Goal: Communication & Community: Answer question/provide support

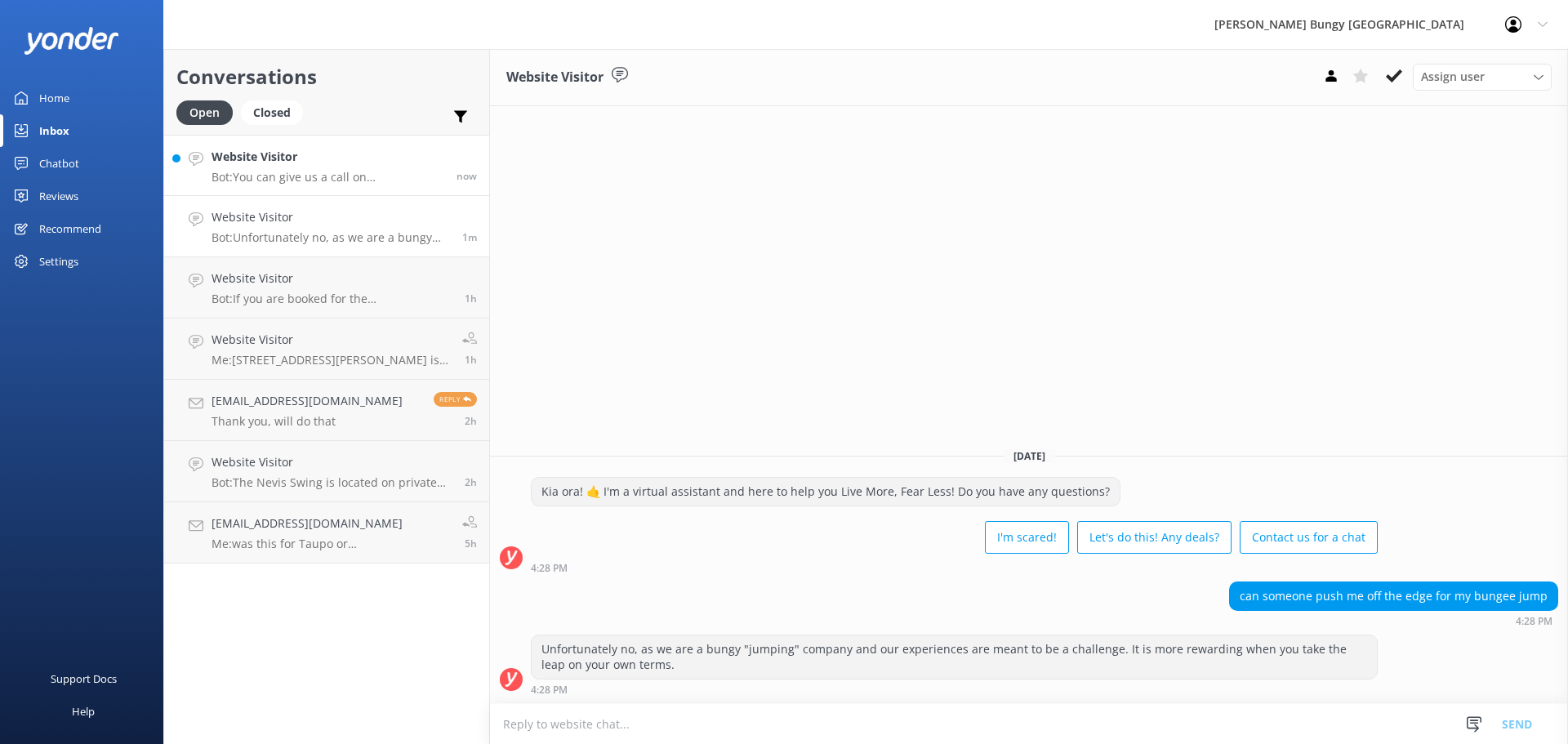
click at [310, 172] on p "Bot: You can give us a call on 0800 286 4958 or +64 3 450 1300 to chat with a c…" at bounding box center [327, 176] width 232 height 14
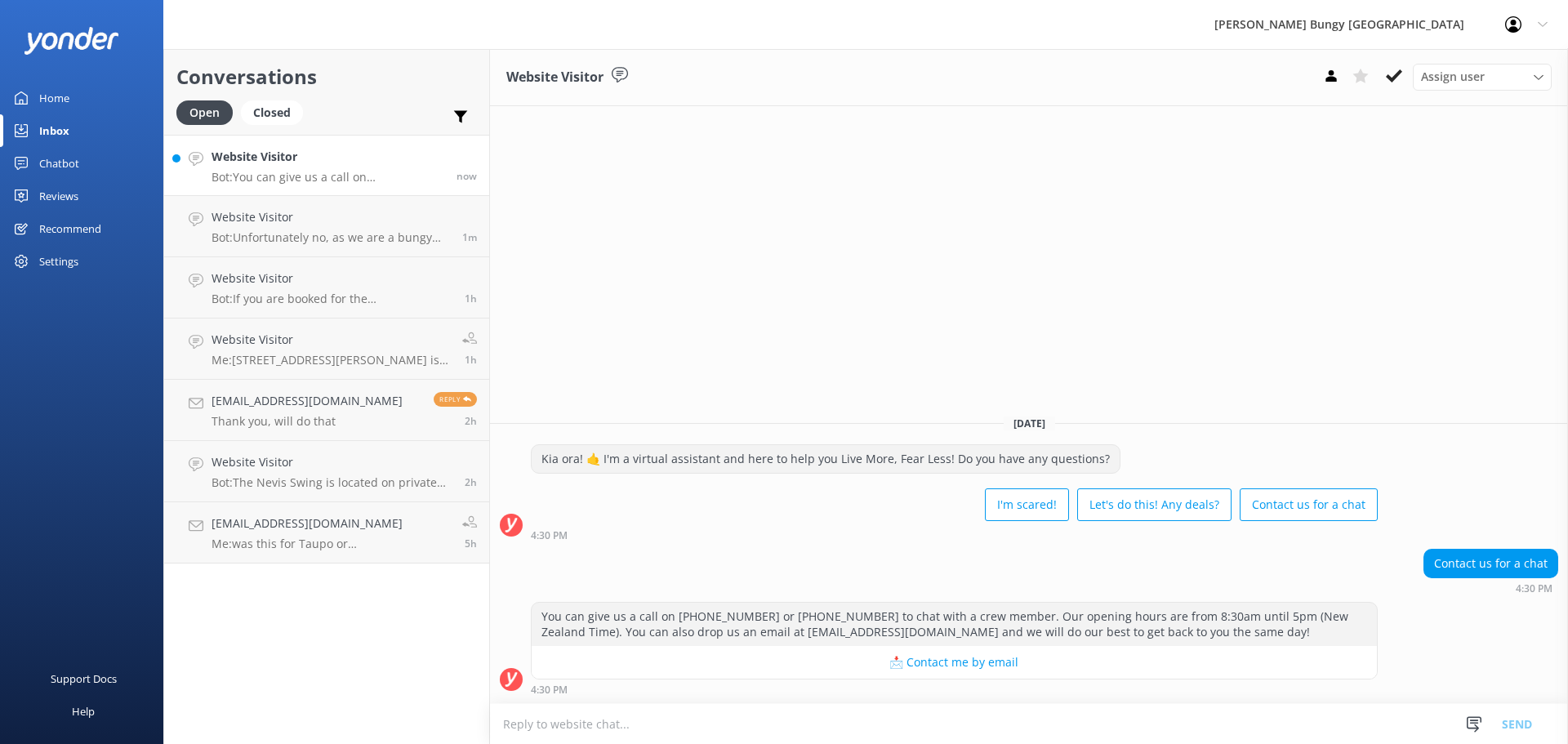
click at [645, 724] on textarea at bounding box center [1029, 724] width 1078 height 40
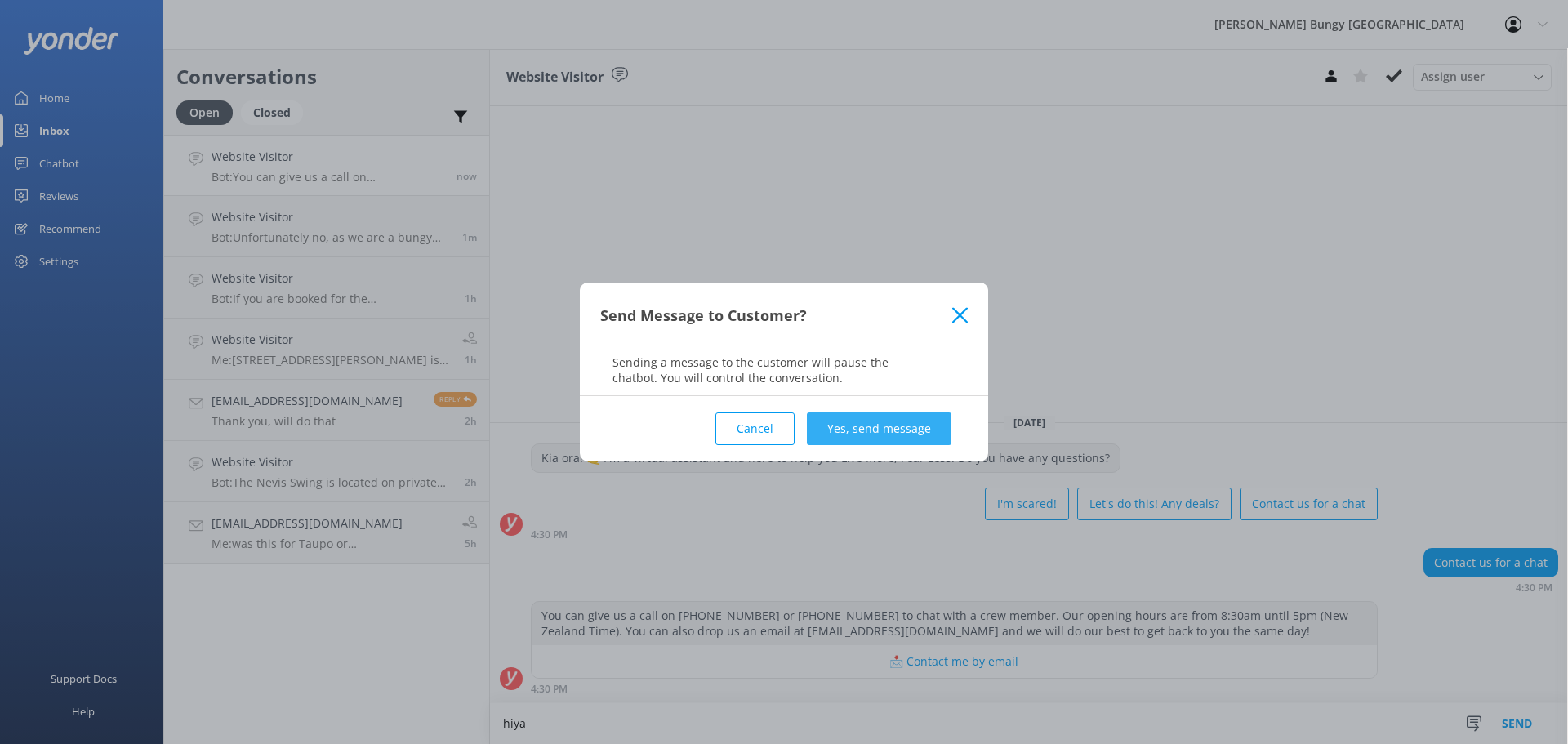
type textarea "hiya"
click at [912, 436] on button "Yes, send message" at bounding box center [879, 428] width 144 height 33
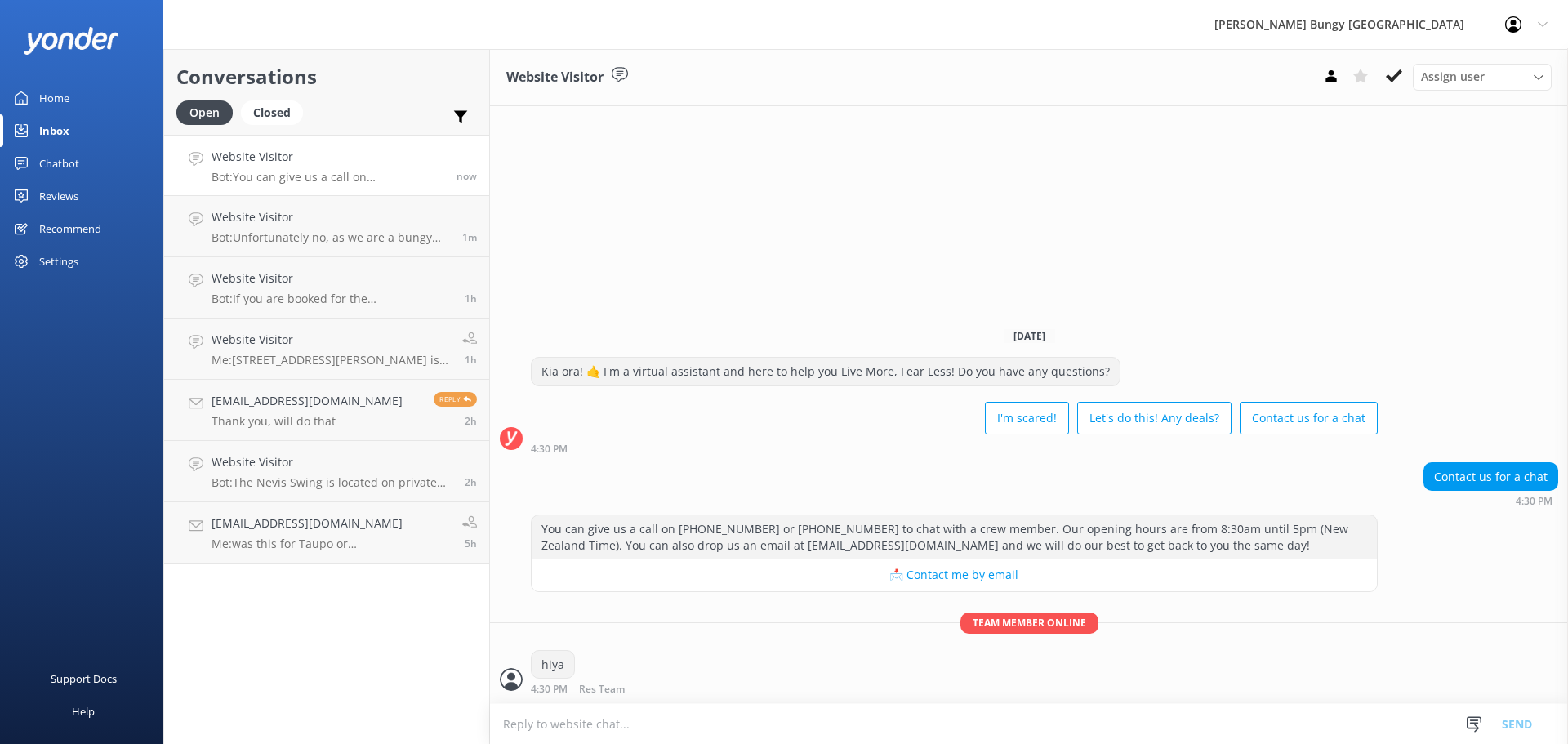
click at [745, 729] on textarea at bounding box center [1029, 724] width 1078 height 40
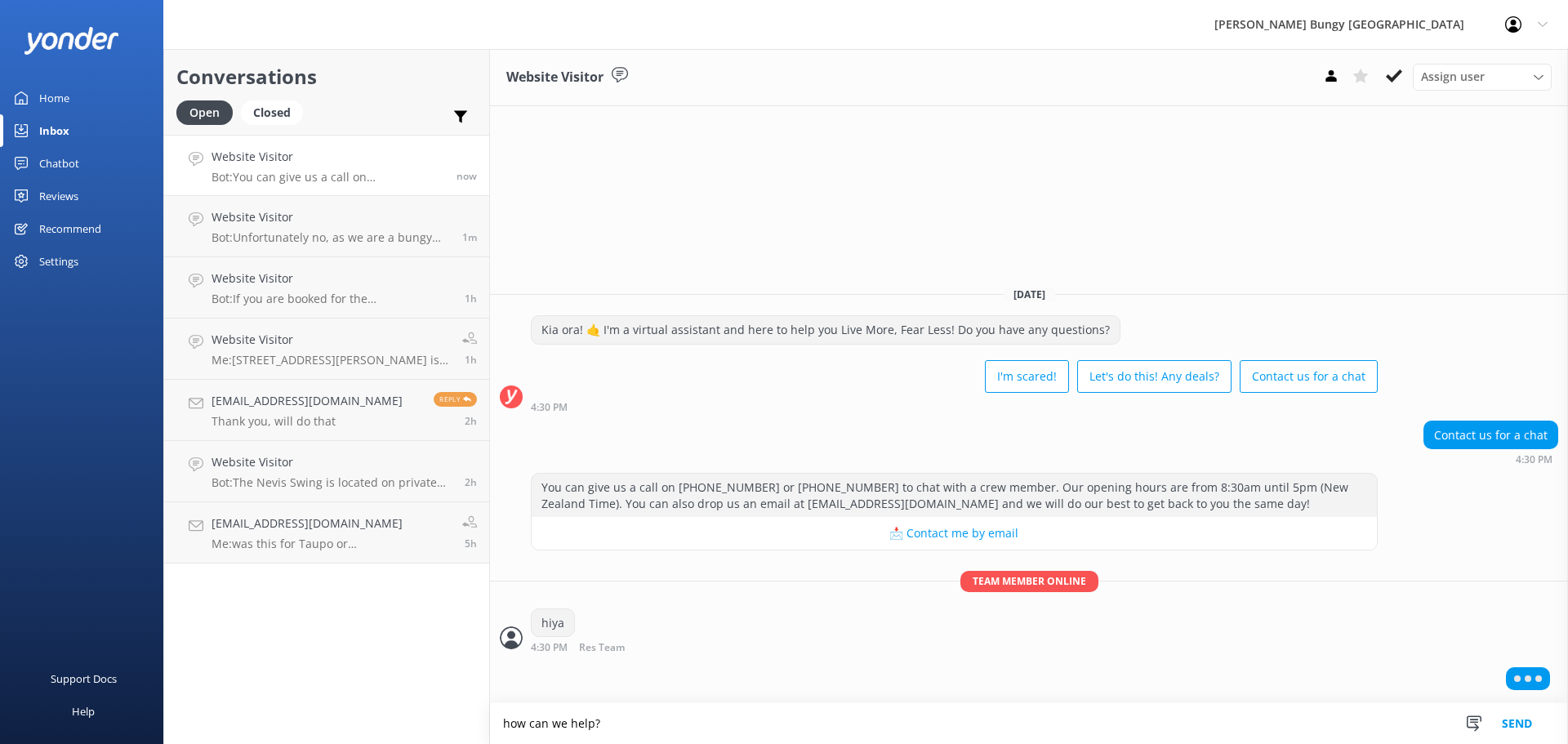
type textarea "how can we help?"
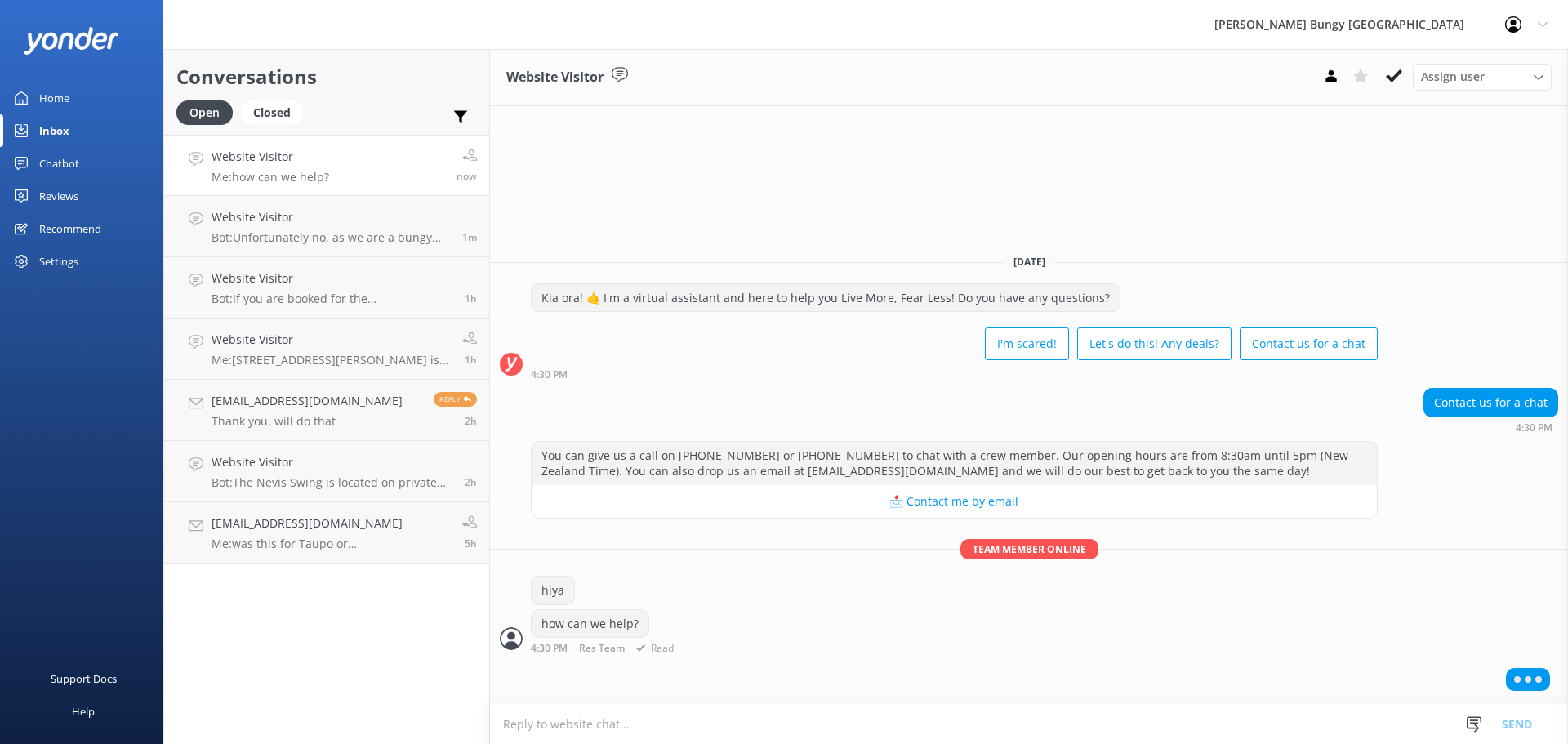
drag, startPoint x: 765, startPoint y: 660, endPoint x: 628, endPoint y: 501, distance: 209.9
click at [628, 501] on div "You can give us a call on 0800 286 4958 or +64 3 450 1300 to chat with a crew m…" at bounding box center [1029, 551] width 1078 height 221
click at [703, 607] on div "hiya" at bounding box center [1029, 592] width 1078 height 33
click at [286, 193] on link "Website Visitor Me: how can we help? now" at bounding box center [326, 165] width 325 height 61
click at [254, 216] on h4 "Website Visitor" at bounding box center [330, 217] width 238 height 18
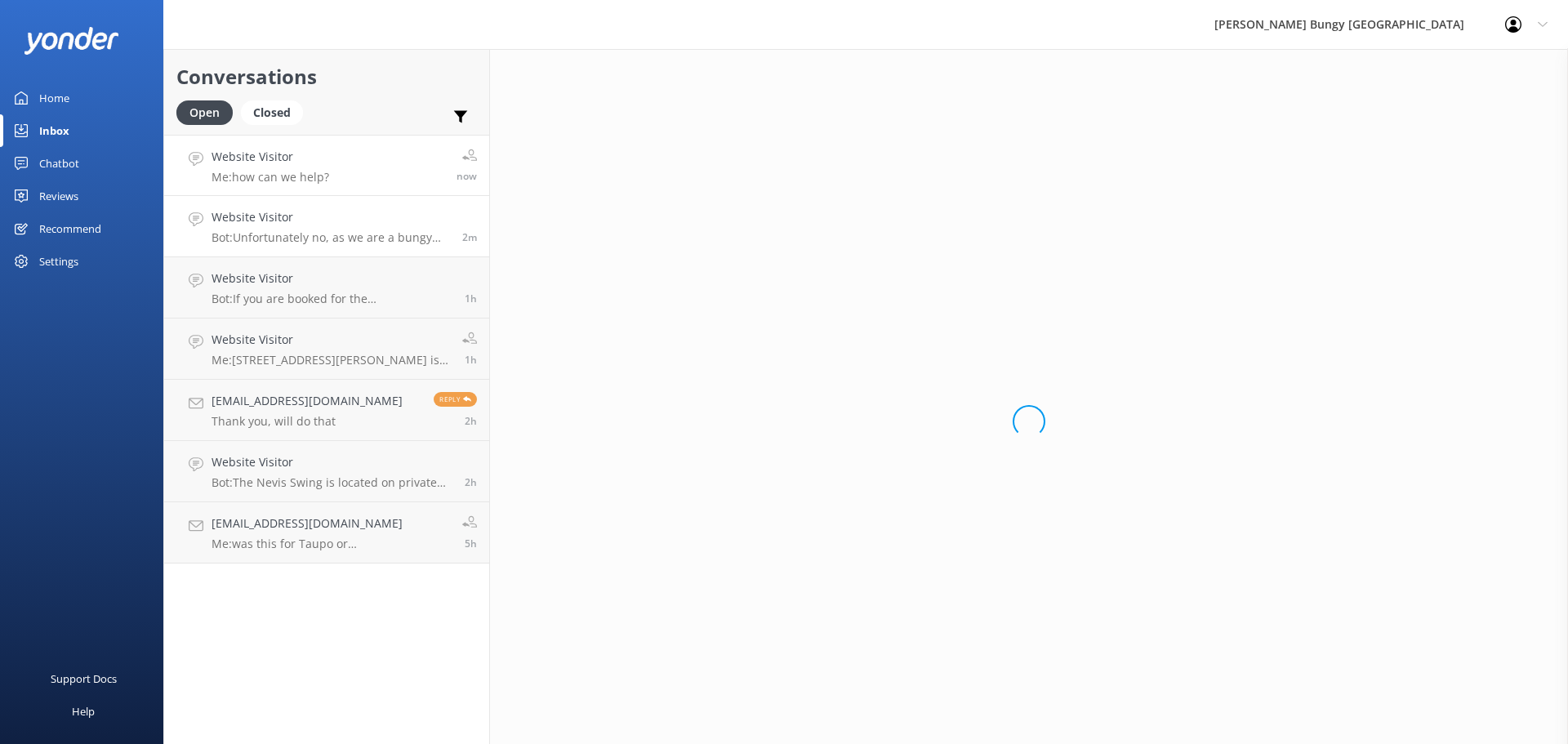
click at [291, 158] on h4 "Website Visitor" at bounding box center [270, 156] width 118 height 18
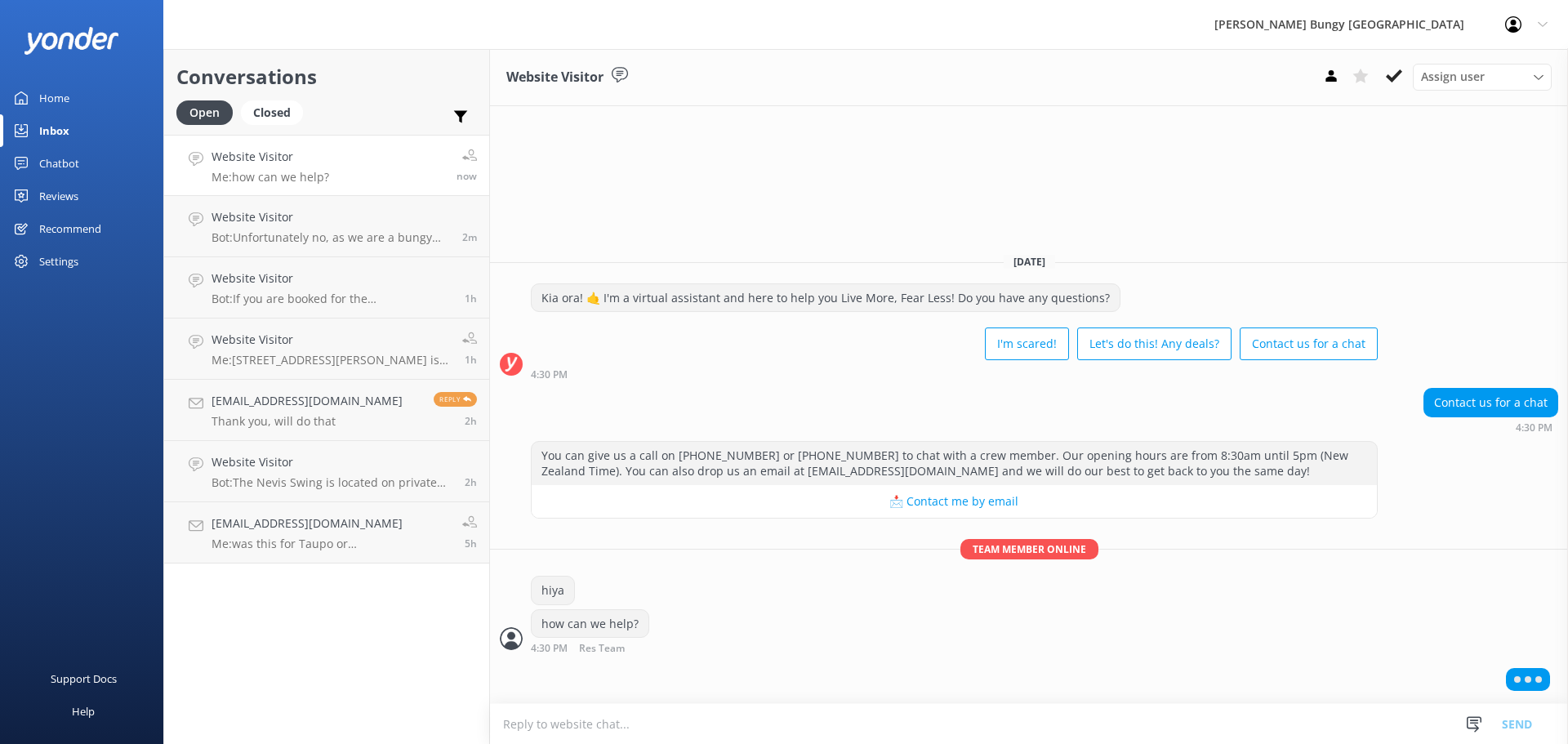
drag, startPoint x: 748, startPoint y: 648, endPoint x: 713, endPoint y: 703, distance: 65.2
click at [713, 703] on div "Website Visitor Assign user Mike Voyce Michelle Gillard Tech Admin Dan Waugh Re…" at bounding box center [1029, 396] width 1078 height 695
click at [684, 667] on div at bounding box center [1029, 683] width 1078 height 41
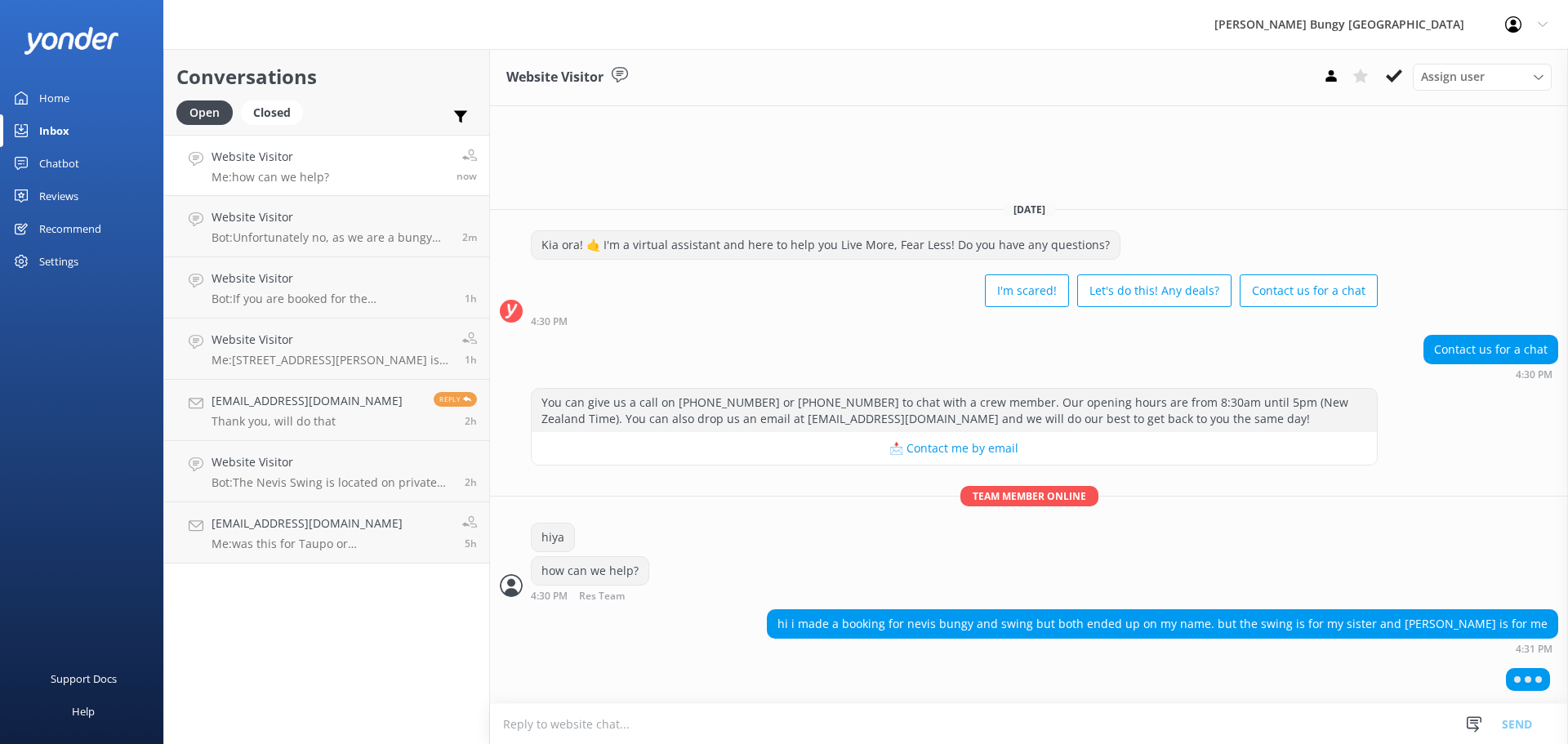
drag, startPoint x: 692, startPoint y: 649, endPoint x: 673, endPoint y: 641, distance: 20.6
click at [673, 641] on div "Today Kia ora! 🤙 I'm a virtual assistant and here to help you Live More, Fear L…" at bounding box center [1029, 445] width 1078 height 516
click at [673, 641] on div "hi i made a booking for nevis bungy and swing but both ended up on my name. but…" at bounding box center [1029, 631] width 1078 height 45
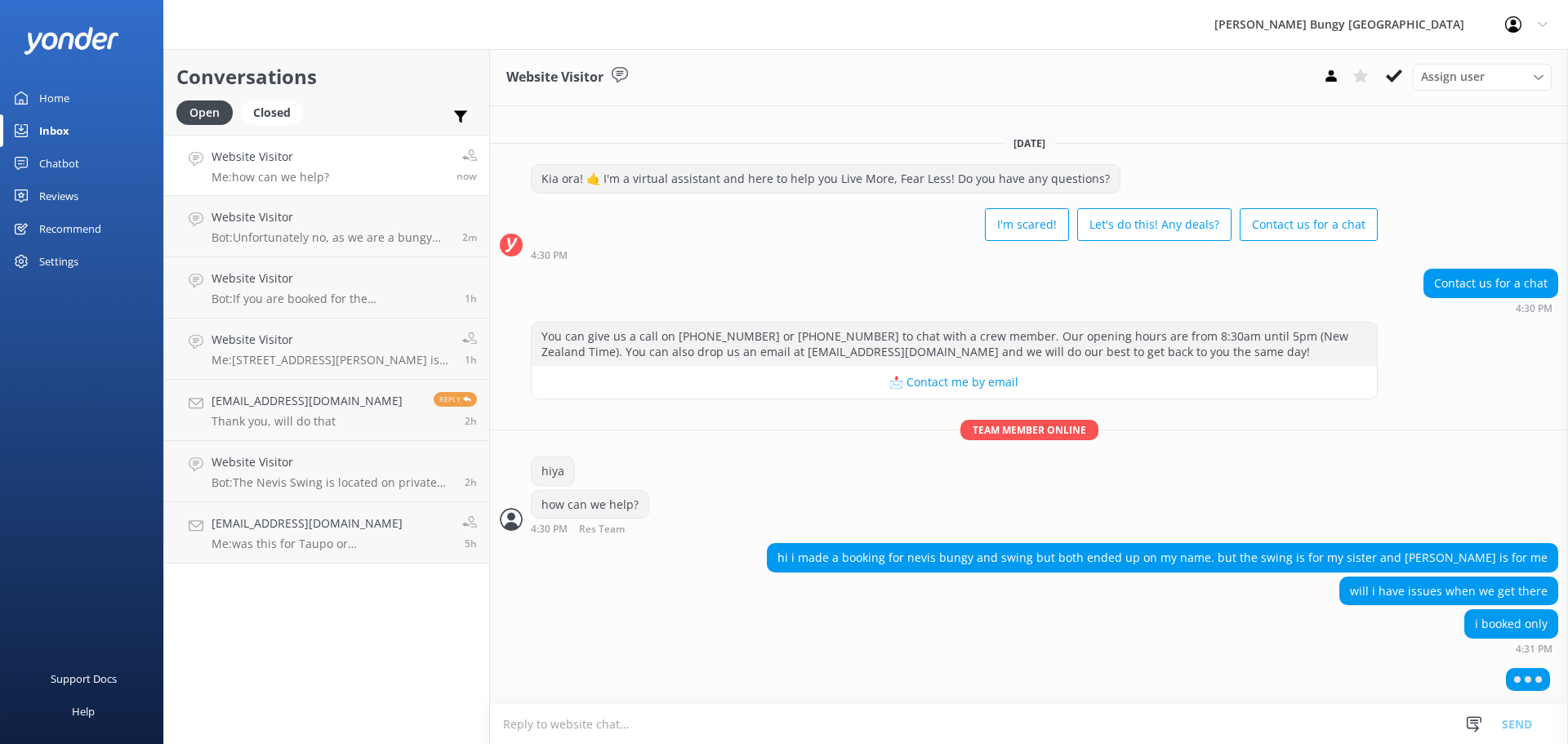
click at [1083, 713] on textarea at bounding box center [1029, 724] width 1078 height 40
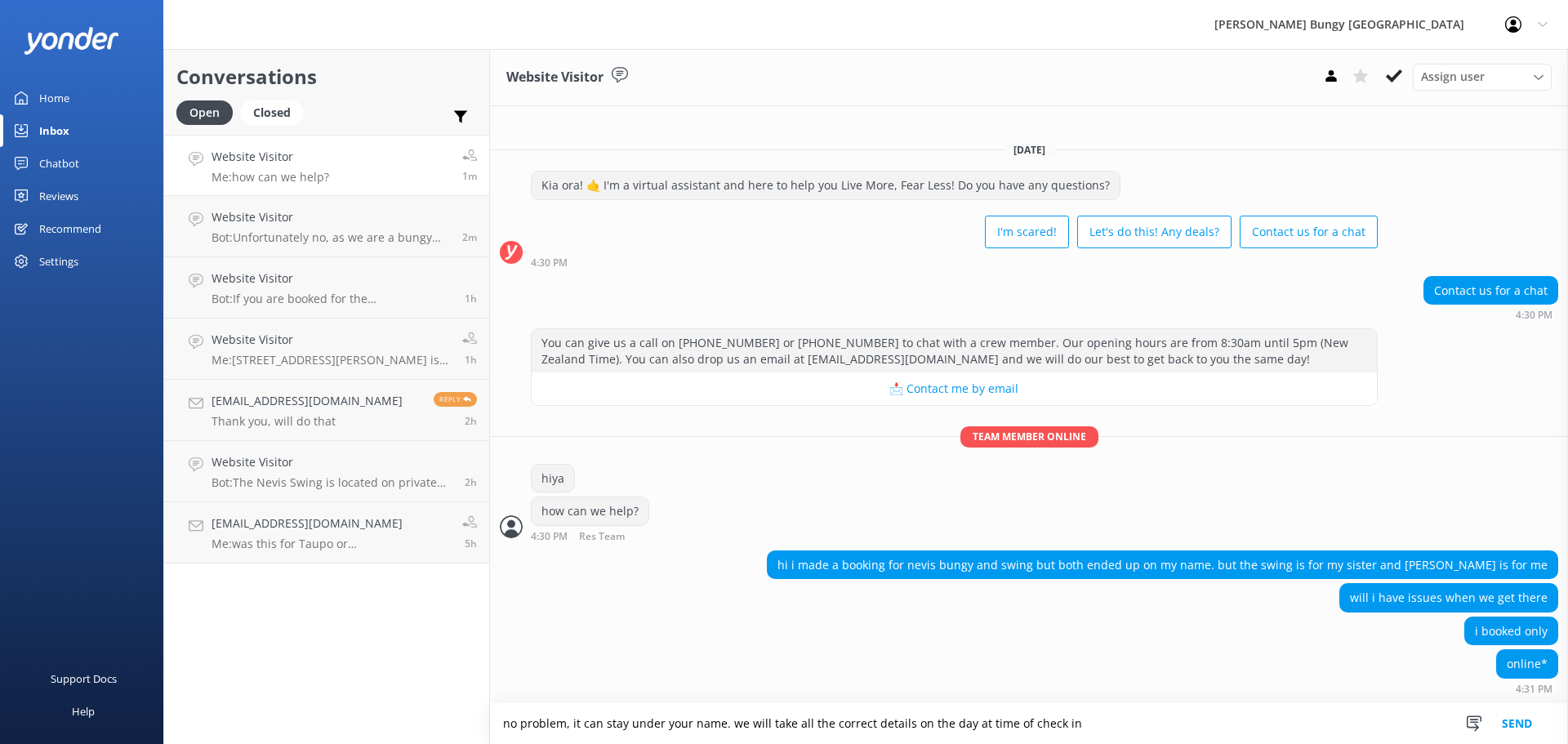
type textarea "no problem, it can stay under your name. we will take all the correct details o…"
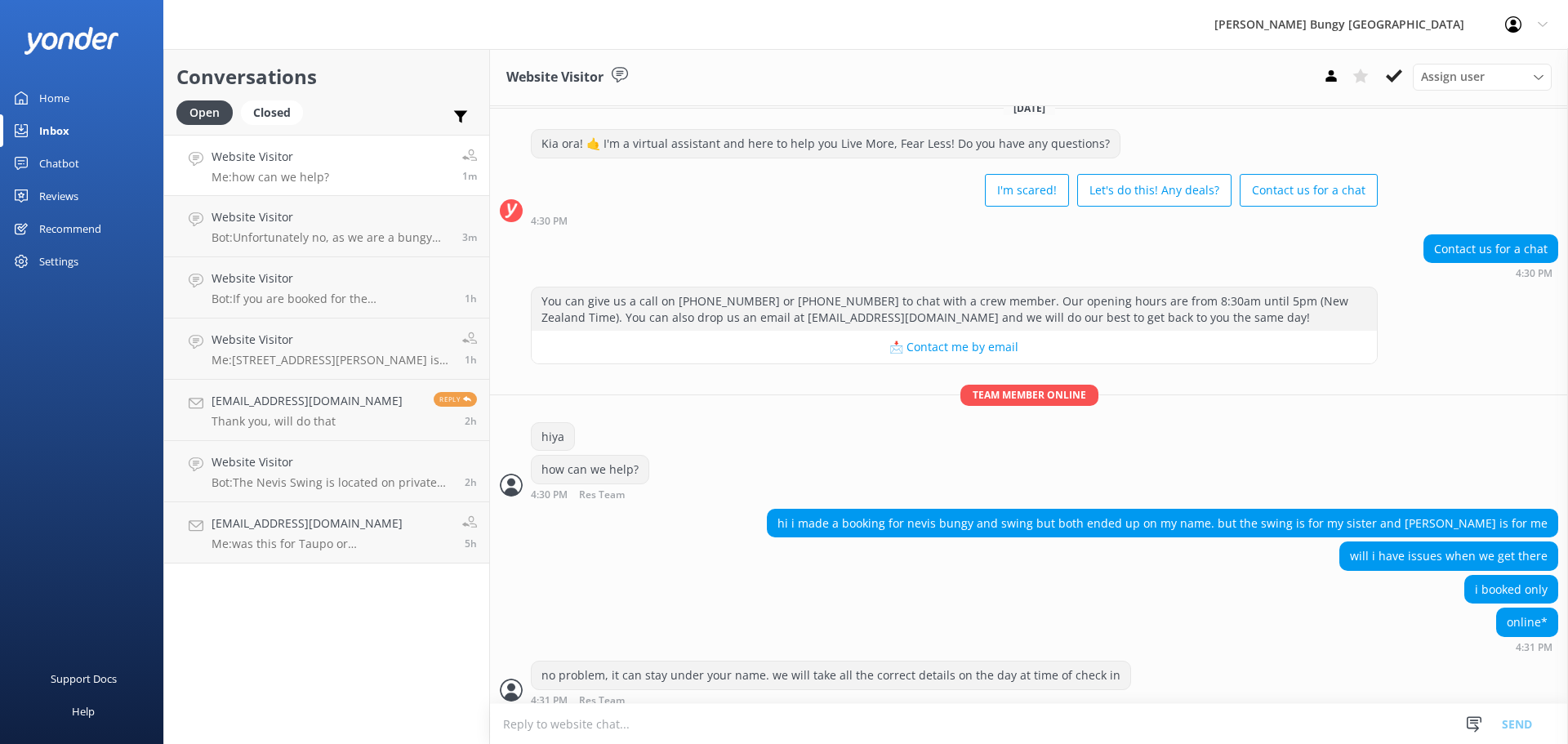
scroll to position [31, 0]
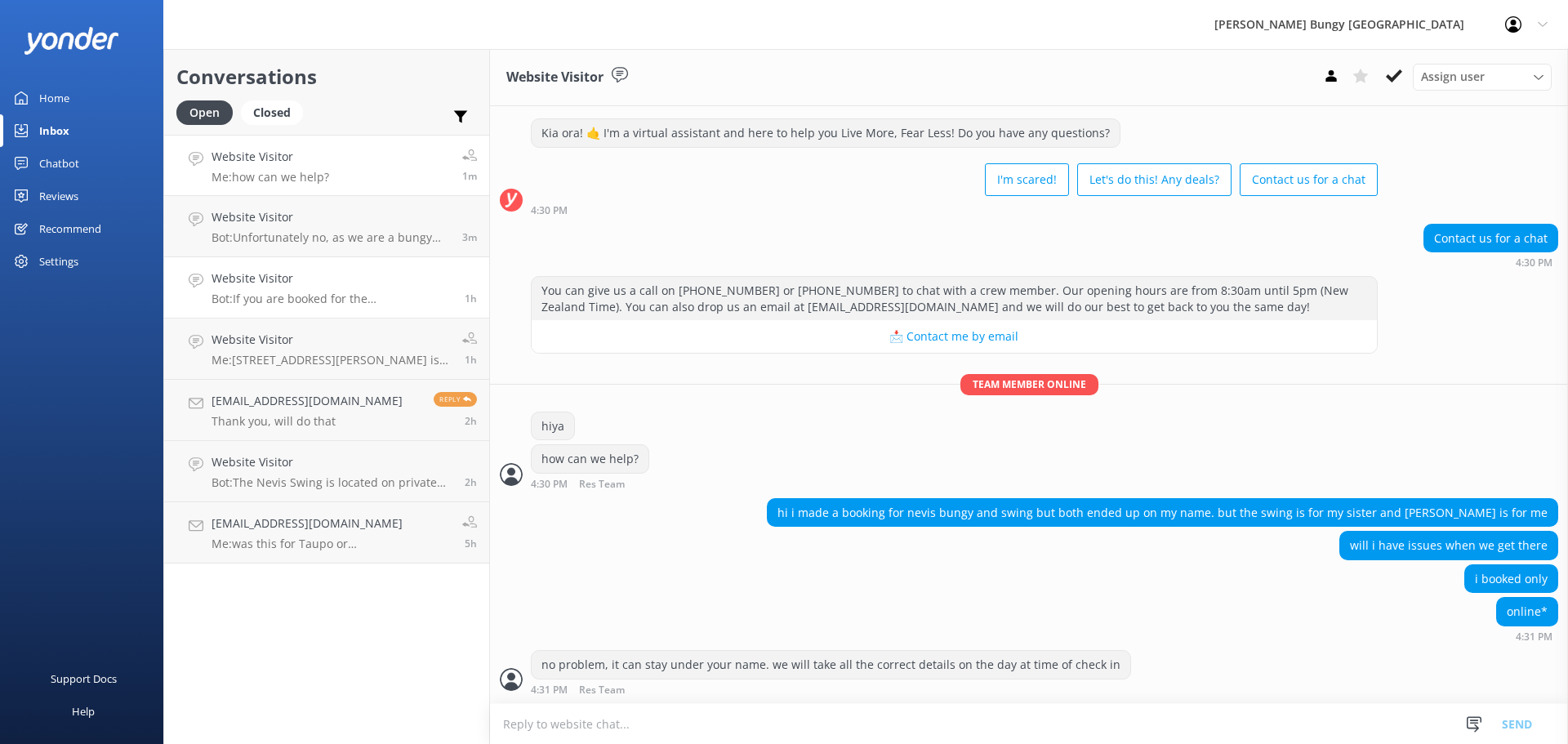
click at [299, 259] on link "Website Visitor Bot: If you are booked for the Kawarau Bridge Bungy, you can se…" at bounding box center [326, 288] width 325 height 61
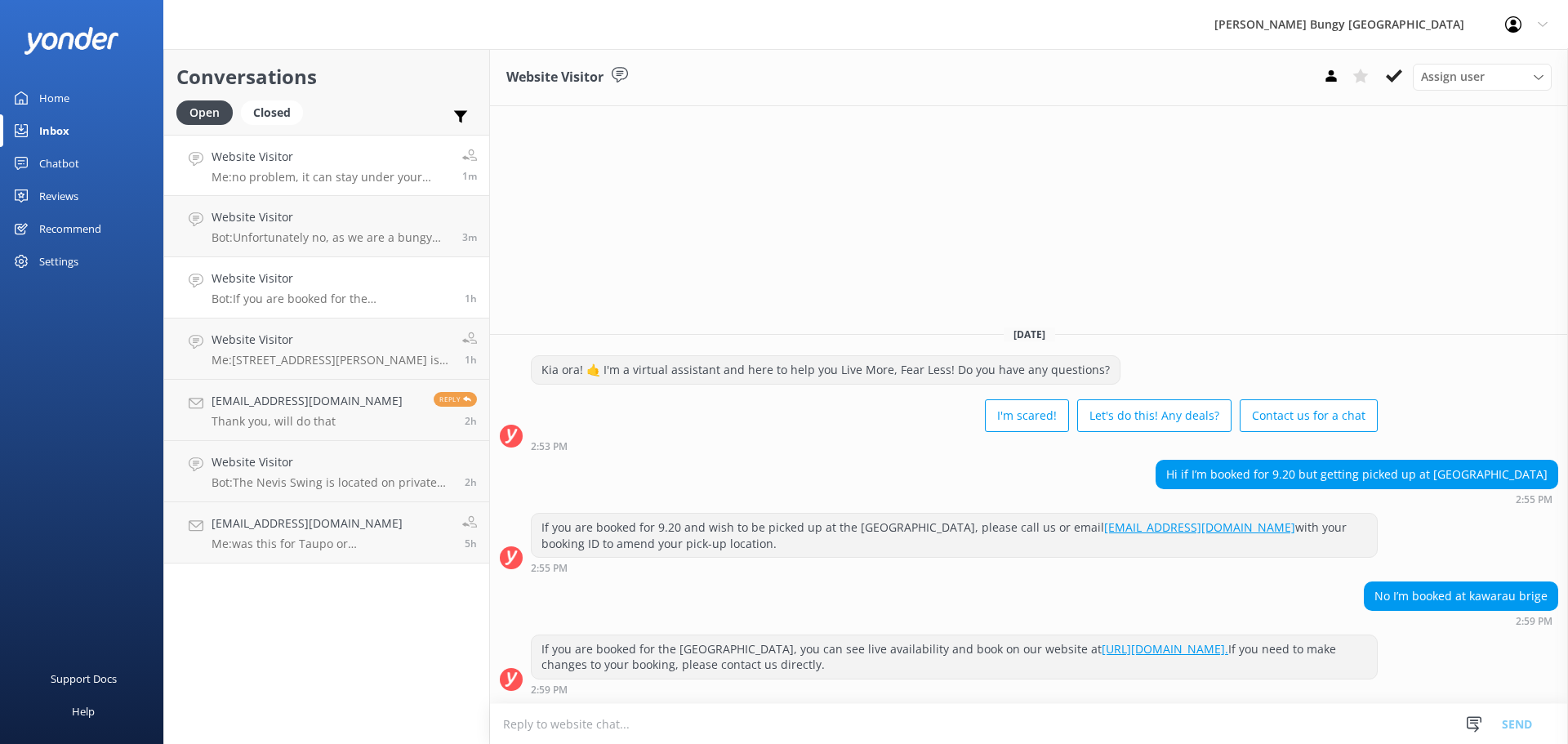
click at [304, 165] on h4 "Website Visitor" at bounding box center [330, 156] width 238 height 18
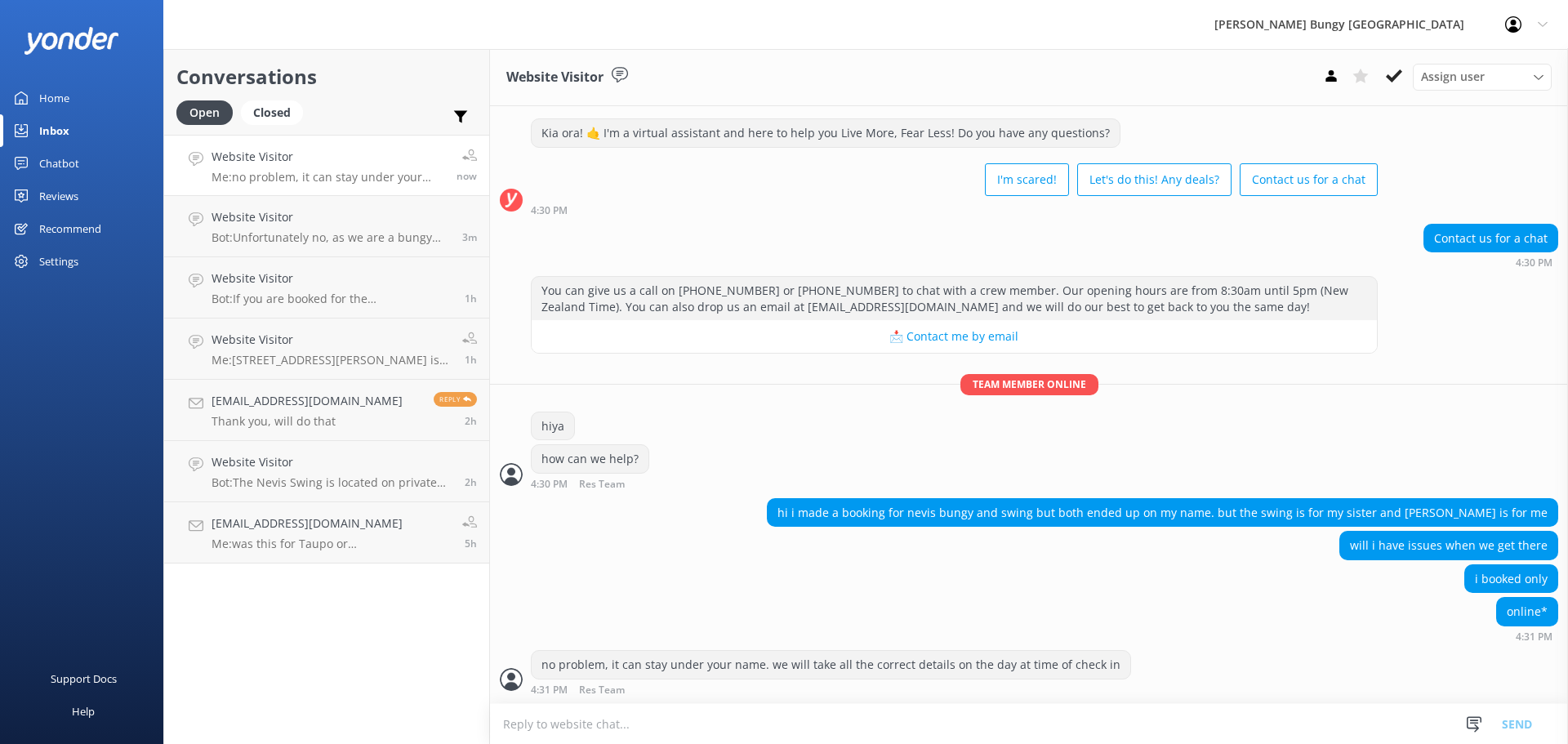
scroll to position [83, 0]
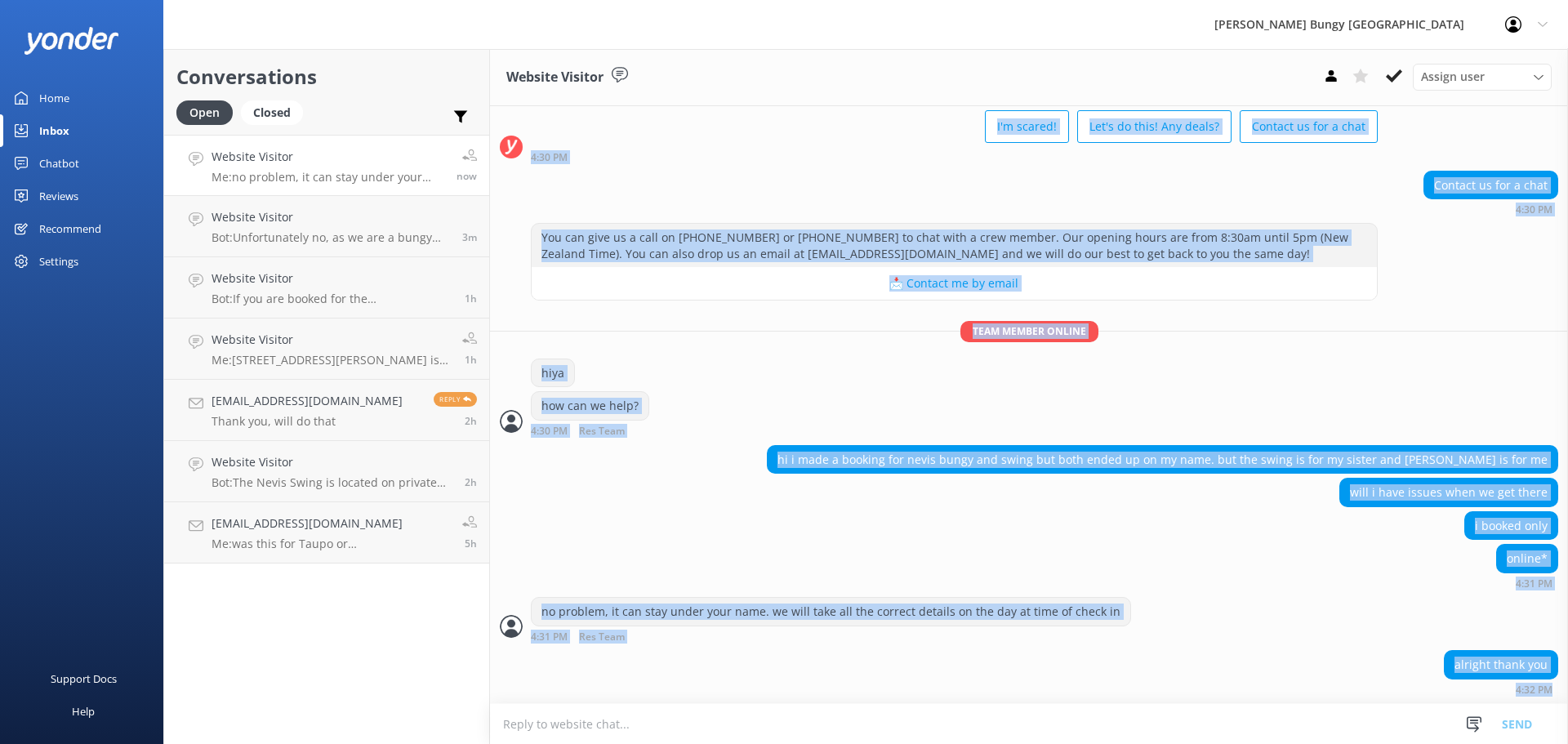
drag, startPoint x: 1542, startPoint y: 694, endPoint x: 767, endPoint y: 139, distance: 953.2
click at [767, 139] on div "Today Kia ora! 🤙 I'm a virtual assistant and here to help you Live More, Fear L…" at bounding box center [1029, 363] width 1078 height 680
click at [1523, 268] on div "You can give us a call on 0800 286 4958 or +64 3 450 1300 to chat with a crew m…" at bounding box center [1029, 264] width 1078 height 81
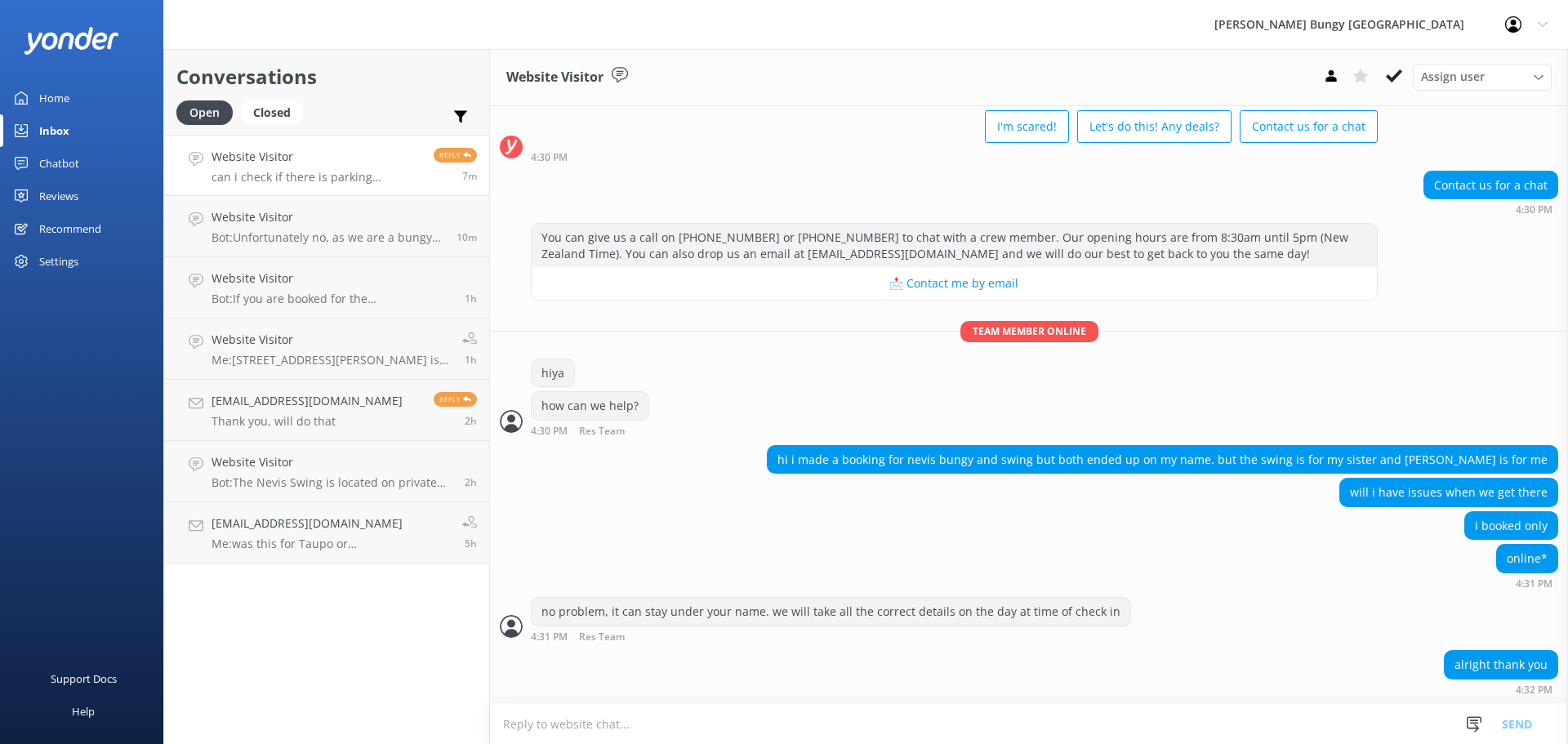
scroll to position [175, 0]
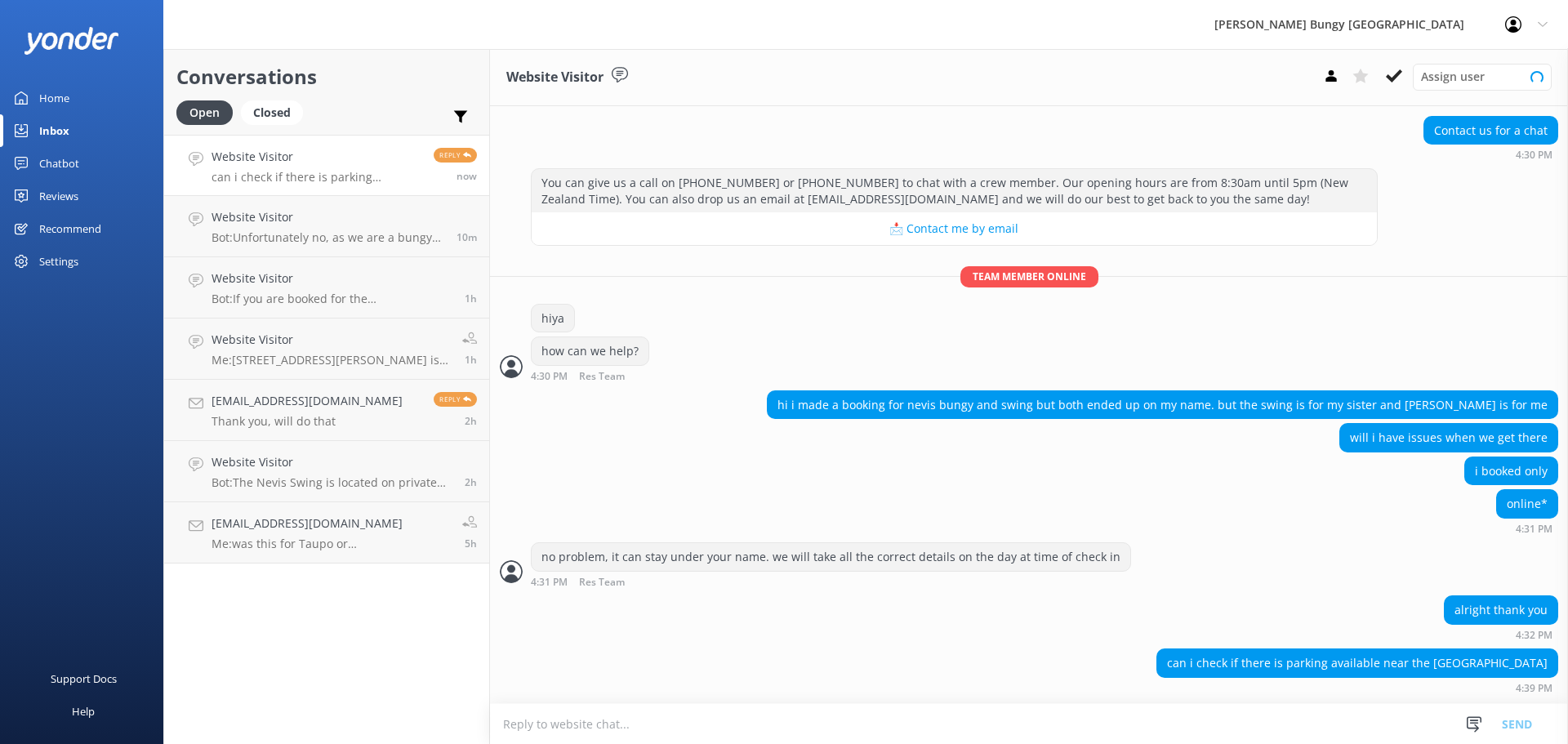
scroll to position [175, 0]
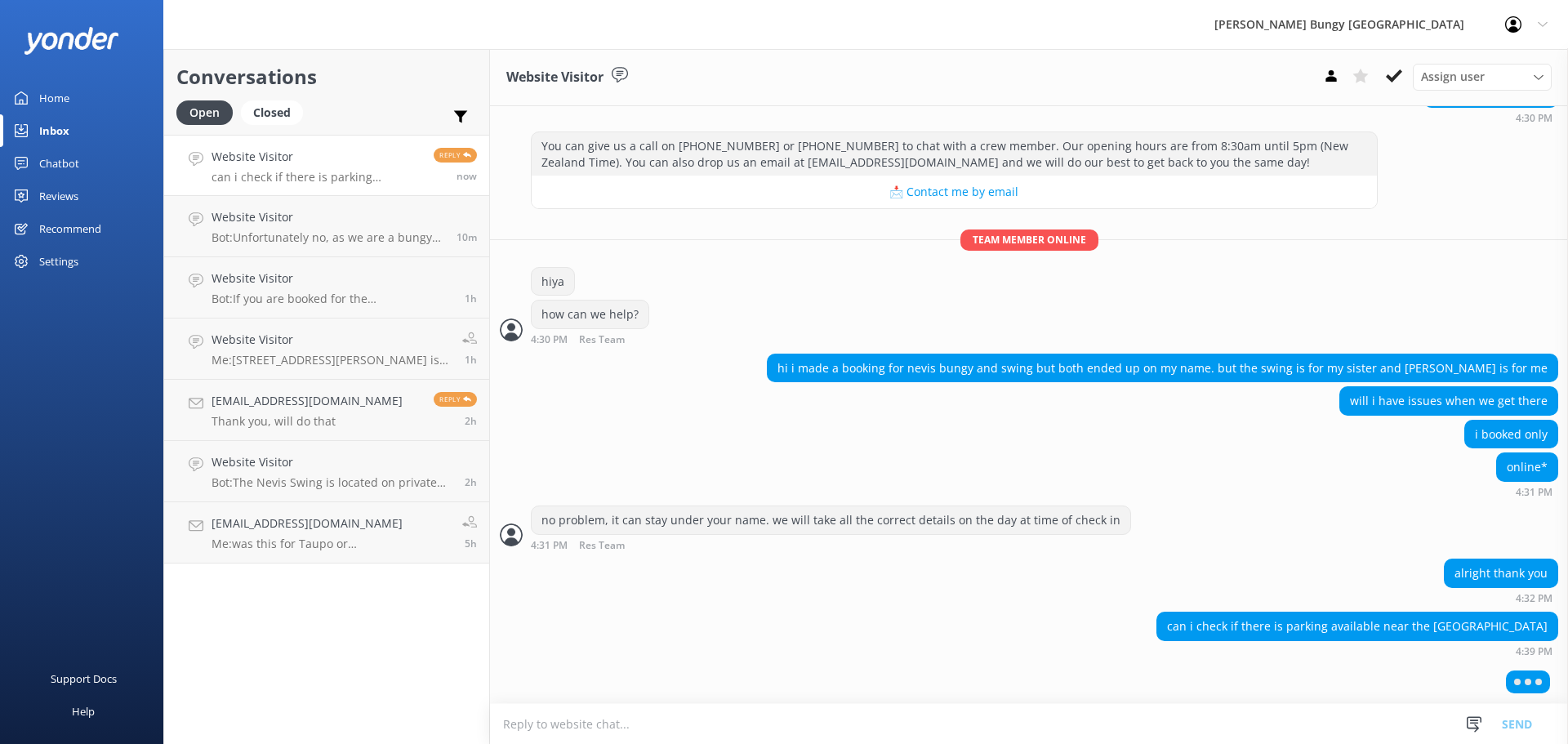
click at [778, 726] on textarea at bounding box center [1029, 724] width 1078 height 40
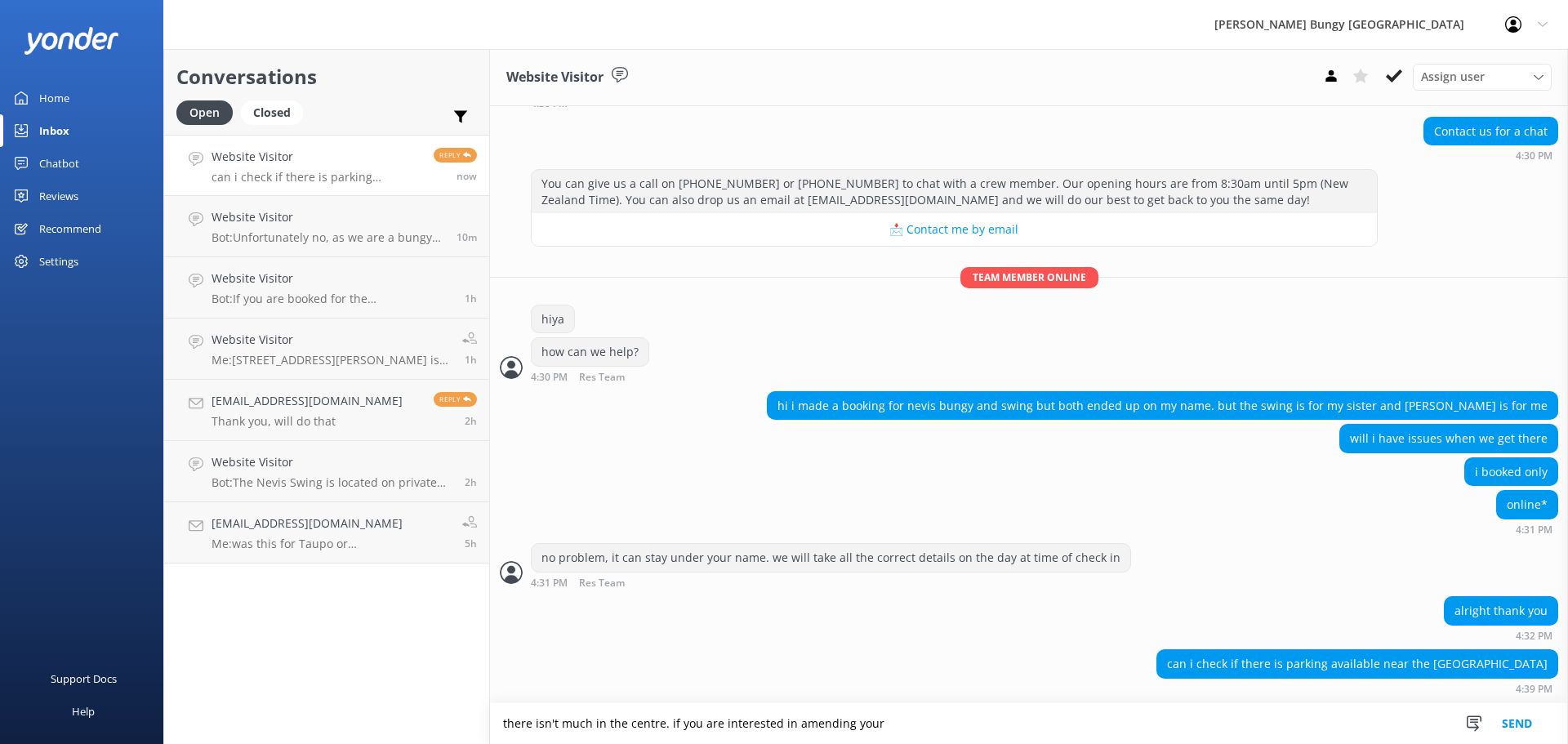
scroll to position [176, 0]
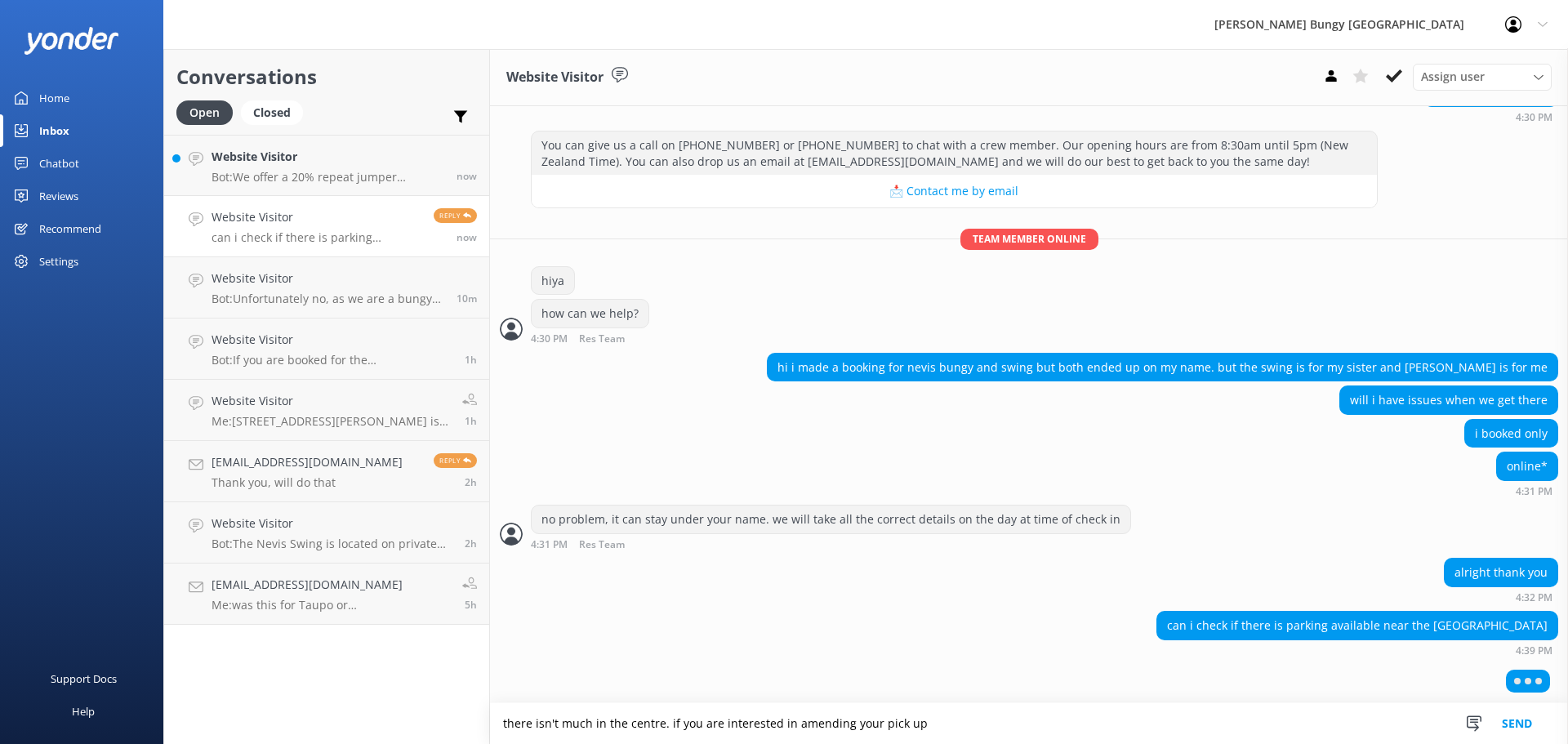
type textarea "there isn't much in the centre. if you are interested in amending your pick up"
drag, startPoint x: 953, startPoint y: 715, endPoint x: 213, endPoint y: 555, distance: 757.1
click at [213, 555] on div "Conversations Open Closed Important Assigned to me Unassigned Website Visitor B…" at bounding box center [866, 396] width 1404 height 695
click at [347, 167] on div "Website Visitor Bot: We offer a 20% repeat jumper discount on any of our singul…" at bounding box center [327, 165] width 232 height 35
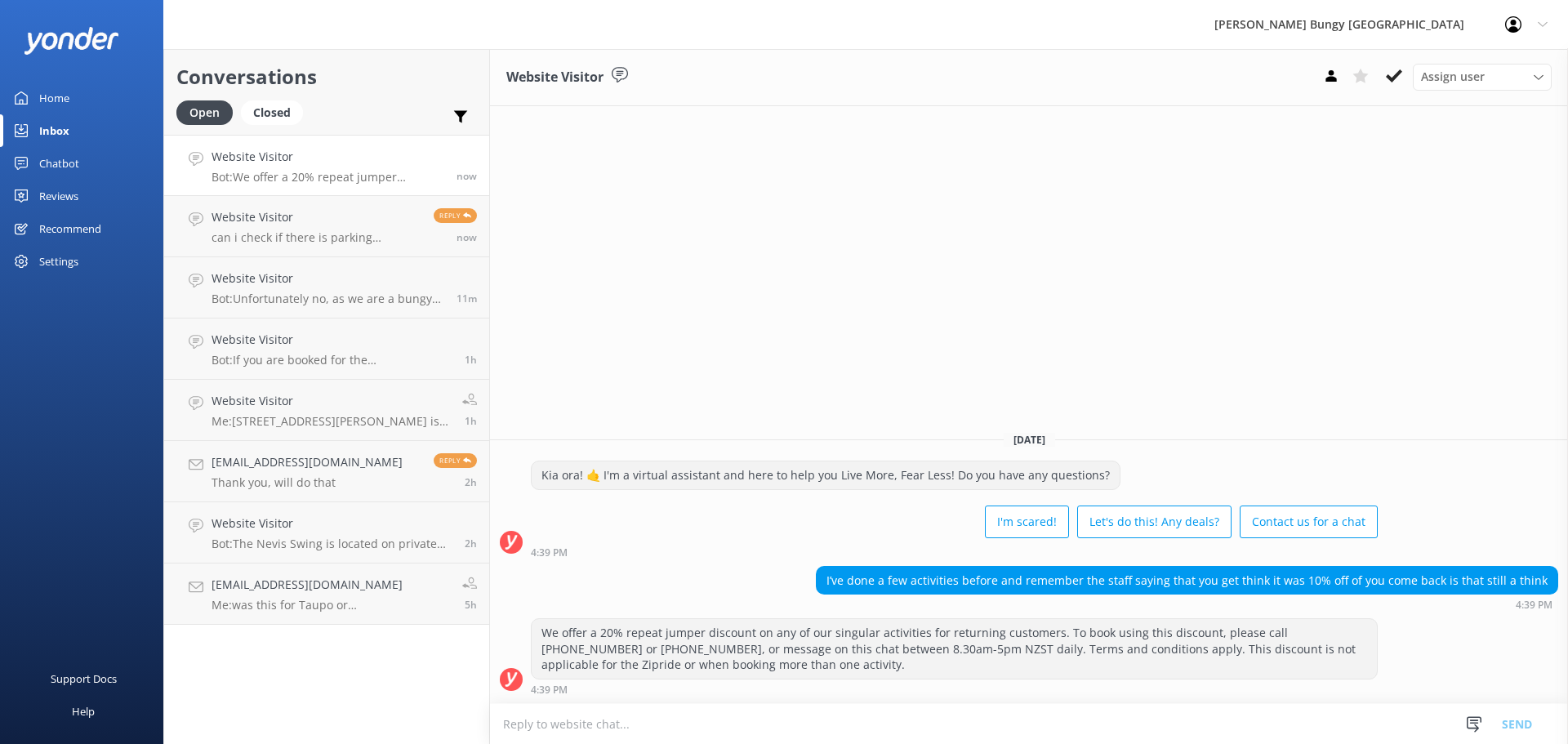
click at [1120, 706] on textarea at bounding box center [1029, 724] width 1078 height 40
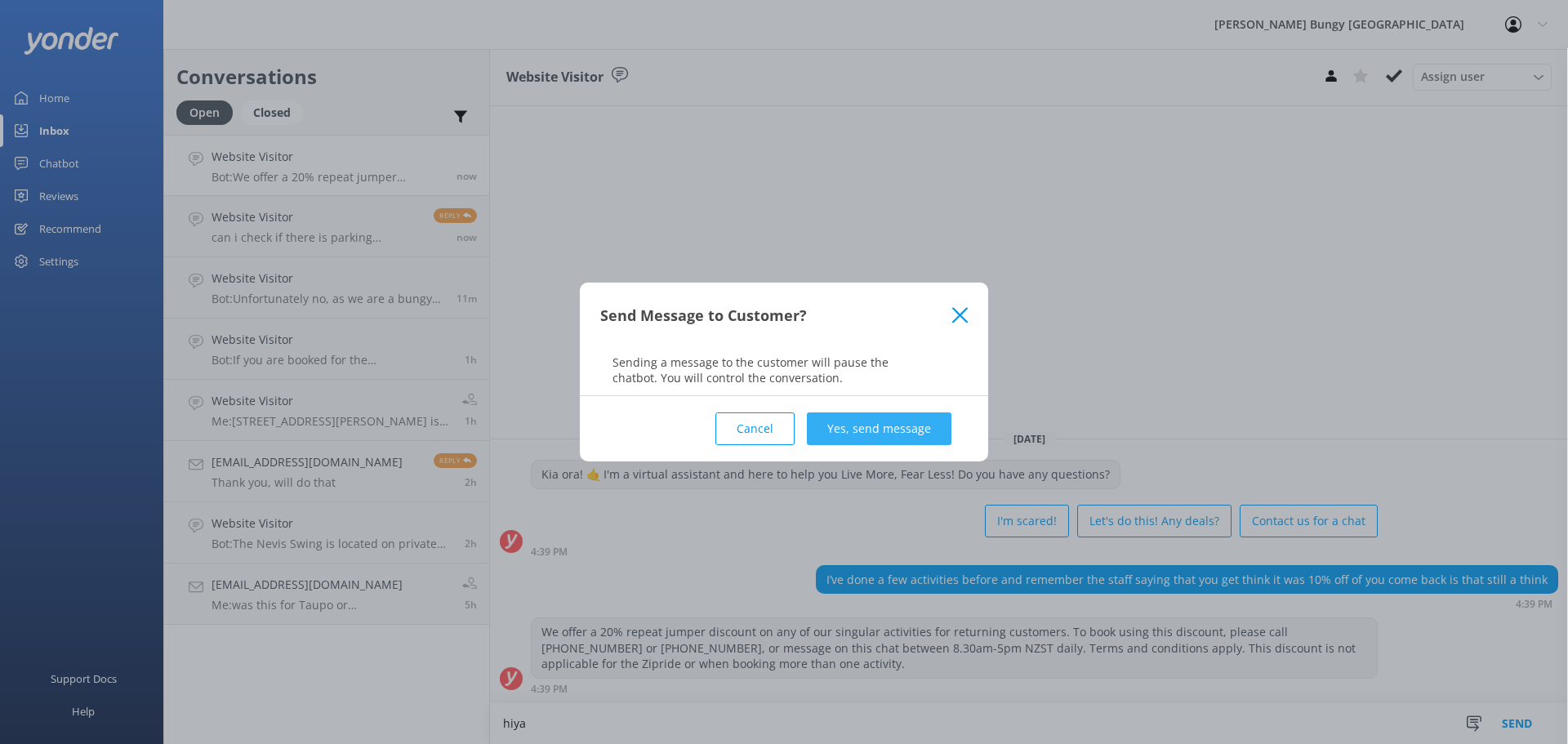
type textarea "hiya"
click at [851, 436] on button "Yes, send message" at bounding box center [879, 428] width 144 height 33
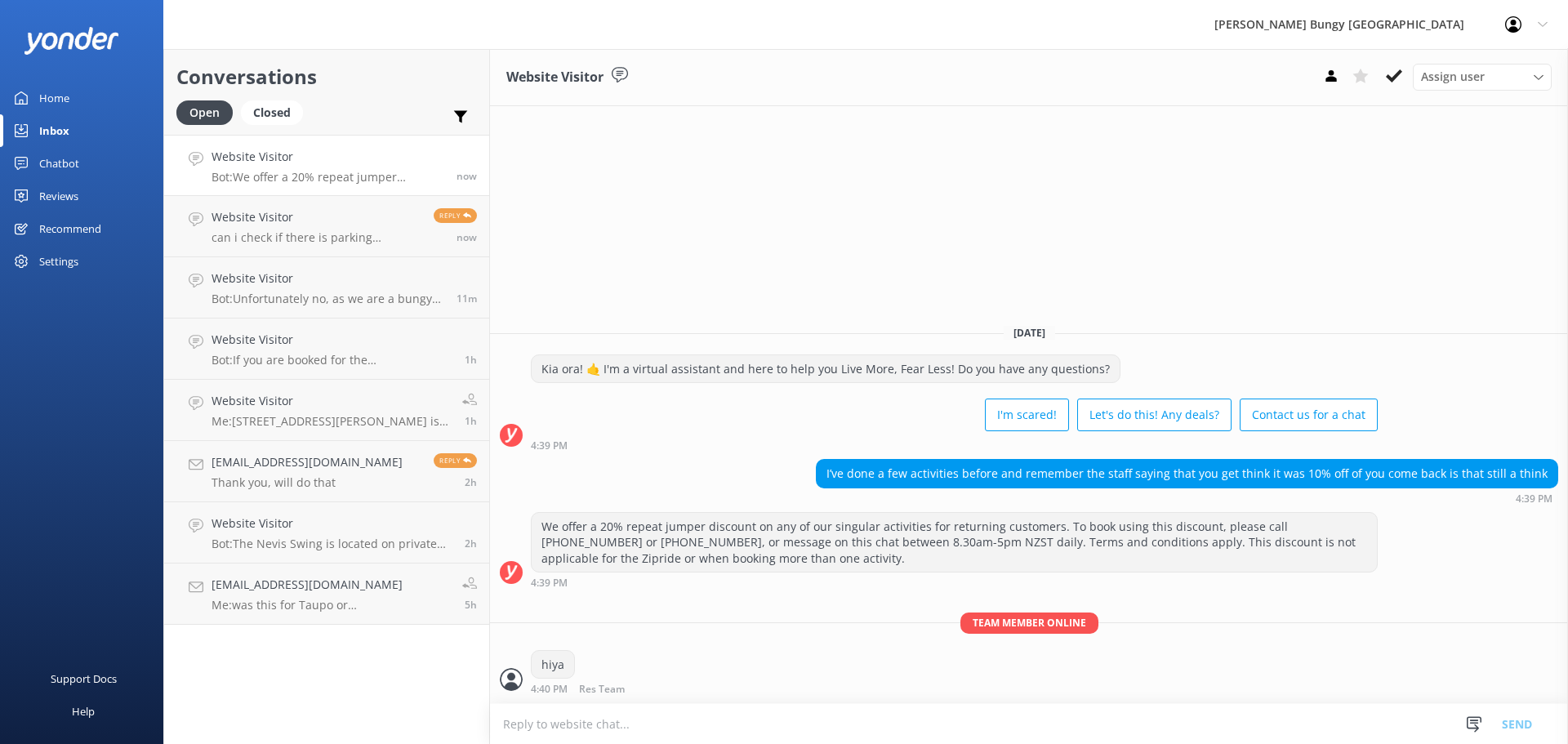
click at [754, 718] on textarea at bounding box center [1029, 724] width 1078 height 40
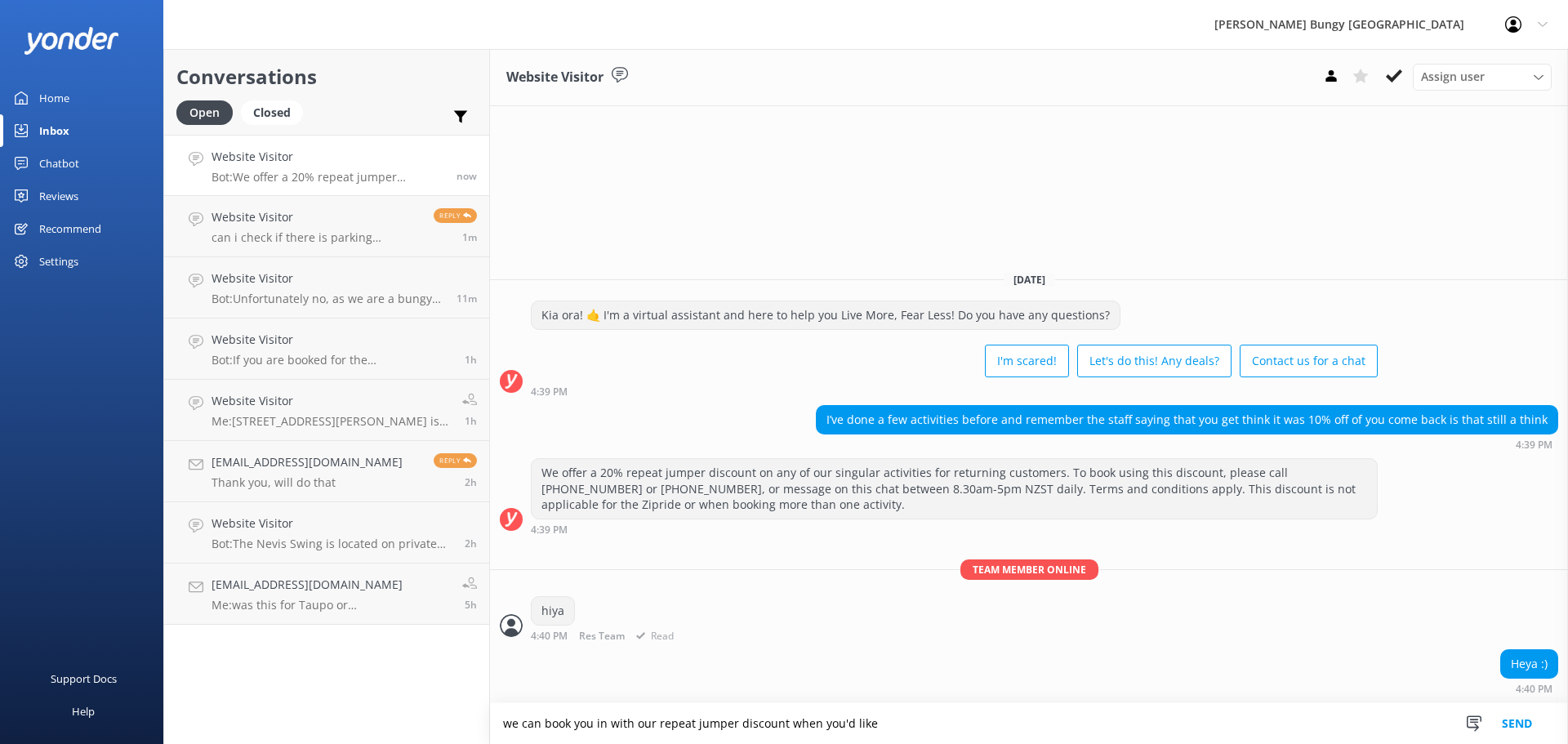
type textarea "we can book you in with our repeat jumper discount when you'd like"
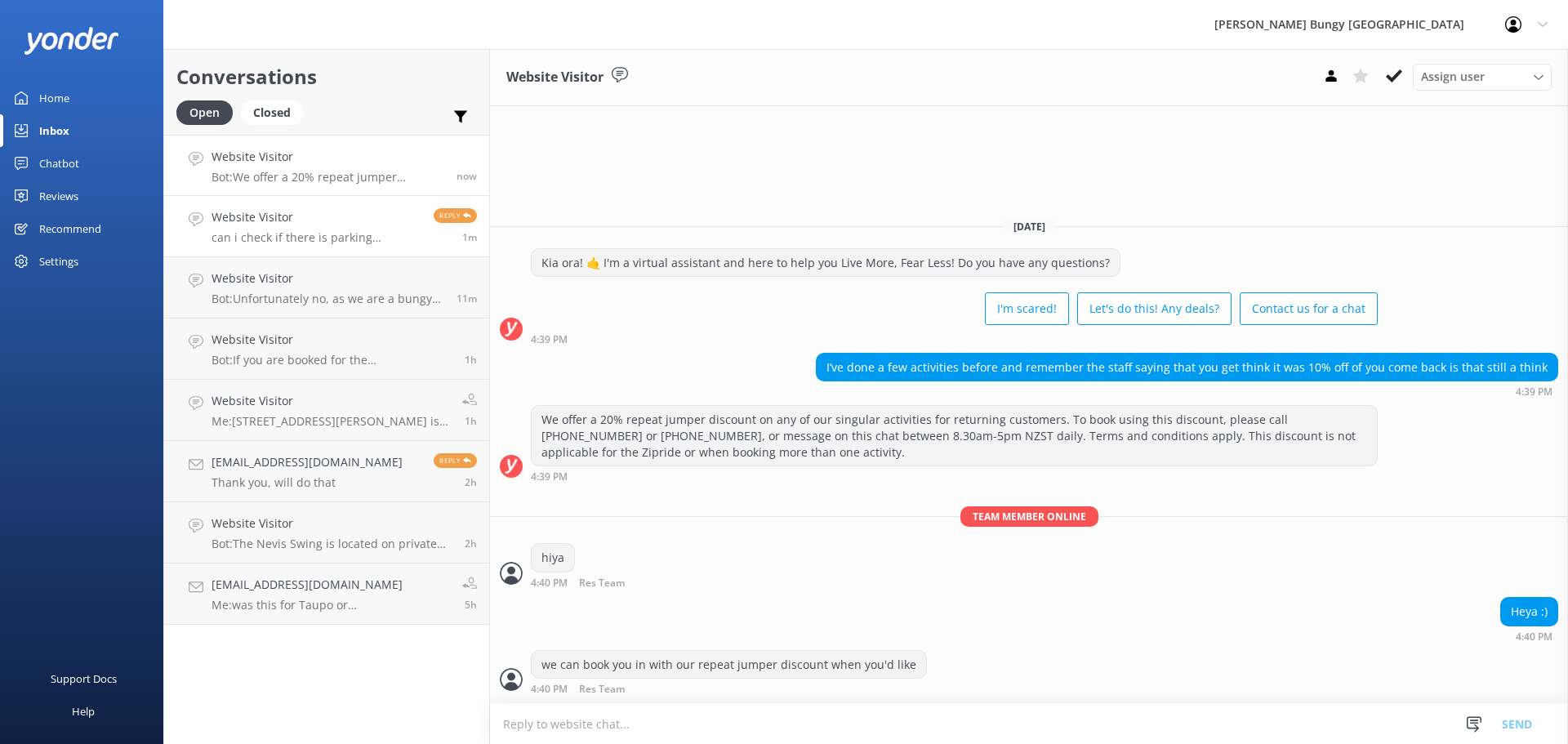
click at [315, 218] on h4 "Website Visitor" at bounding box center [315, 217] width 209 height 18
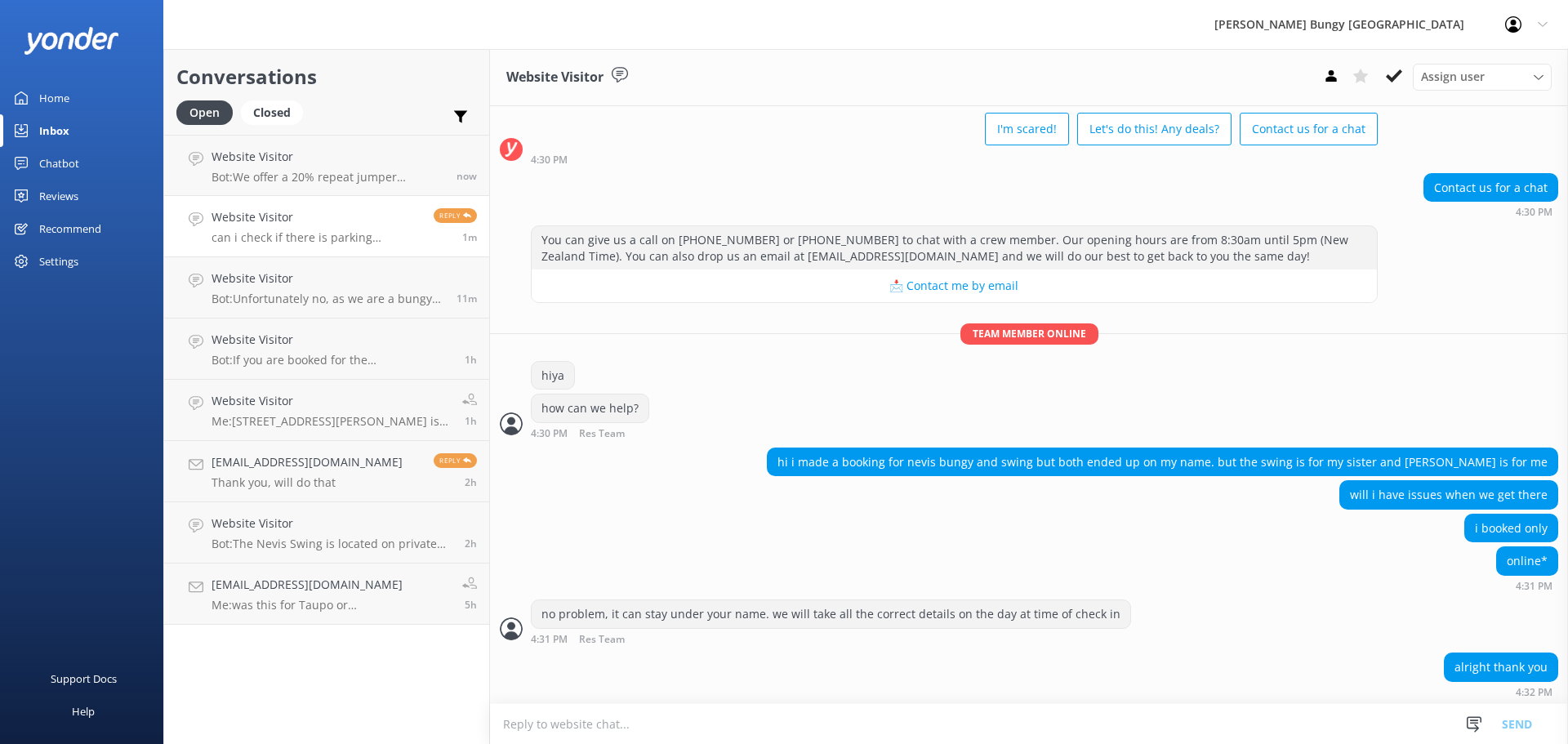
scroll to position [169, 0]
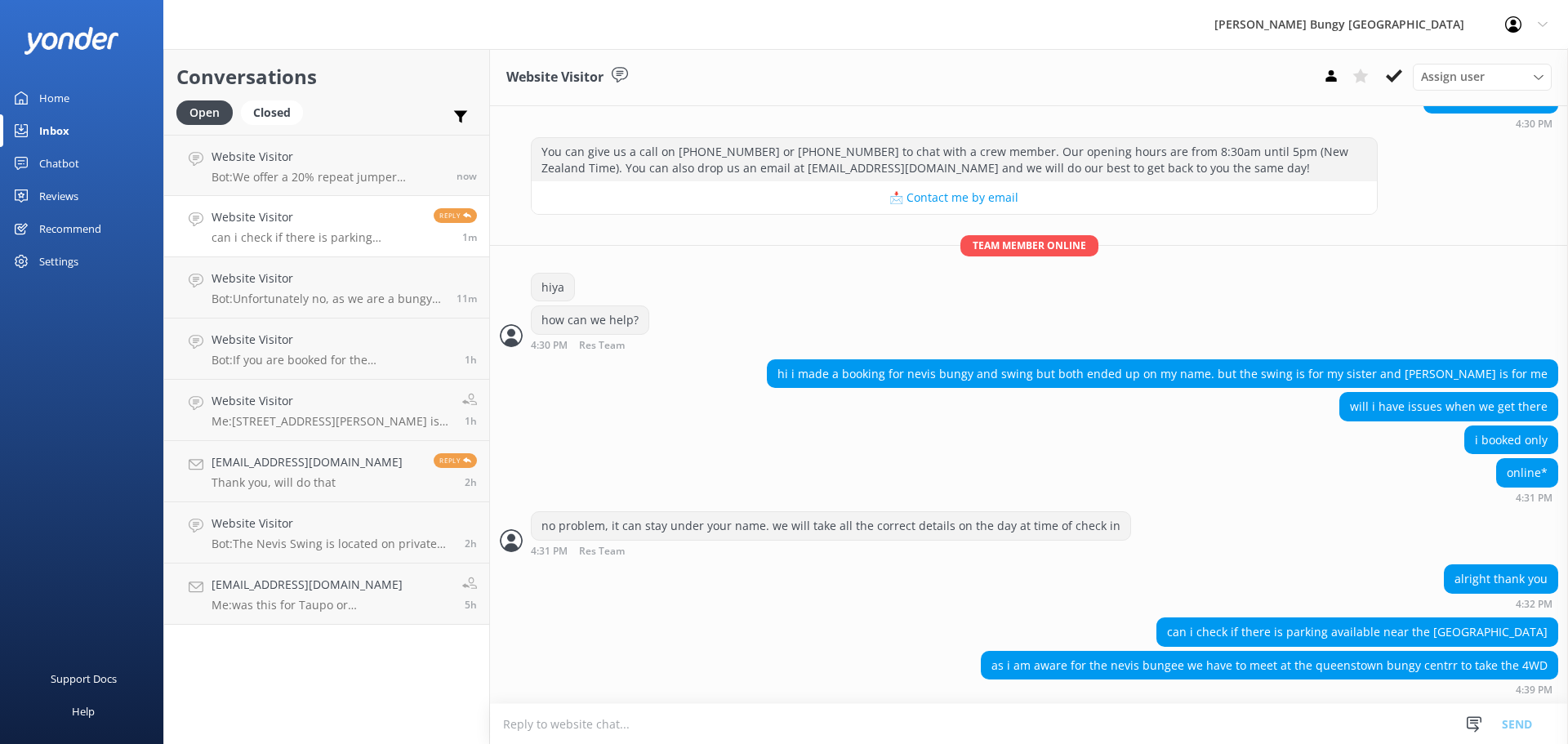
click at [873, 704] on textarea at bounding box center [1029, 724] width 1078 height 40
paste textarea "there isn't much in the centre. if you are interested in amending your pick up"
click at [1142, 728] on textarea "there isn't much in the centre. if you are interested in amending your pick up …" at bounding box center [1029, 724] width 1078 height 41
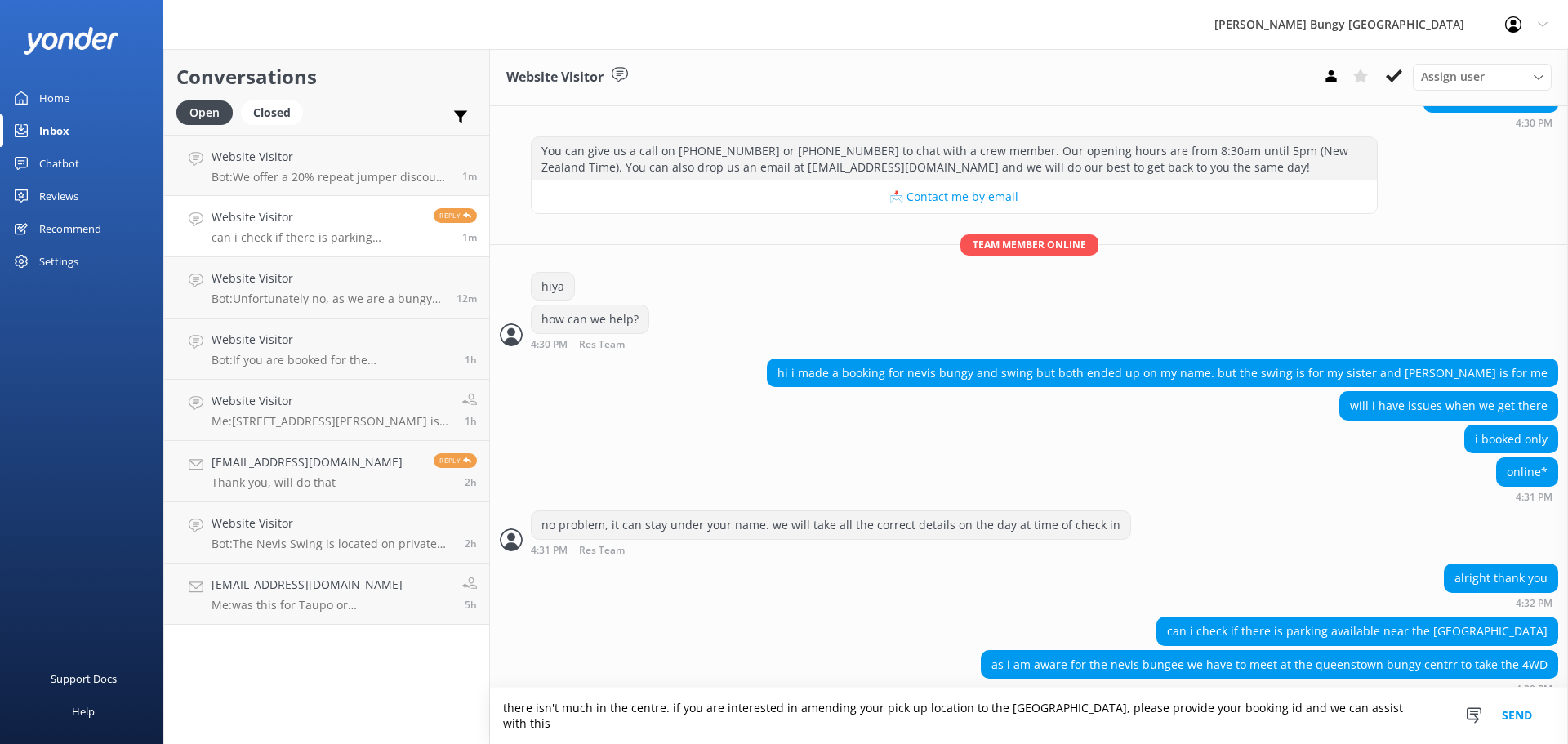
type textarea "there isn't much in the centre. if you are interested in amending your pick up …"
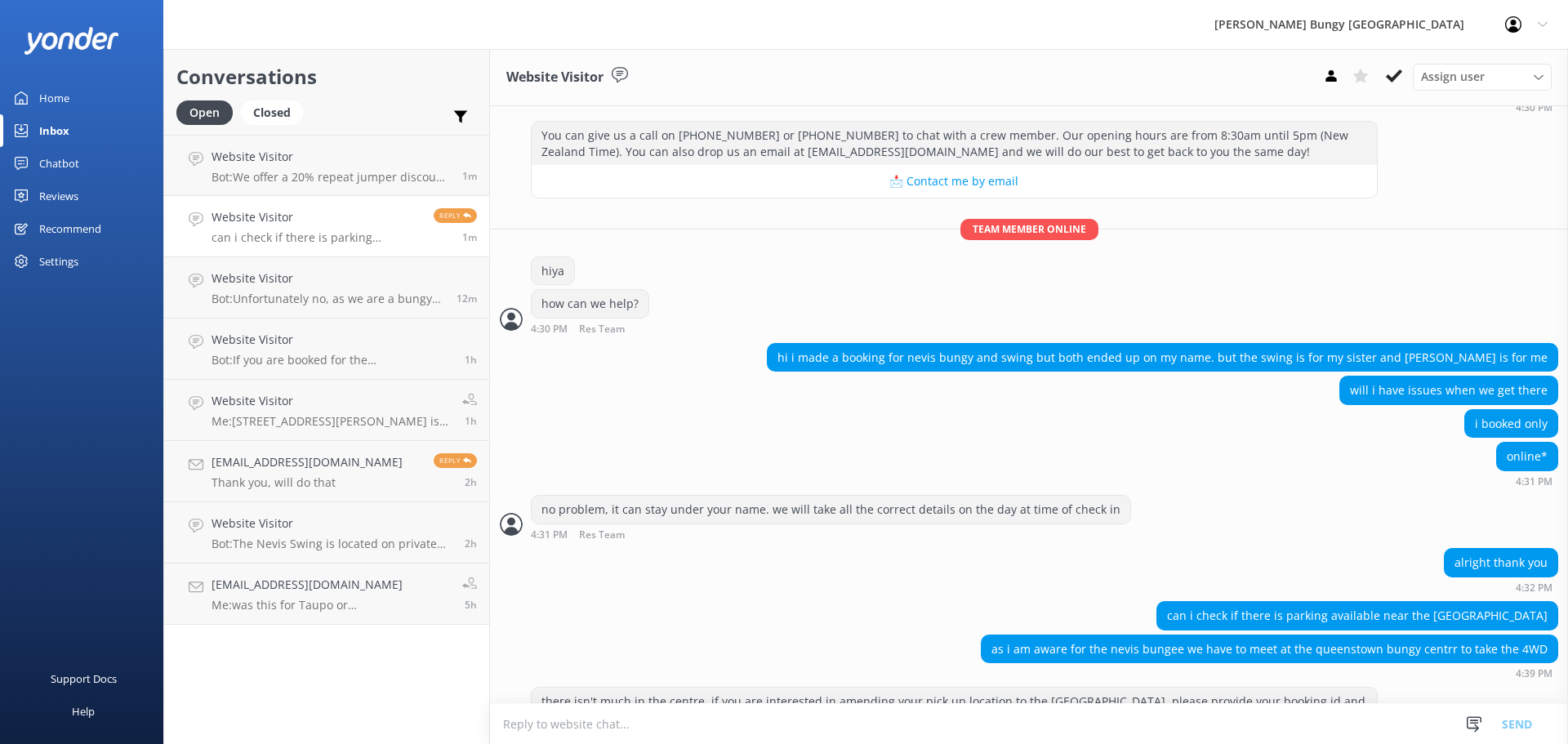
scroll to position [238, 0]
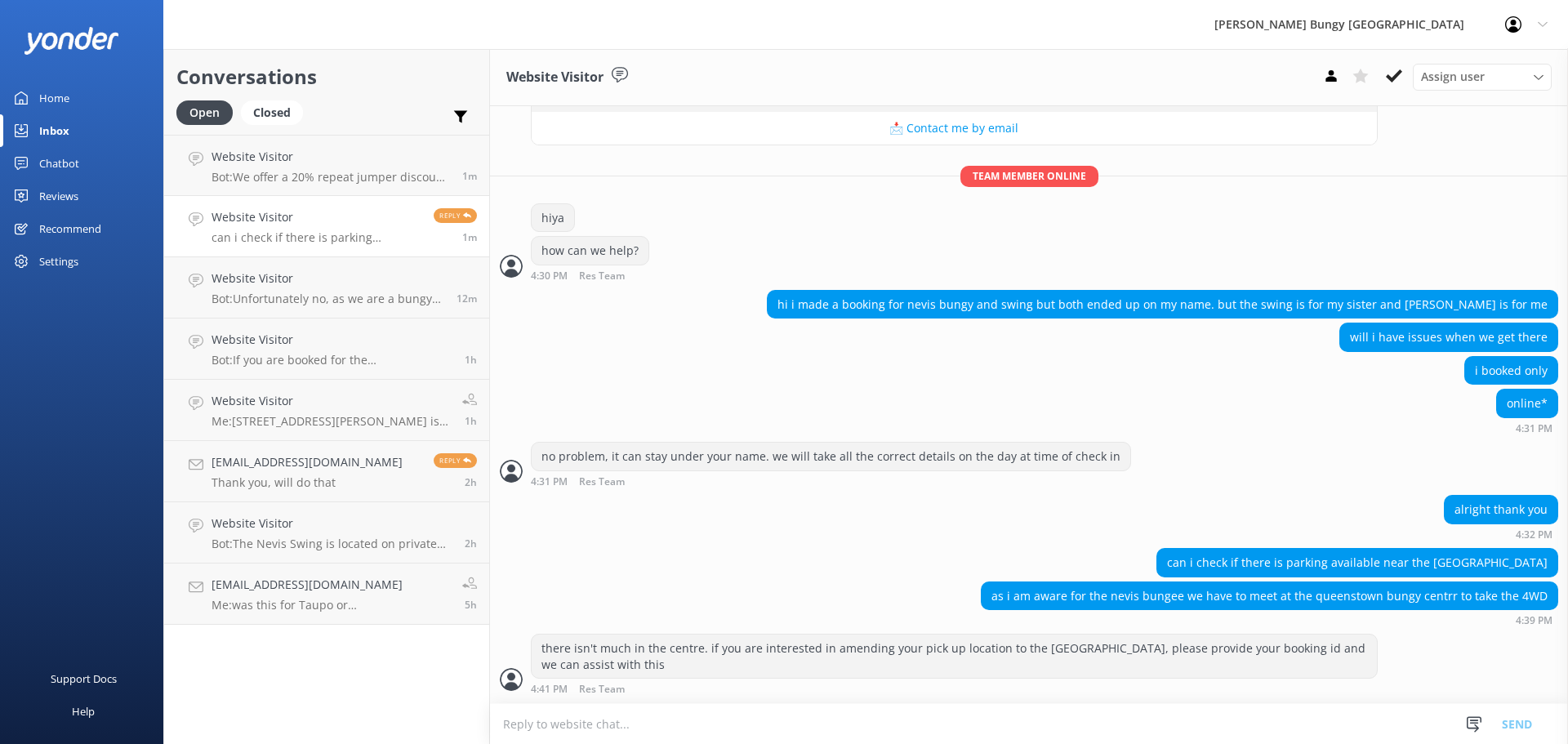
click at [1091, 719] on textarea at bounding box center [1029, 724] width 1078 height 40
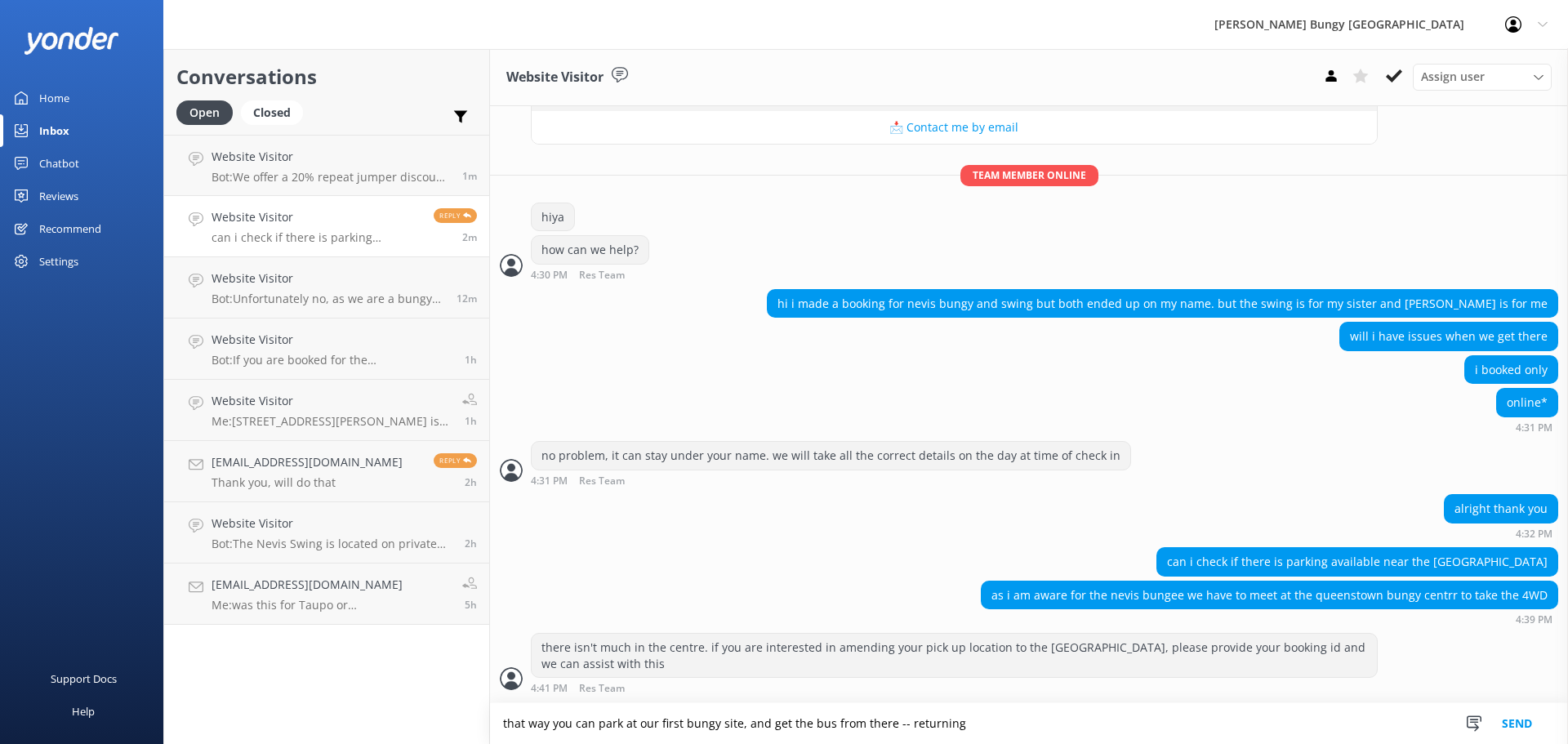
scroll to position [277, 0]
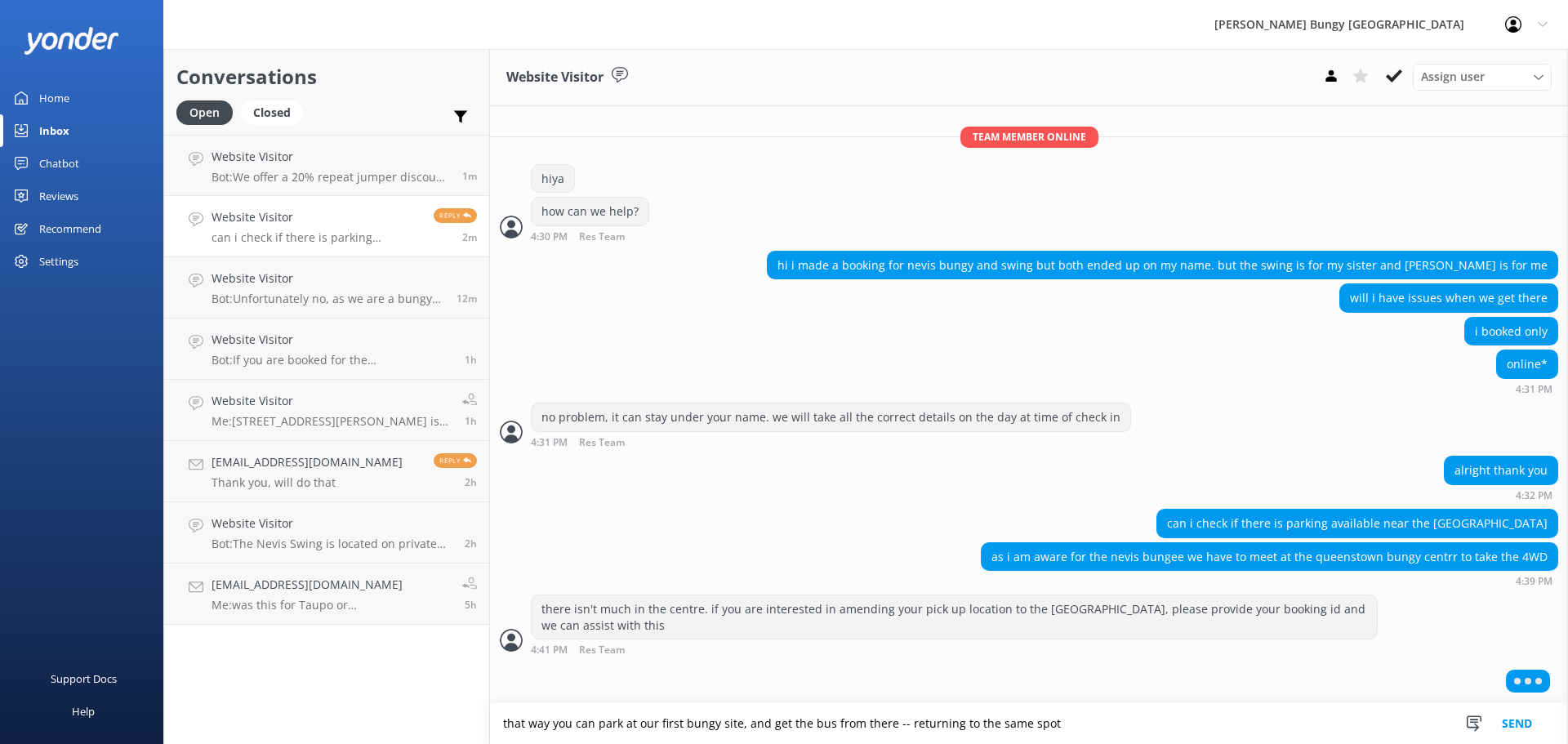
type textarea "that way you can park at our first bungy site, and get the bus from there -- re…"
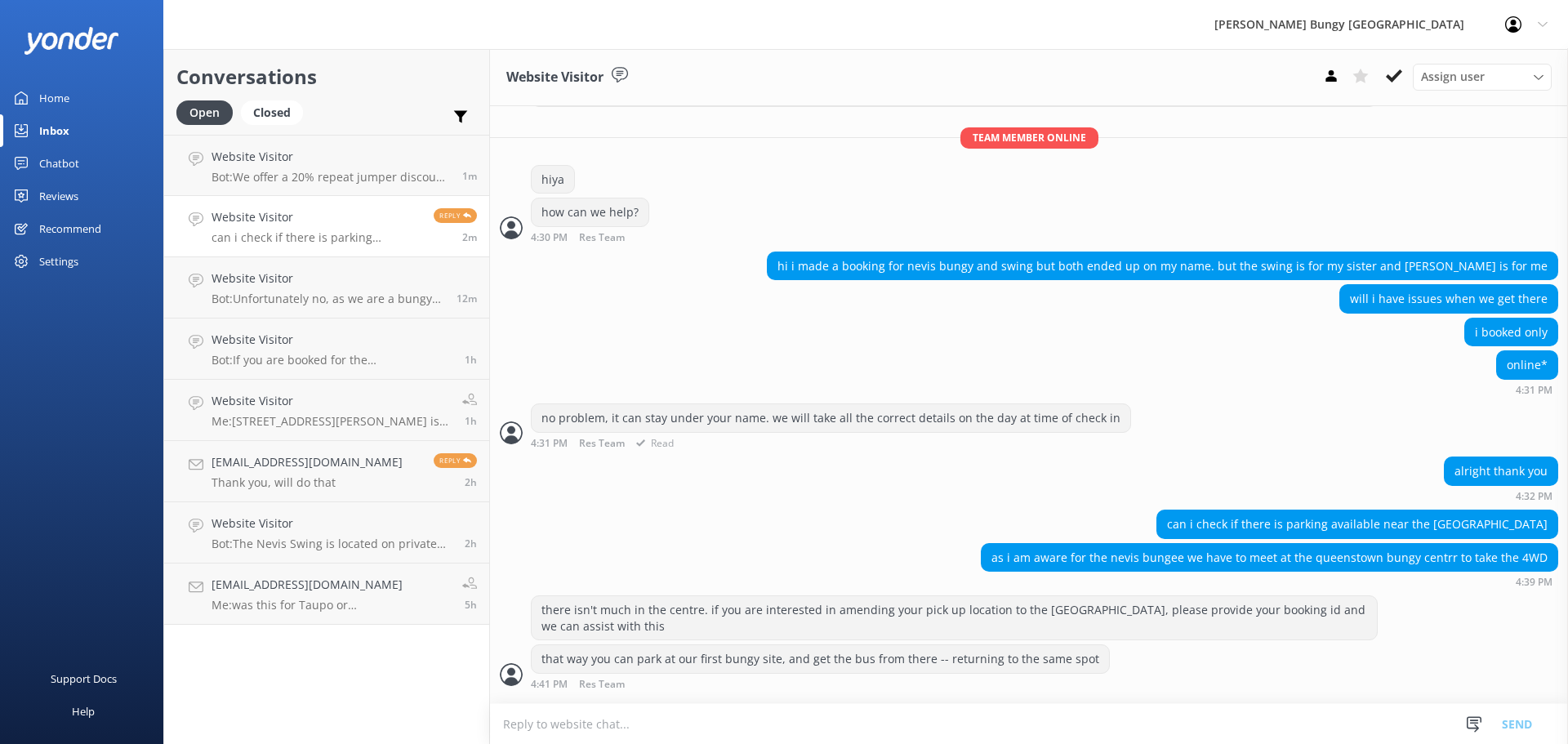
scroll to position [310, 0]
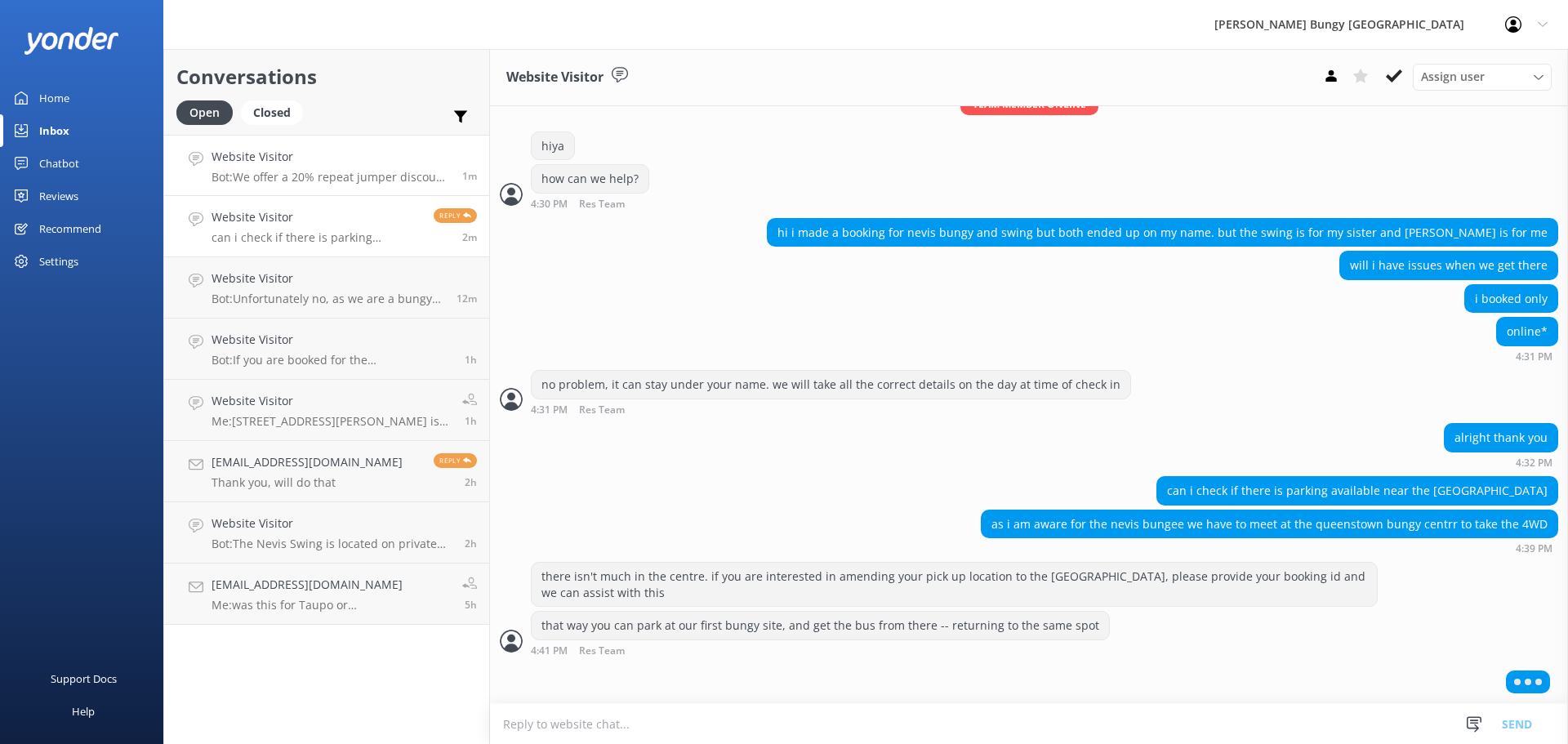
click at [287, 176] on p "Bot: We offer a 20% repeat jumper discount on any of our singular activities fo…" at bounding box center [330, 176] width 238 height 14
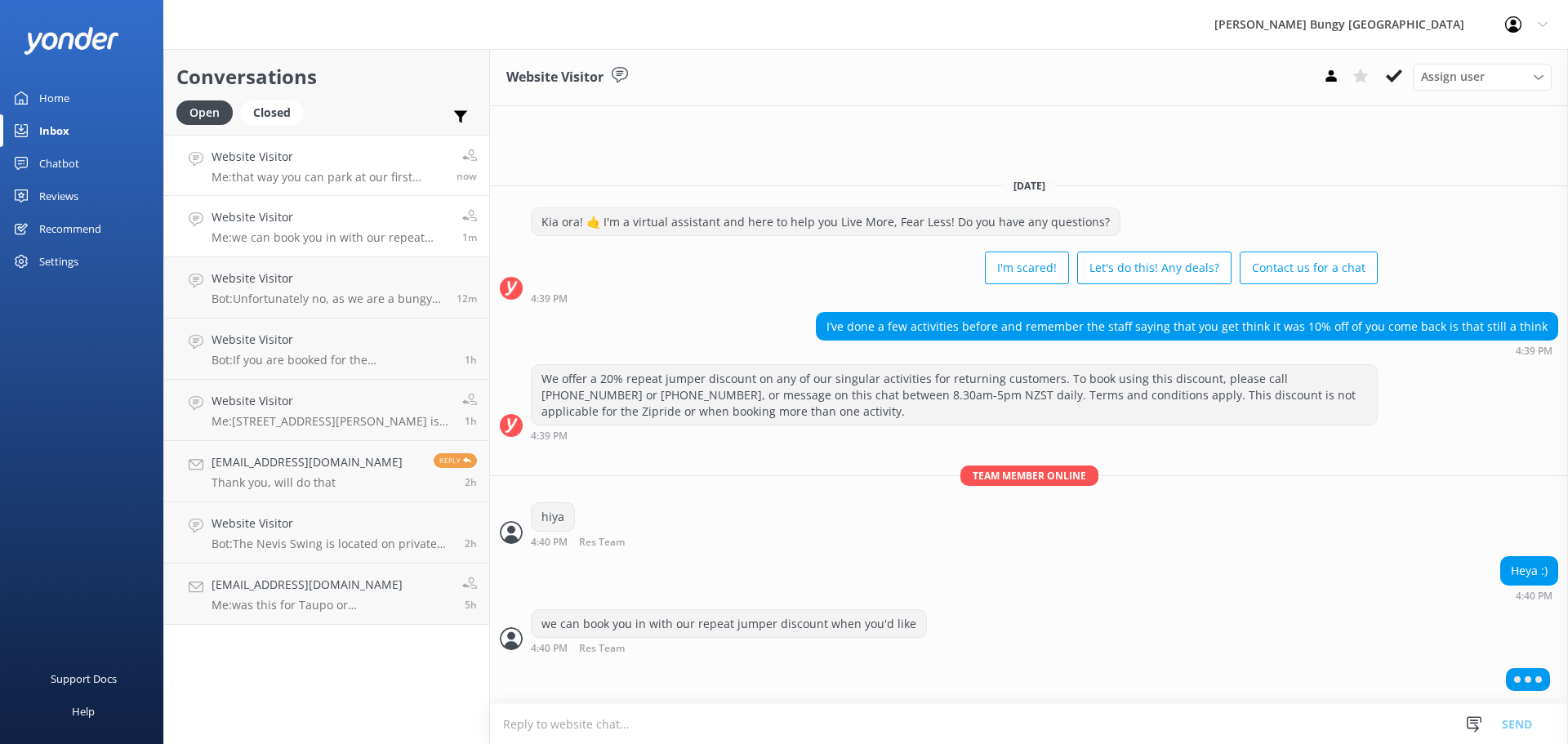
click at [361, 153] on h4 "Website Visitor" at bounding box center [327, 156] width 232 height 18
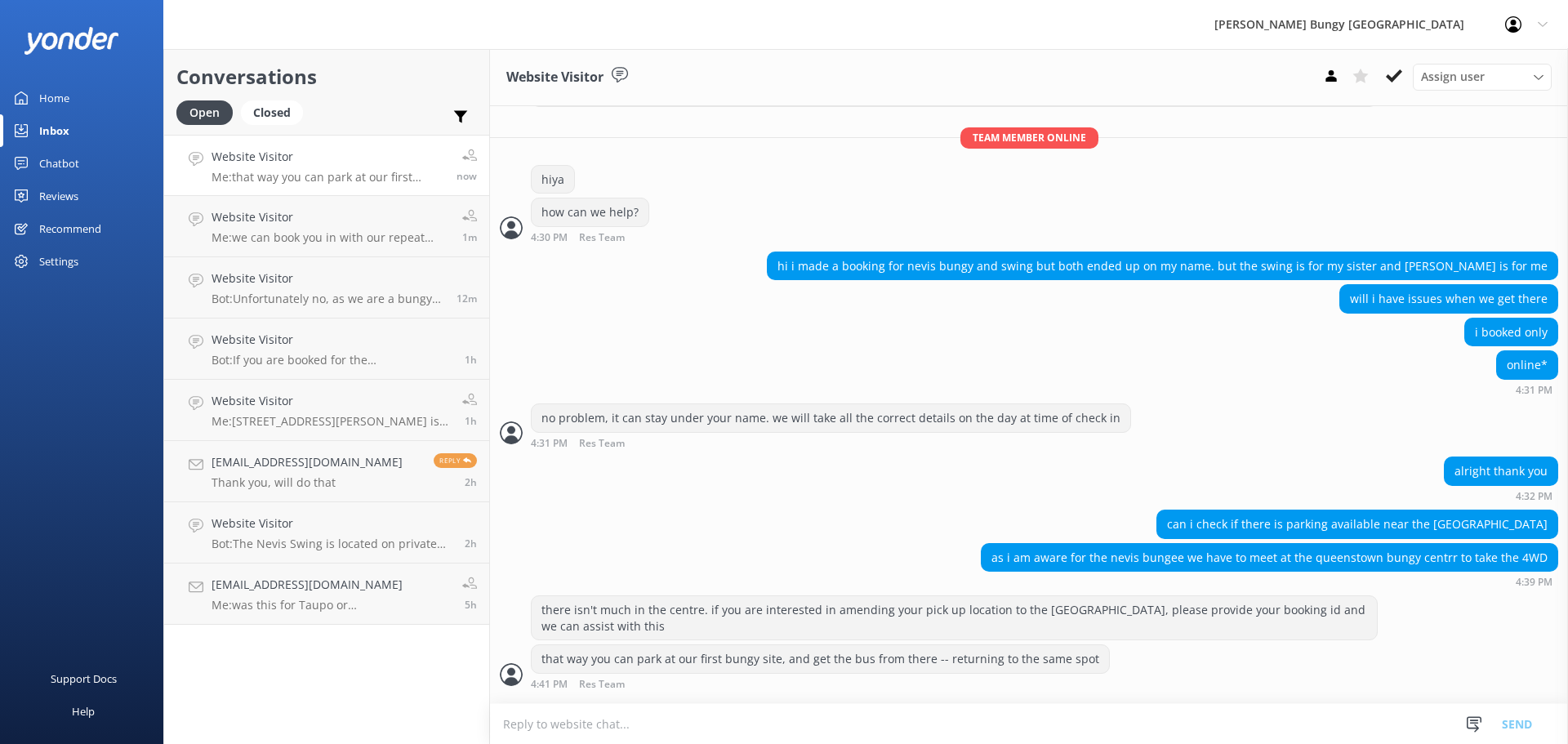
scroll to position [310, 0]
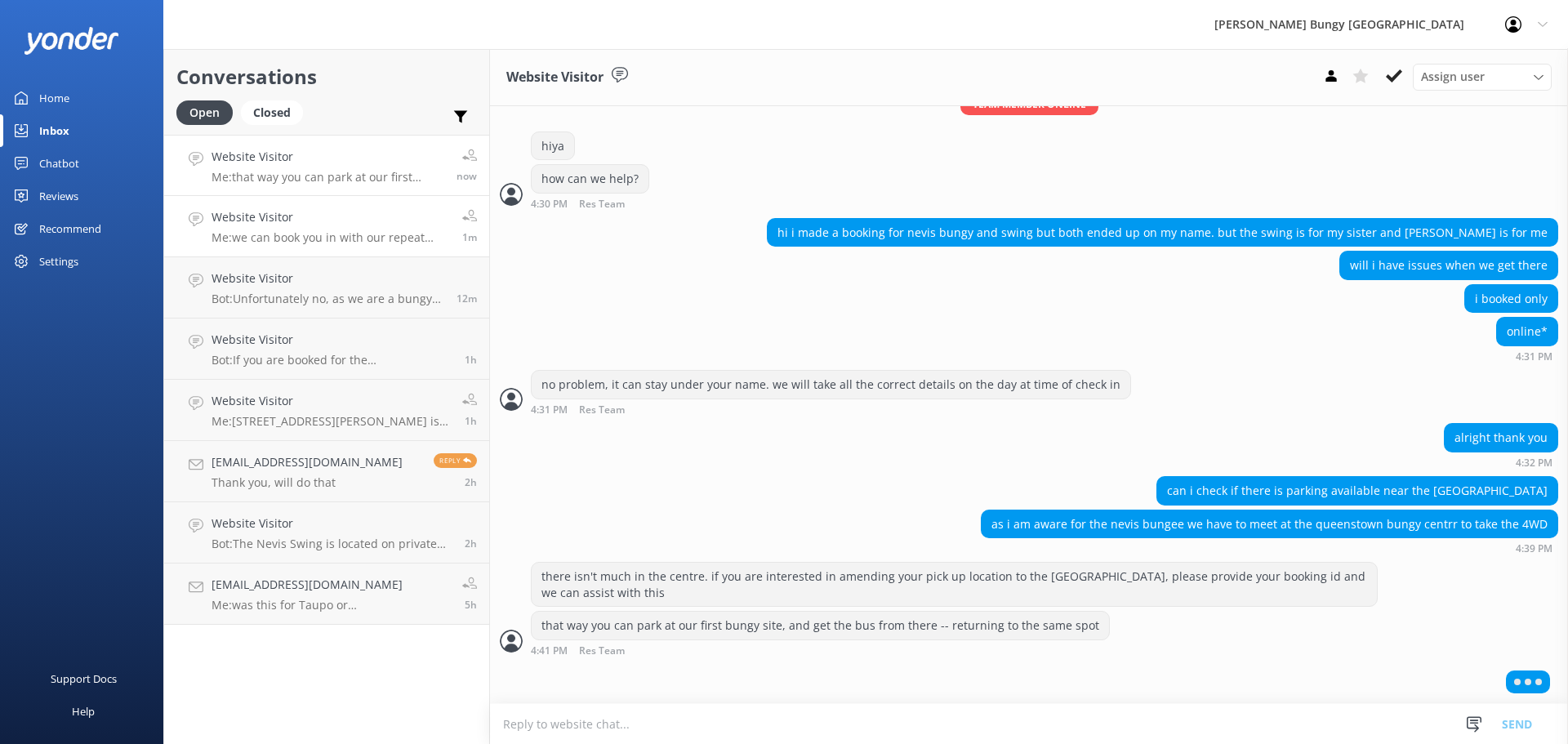
click at [373, 203] on link "Website Visitor Me: we can book you in with our repeat jumper discount when you…" at bounding box center [326, 227] width 325 height 61
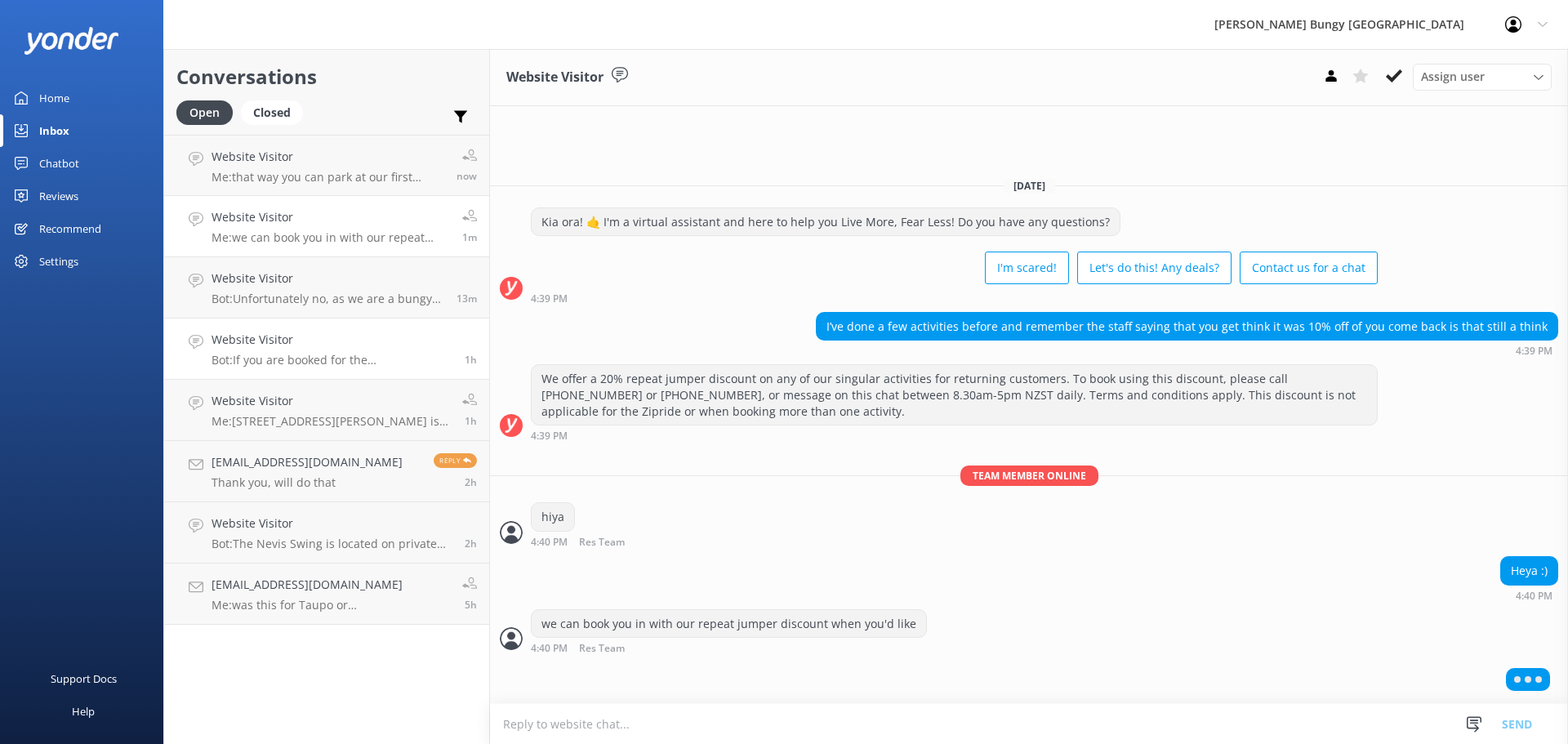
click at [323, 325] on link "Website Visitor Bot: If you are booked for the Kawarau Bridge Bungy, you can se…" at bounding box center [326, 350] width 325 height 61
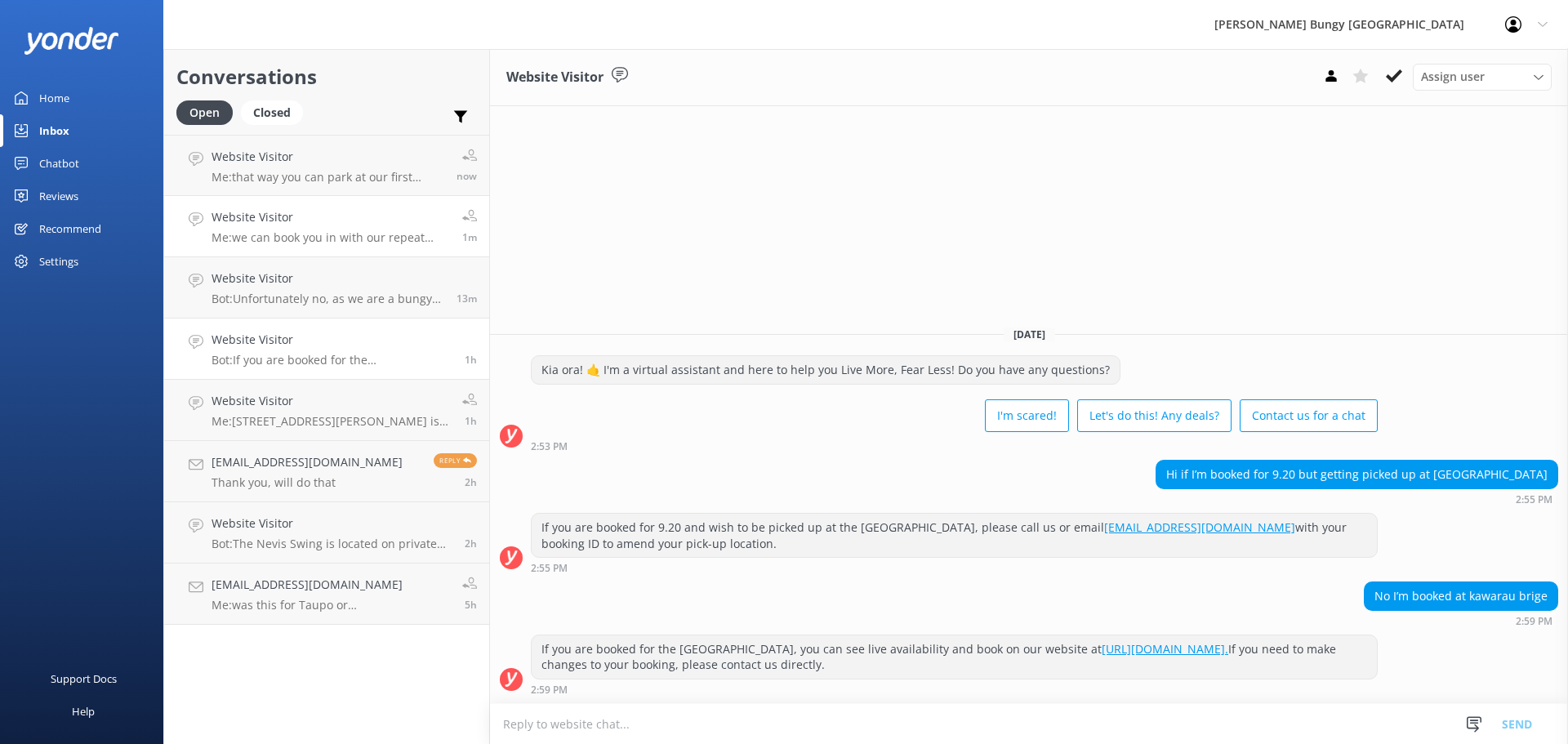
click at [328, 221] on h4 "Website Visitor" at bounding box center [330, 217] width 238 height 18
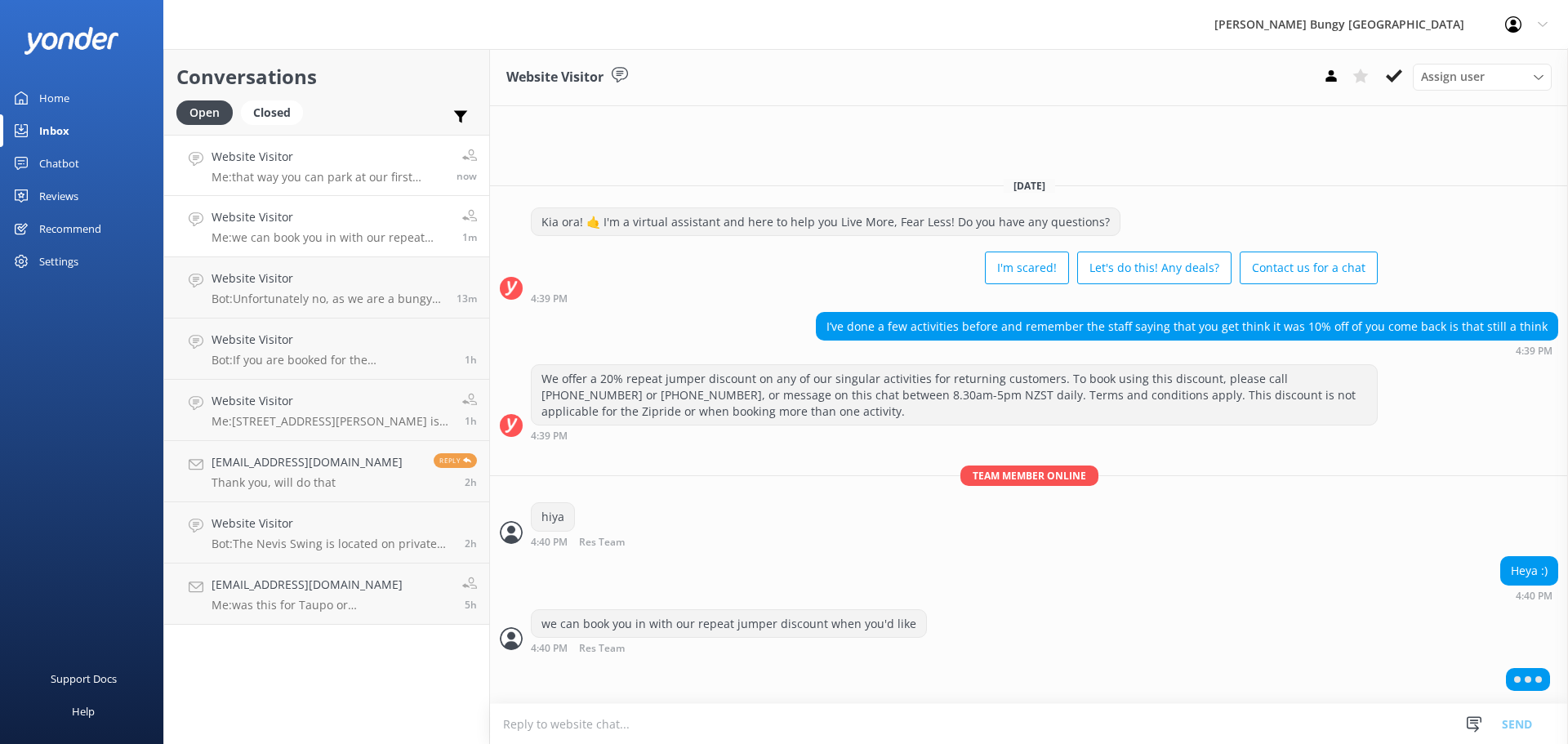
click at [351, 163] on h4 "Website Visitor" at bounding box center [327, 156] width 232 height 18
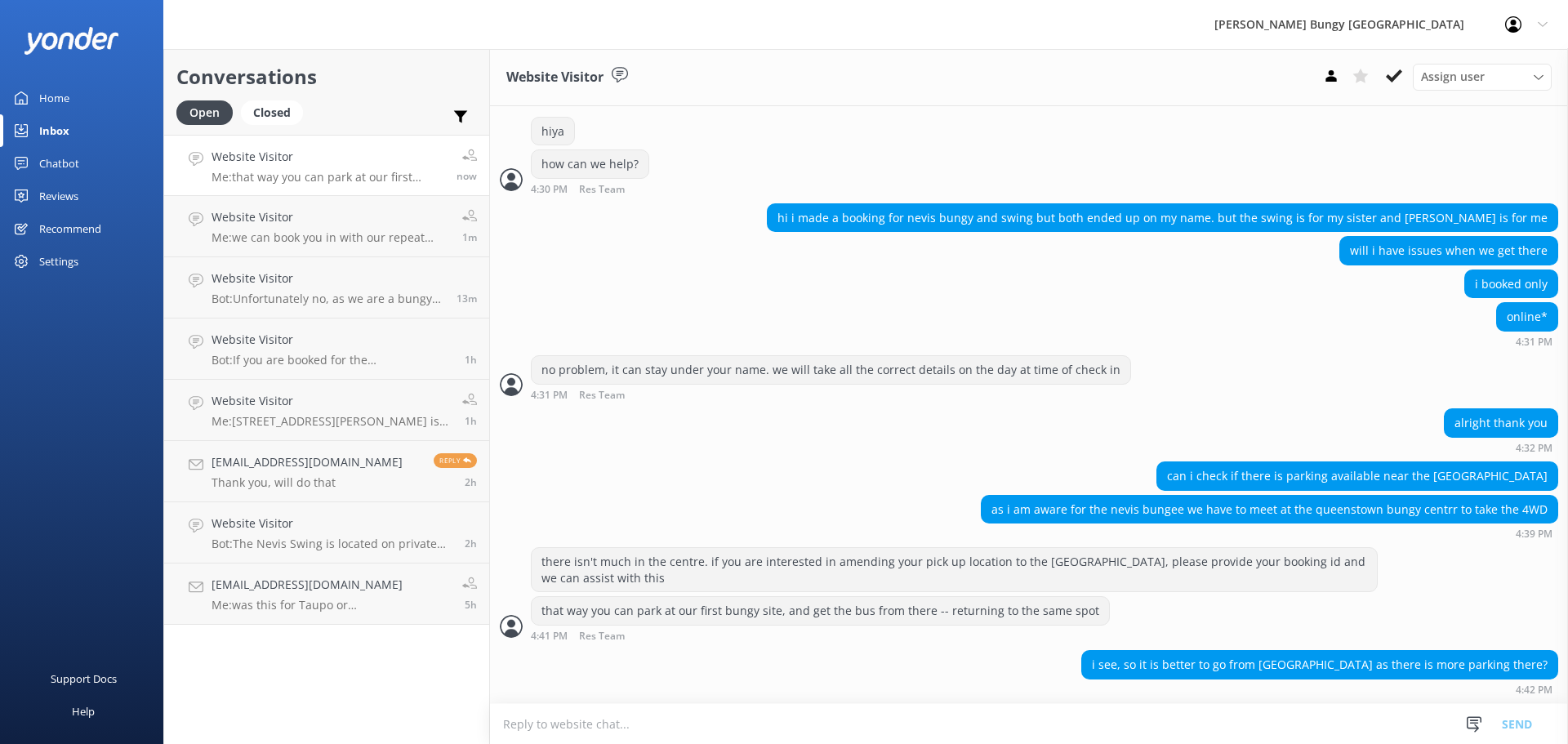
scroll to position [325, 0]
click at [1342, 717] on textarea at bounding box center [1029, 724] width 1078 height 40
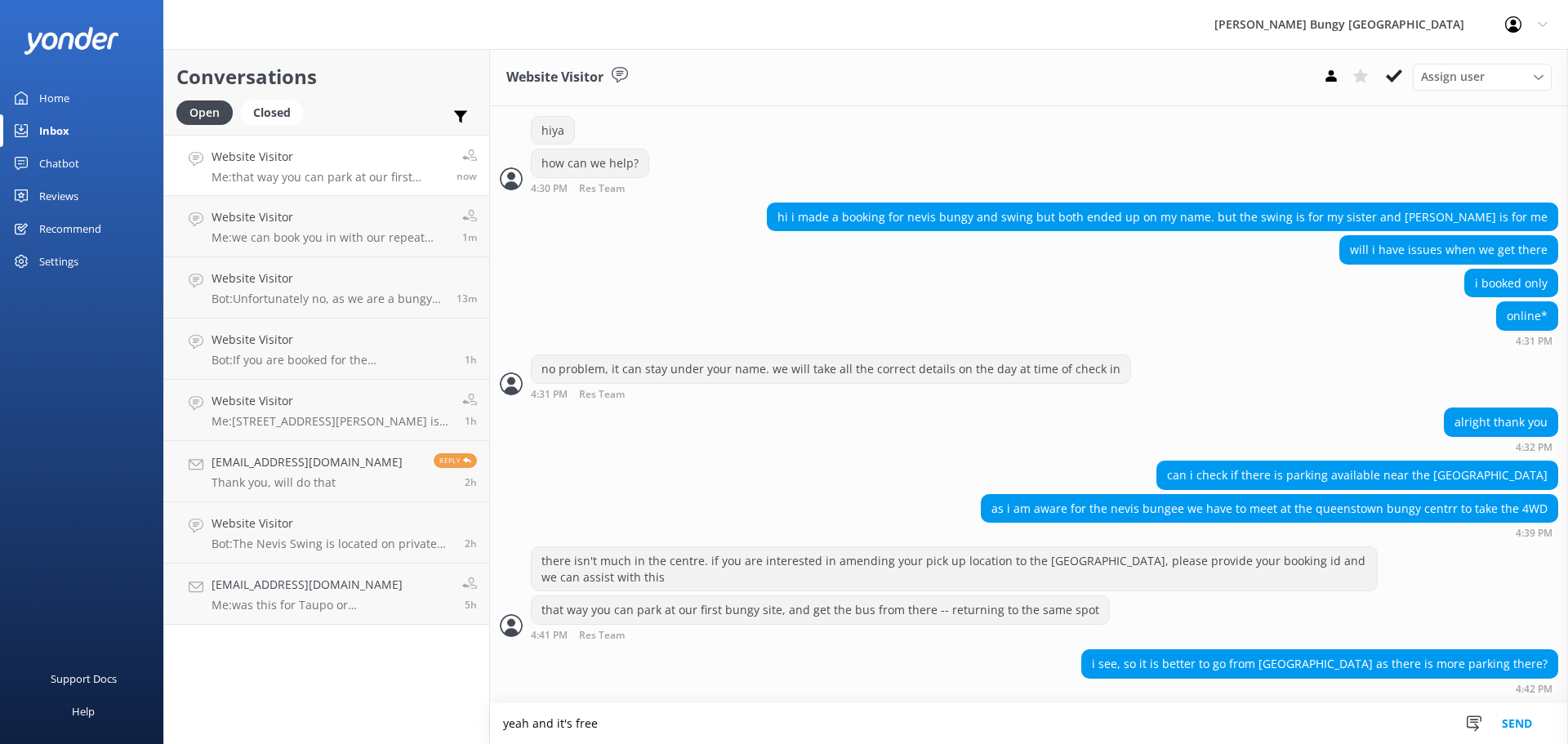
type textarea "yeah and it's free"
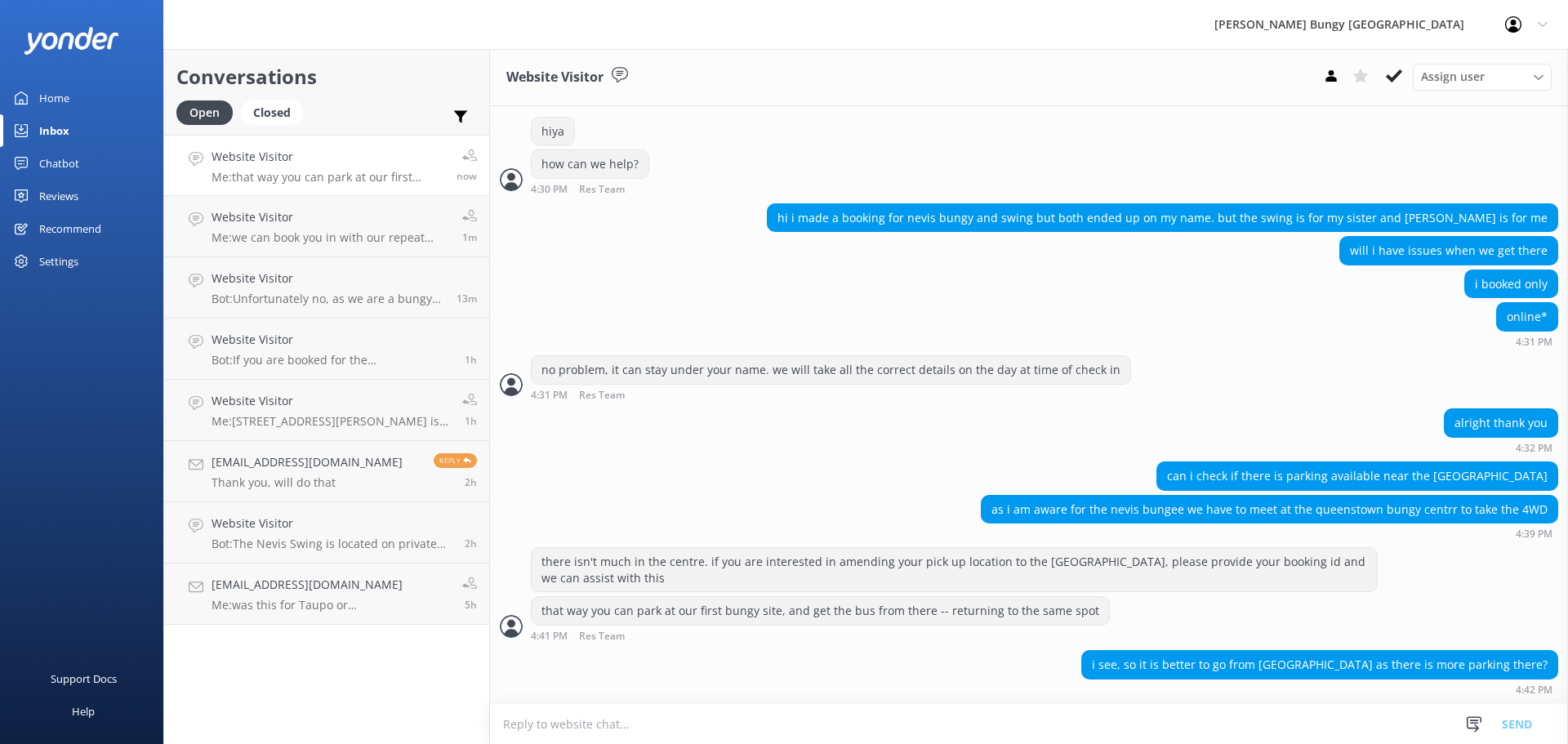
scroll to position [378, 0]
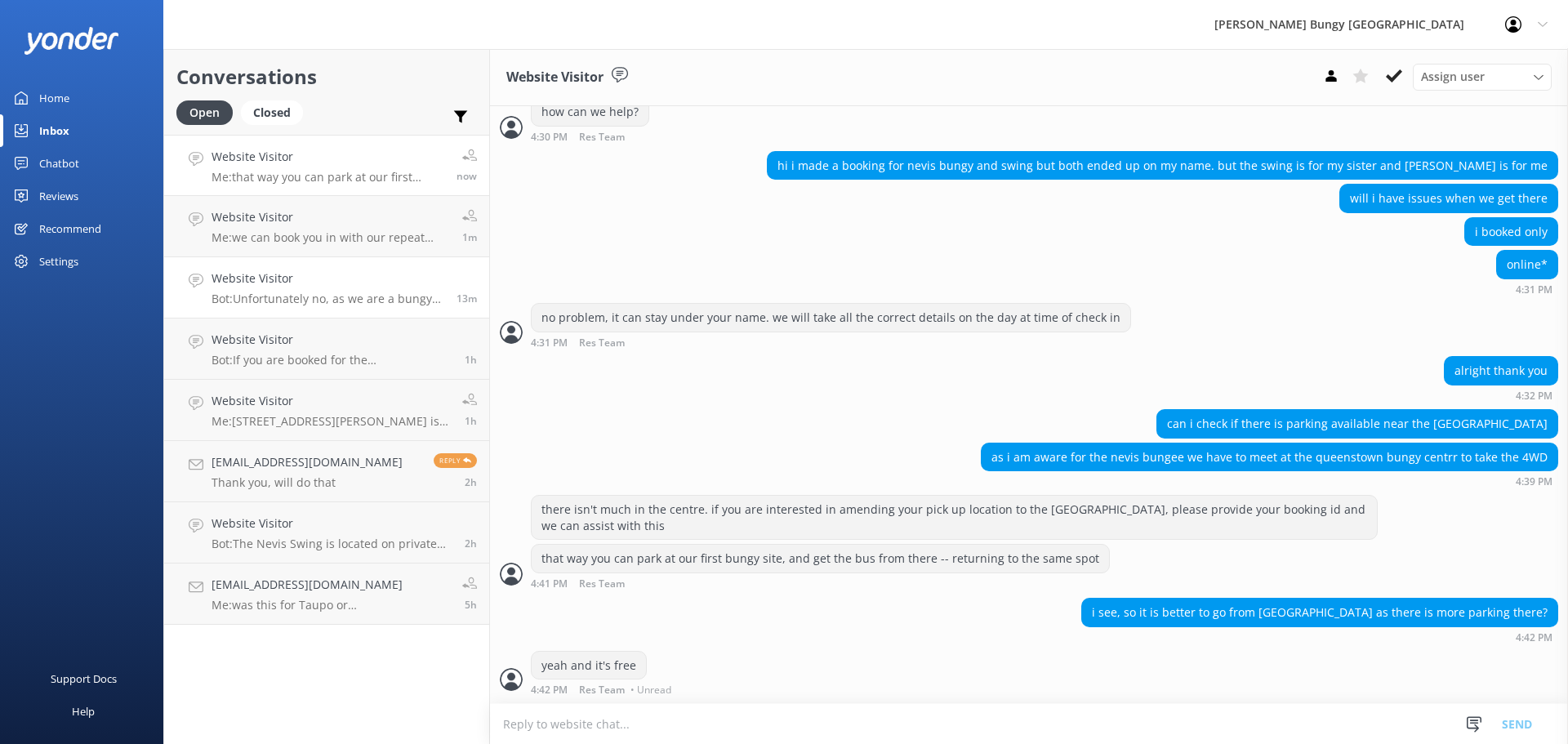
click at [335, 310] on link "Website Visitor Bot: Unfortunately no, as we are a bungy "jumping" company and …" at bounding box center [326, 288] width 325 height 61
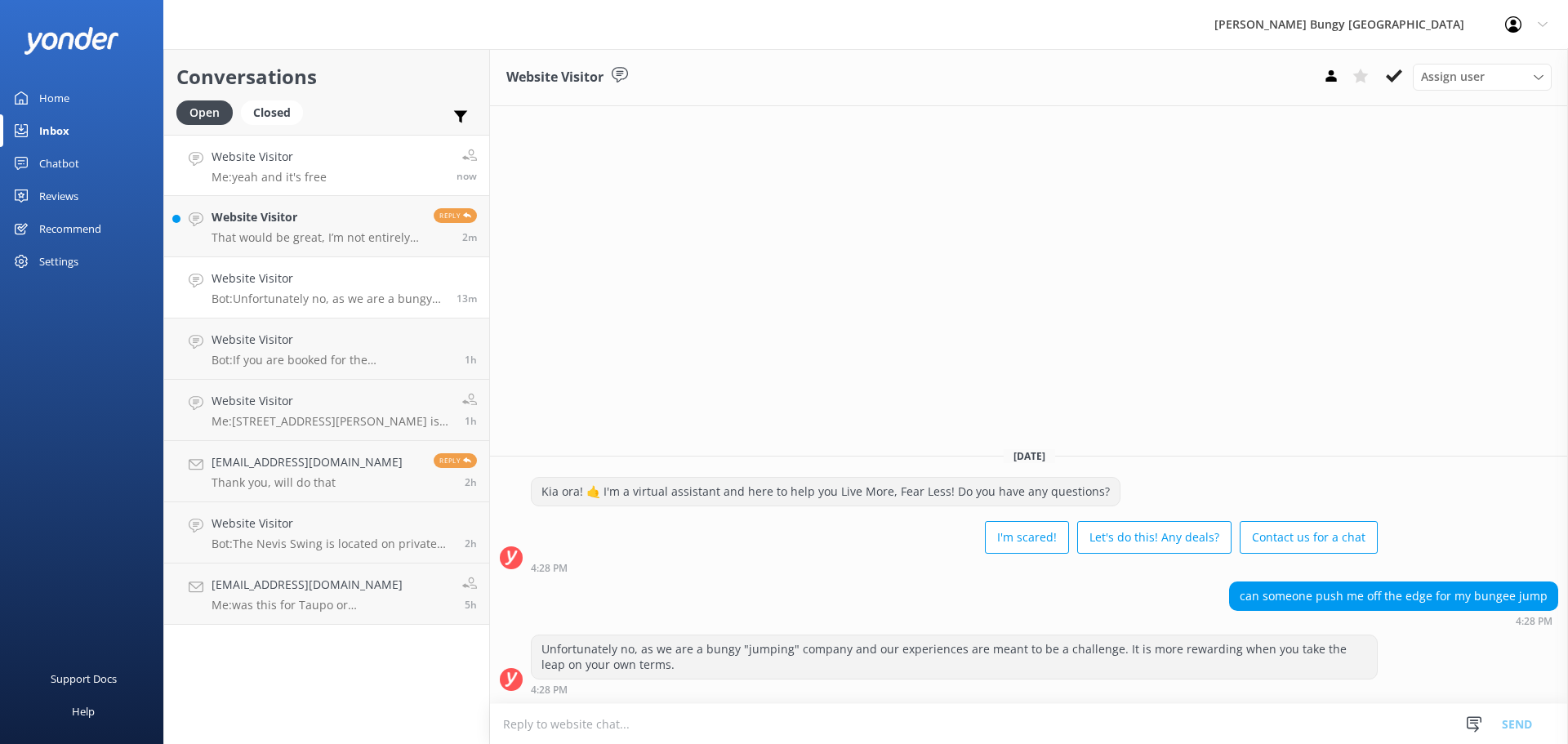
click at [366, 151] on link "Website Visitor Me: yeah and it's free now" at bounding box center [326, 165] width 325 height 61
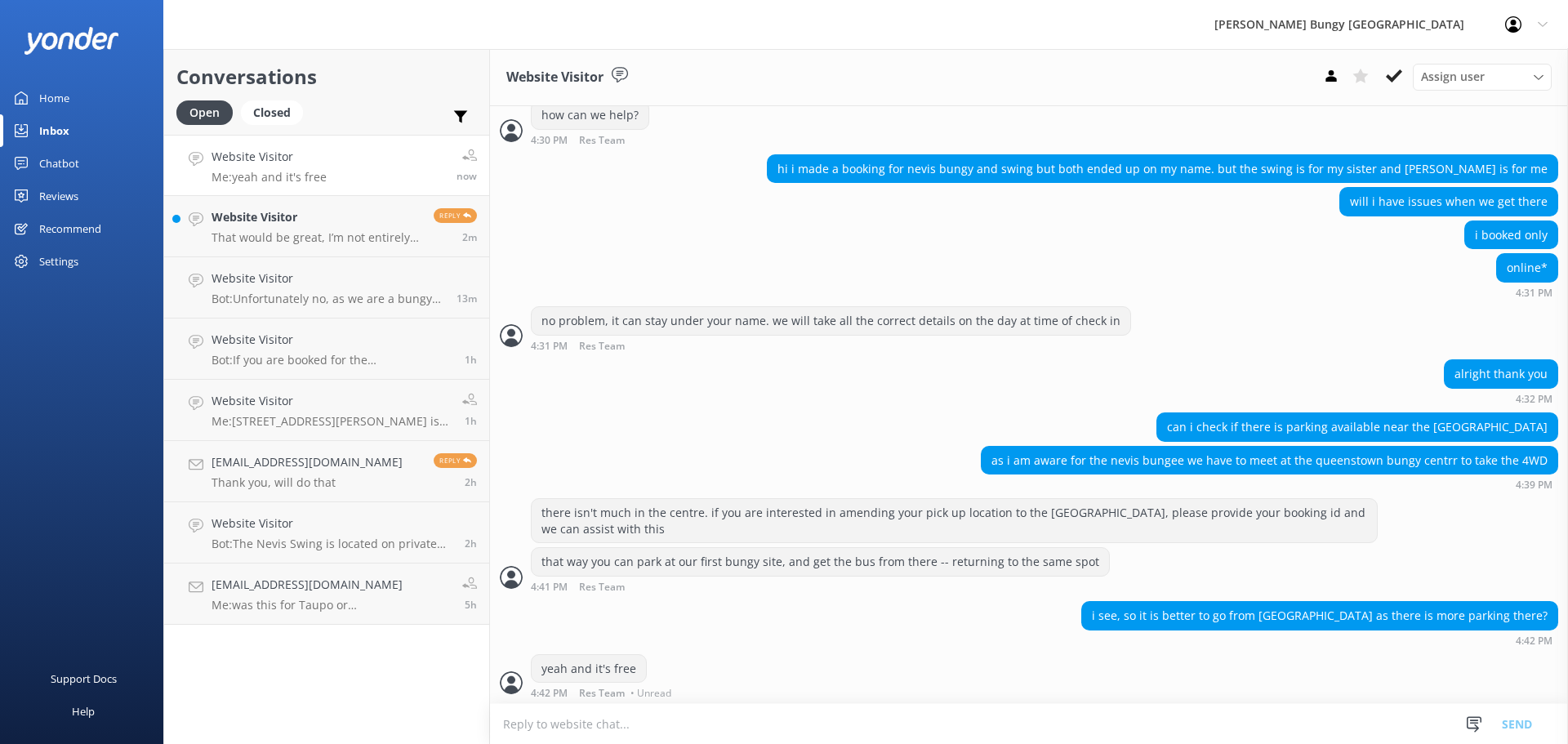
scroll to position [378, 0]
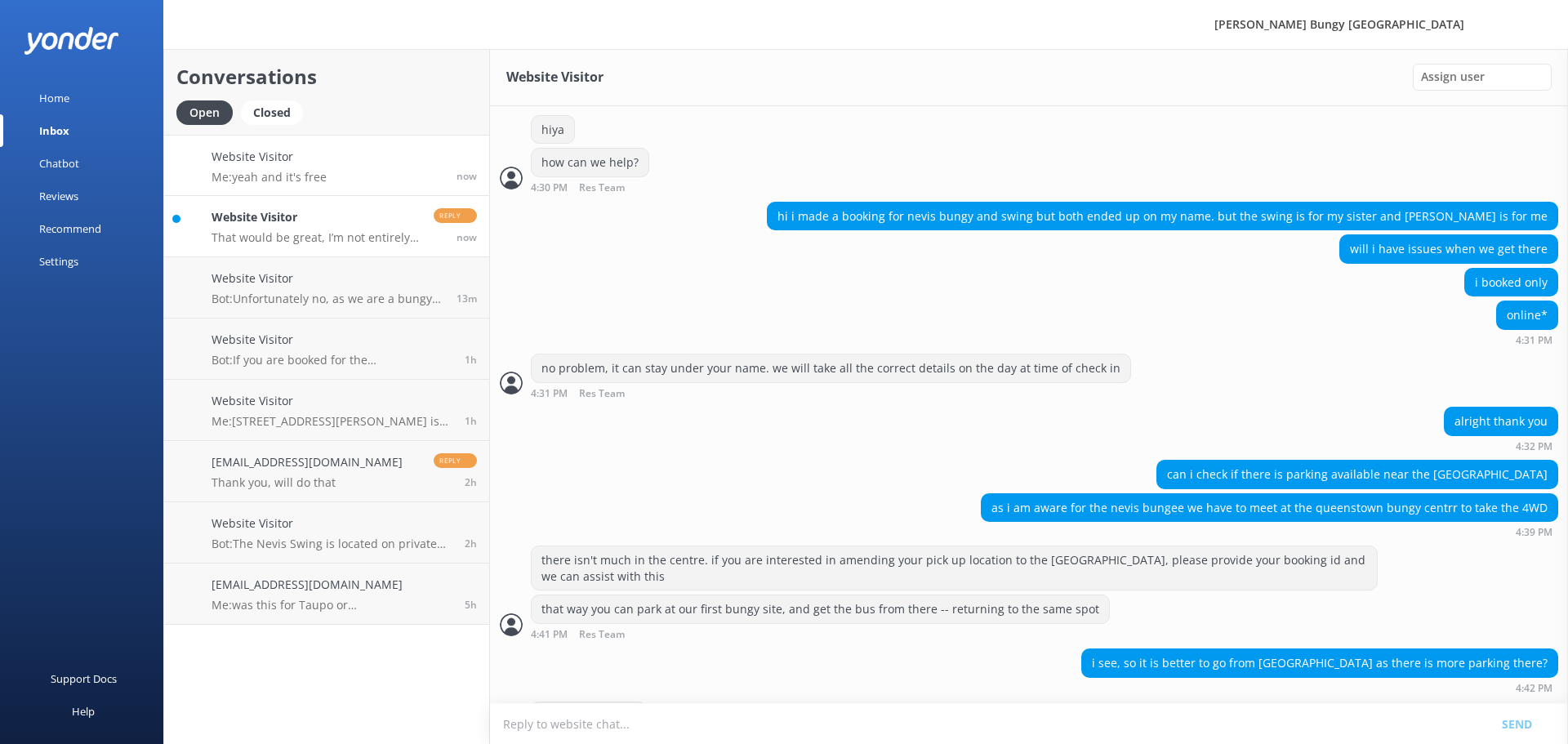
scroll to position [378, 0]
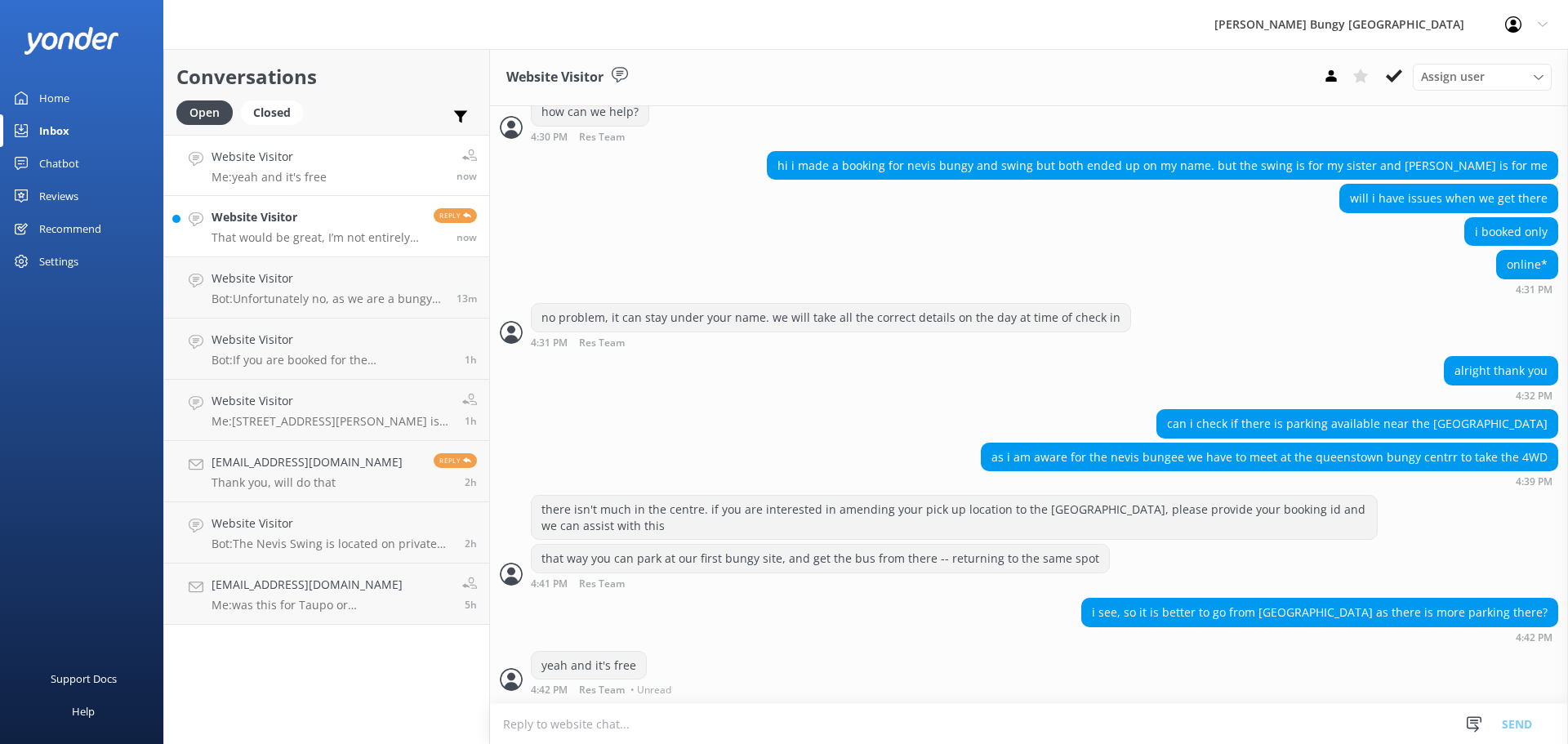
click at [235, 208] on link "Website Visitor That would be great, I’m not entirely sure what day it is again…" at bounding box center [326, 227] width 325 height 61
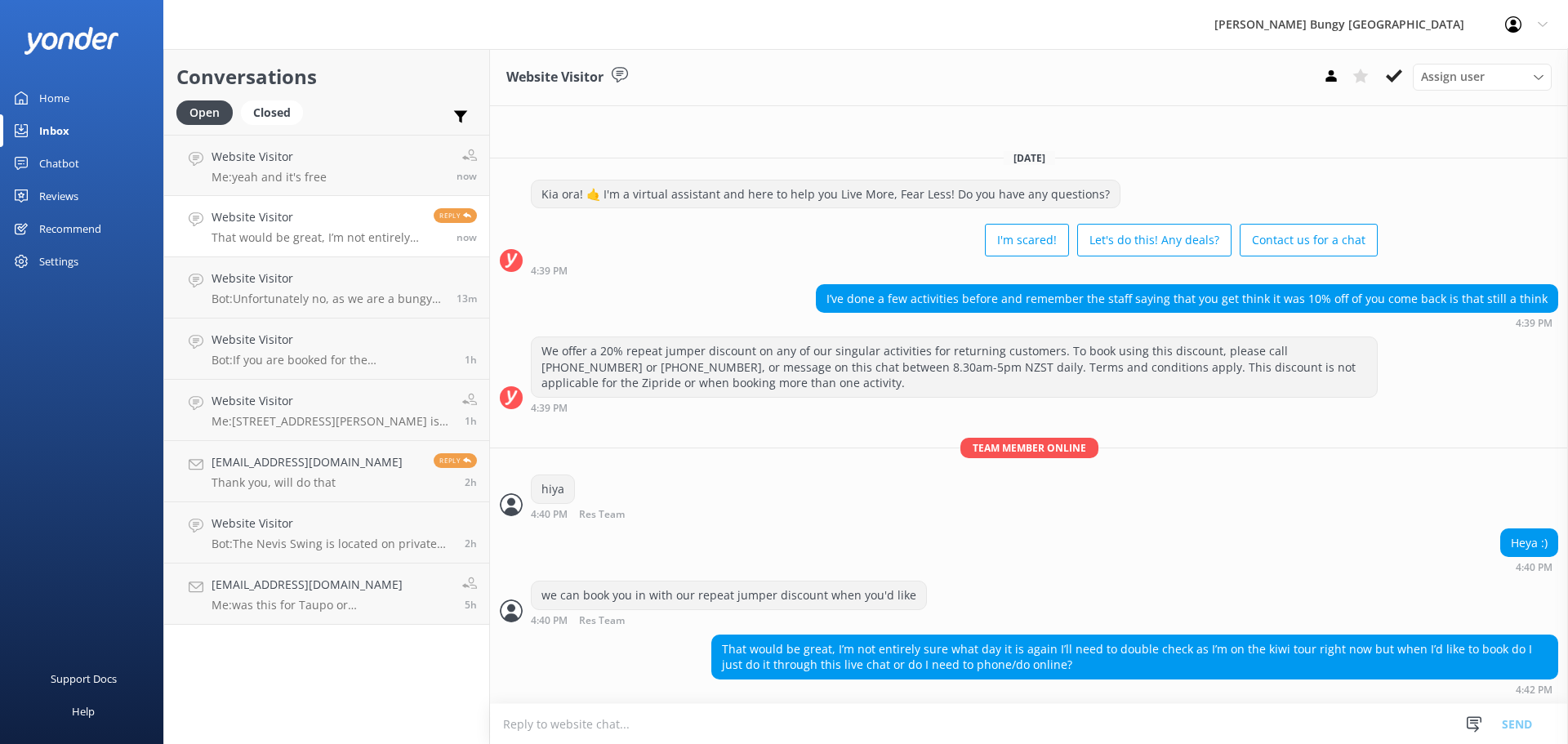
click at [734, 728] on textarea at bounding box center [1029, 724] width 1078 height 40
click at [610, 705] on textarea at bounding box center [1029, 724] width 1078 height 40
click at [868, 726] on textarea at bounding box center [1029, 724] width 1078 height 40
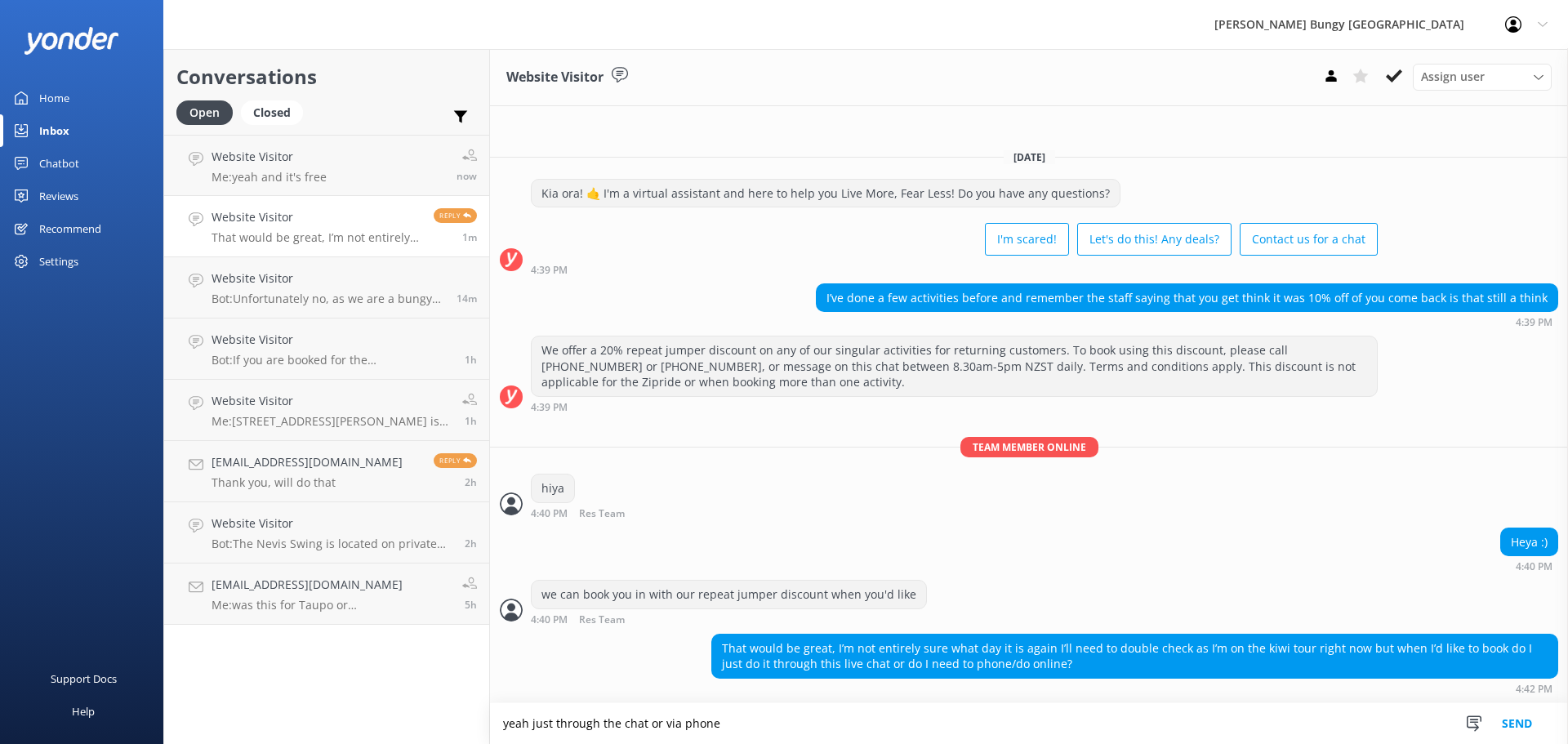
type textarea "yeah just through the chat or via phone"
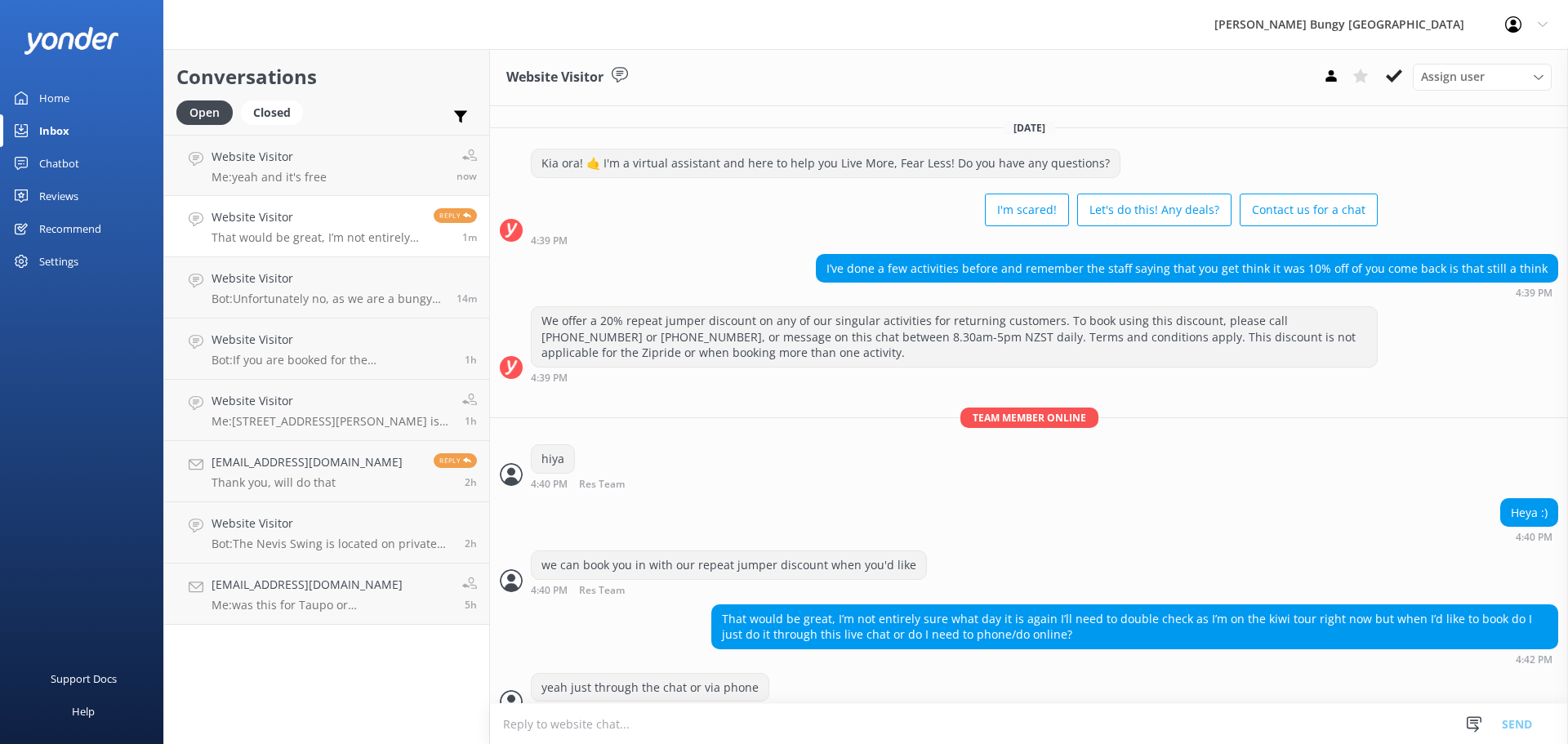
scroll to position [22, 0]
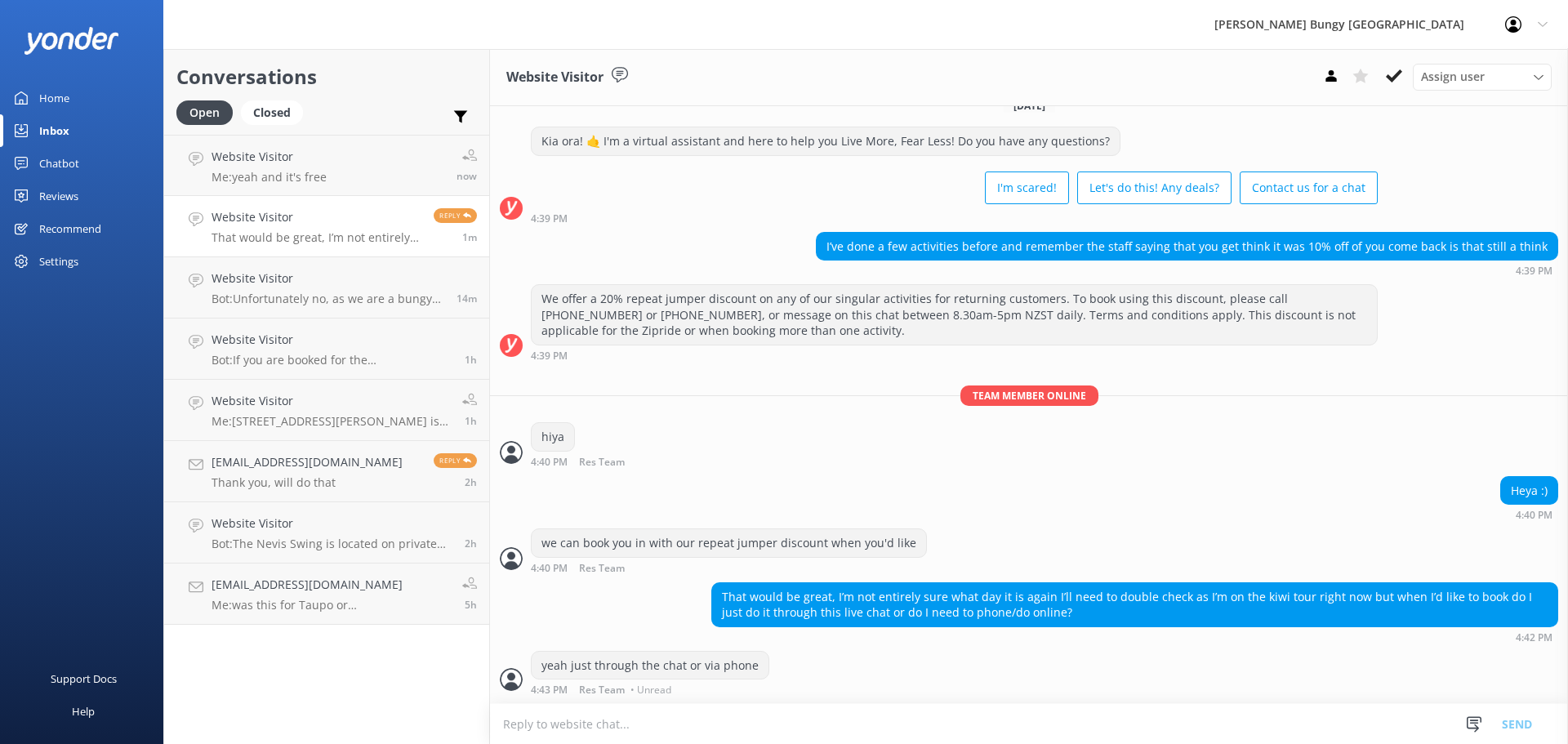
click at [814, 713] on textarea at bounding box center [1029, 724] width 1078 height 40
click at [387, 137] on link "Website Visitor Me: yeah and it's free now" at bounding box center [326, 165] width 325 height 61
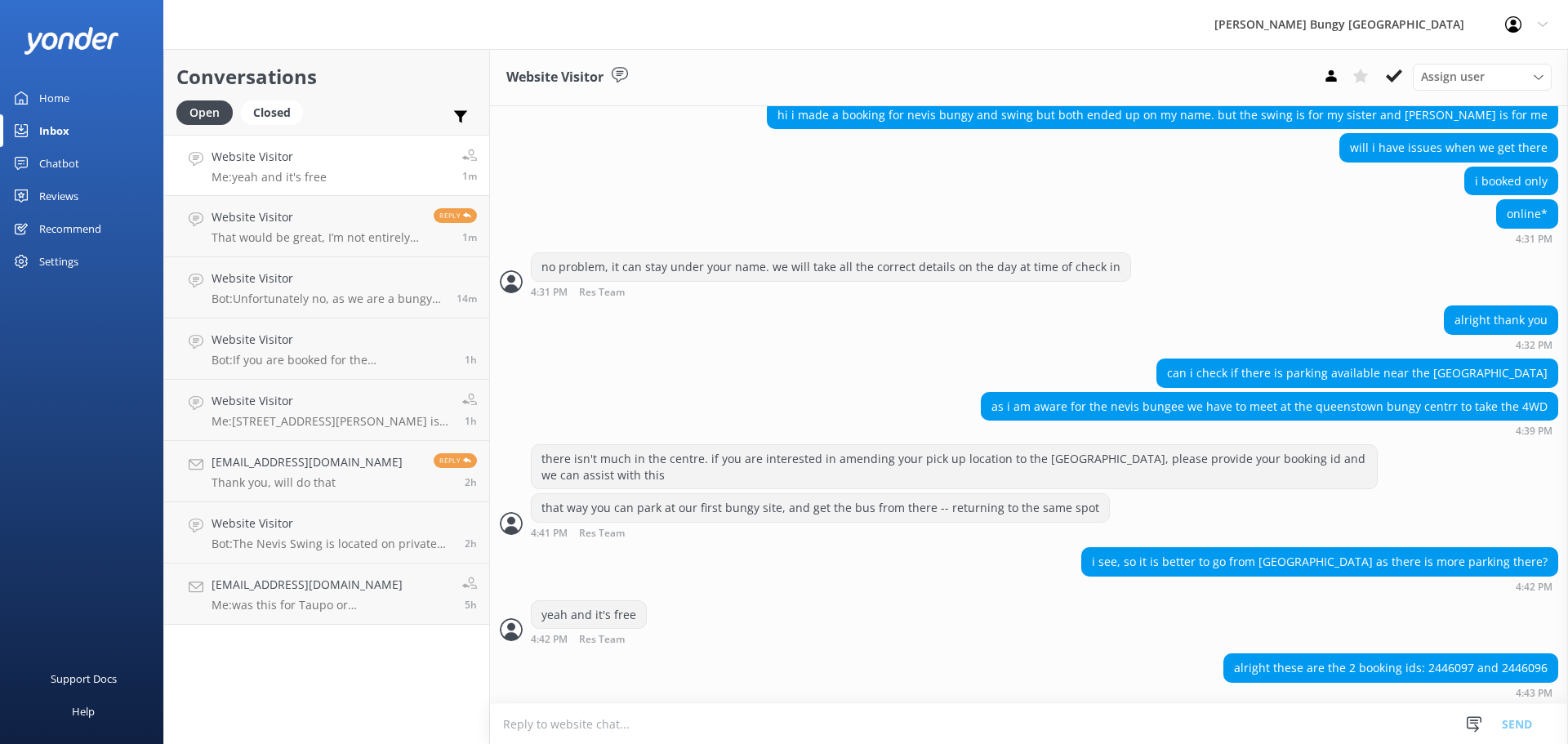
scroll to position [431, 0]
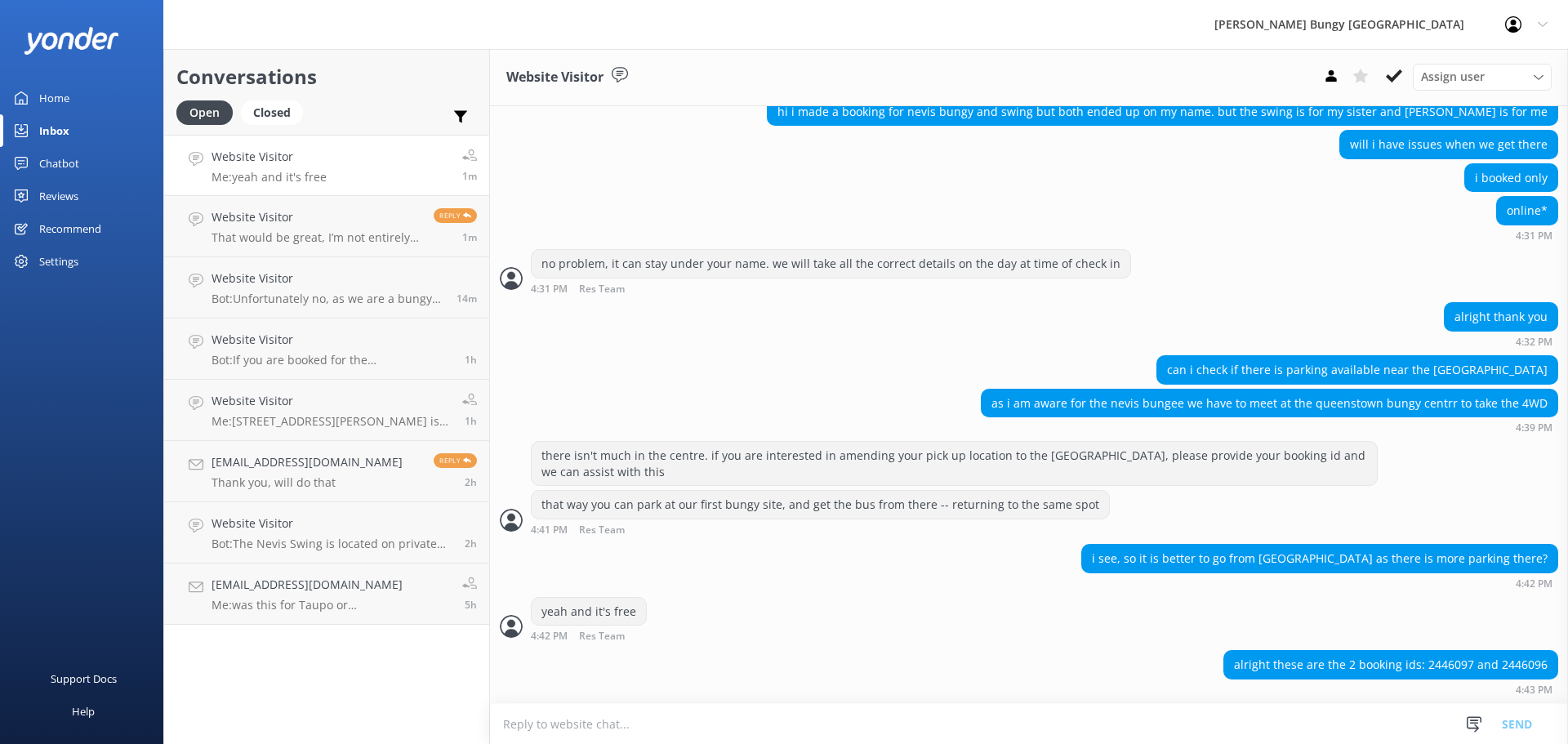
click at [1439, 662] on div "alright these are the 2 booking ids: 2446097 and 2446096" at bounding box center [1390, 664] width 333 height 28
copy div "2446097"
click at [884, 724] on textarea at bounding box center [1029, 724] width 1078 height 40
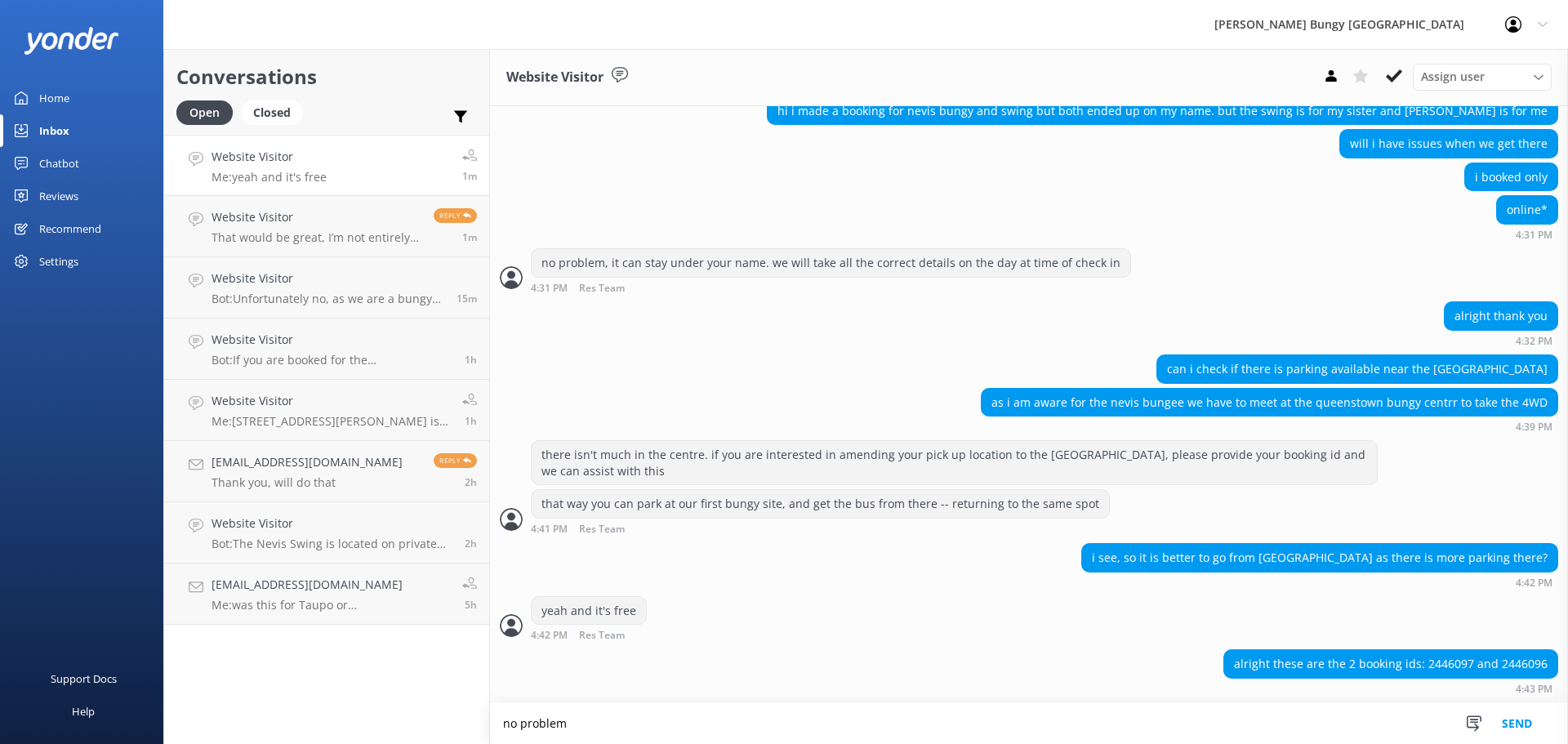
type textarea "no problem"
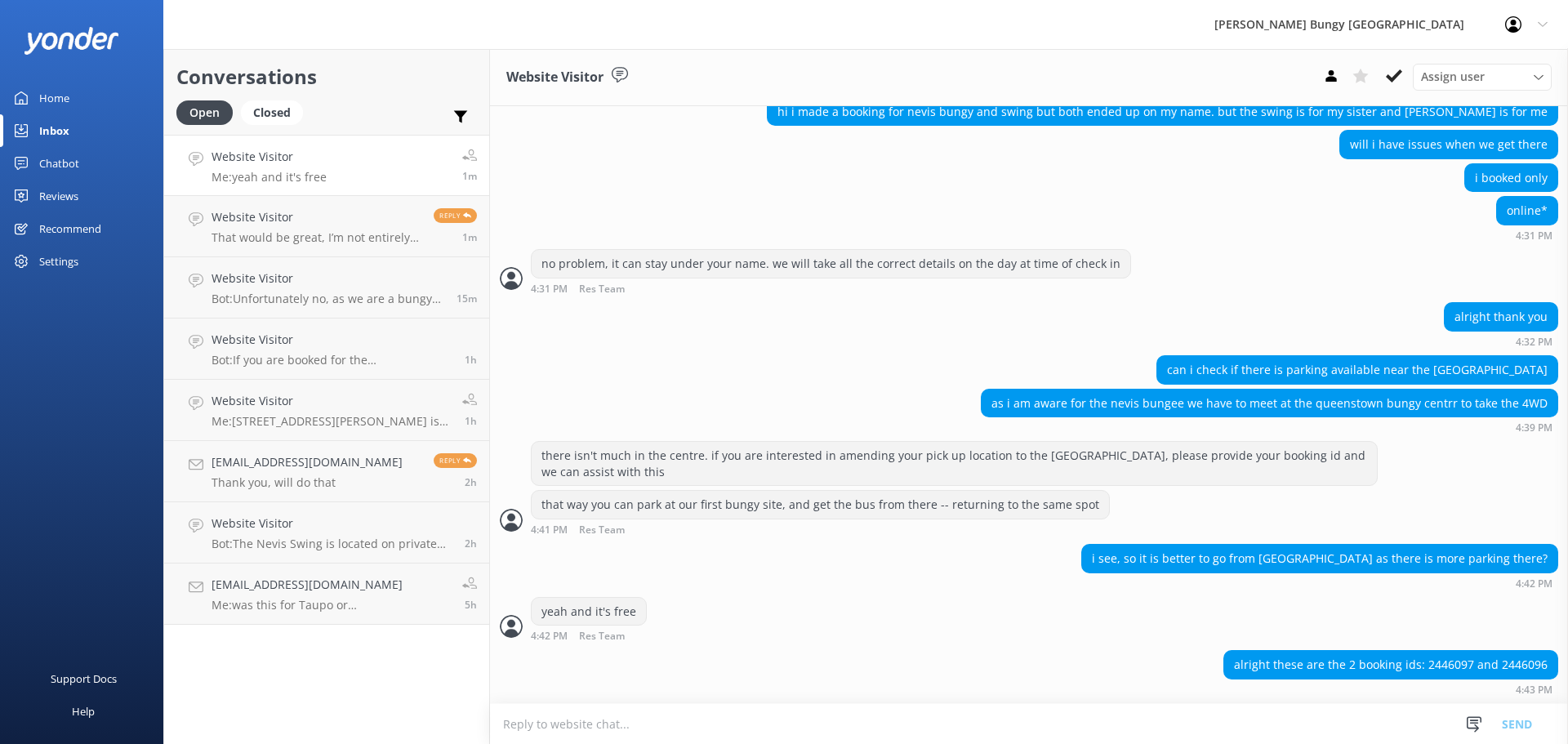
scroll to position [484, 0]
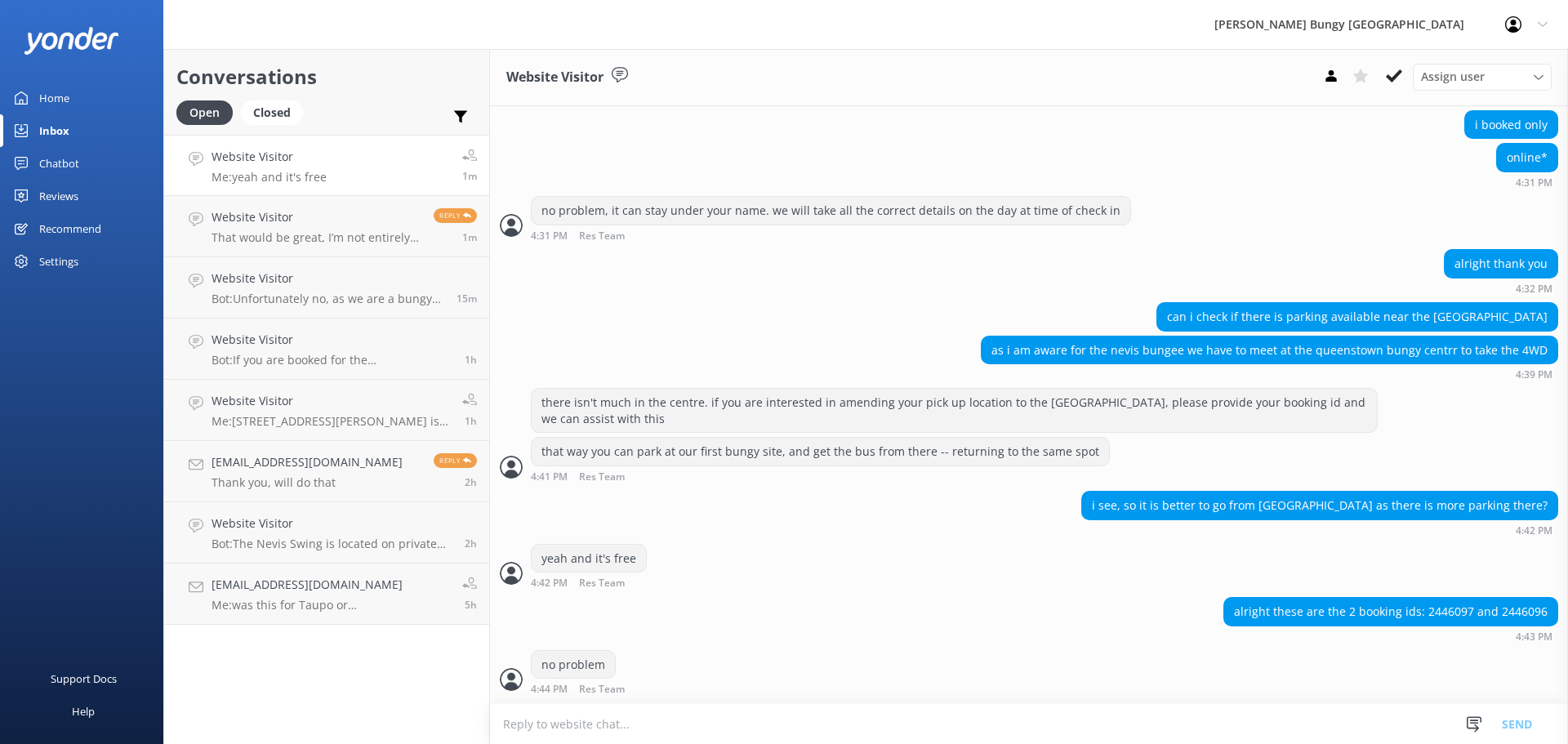
click at [717, 724] on textarea at bounding box center [1029, 724] width 1078 height 40
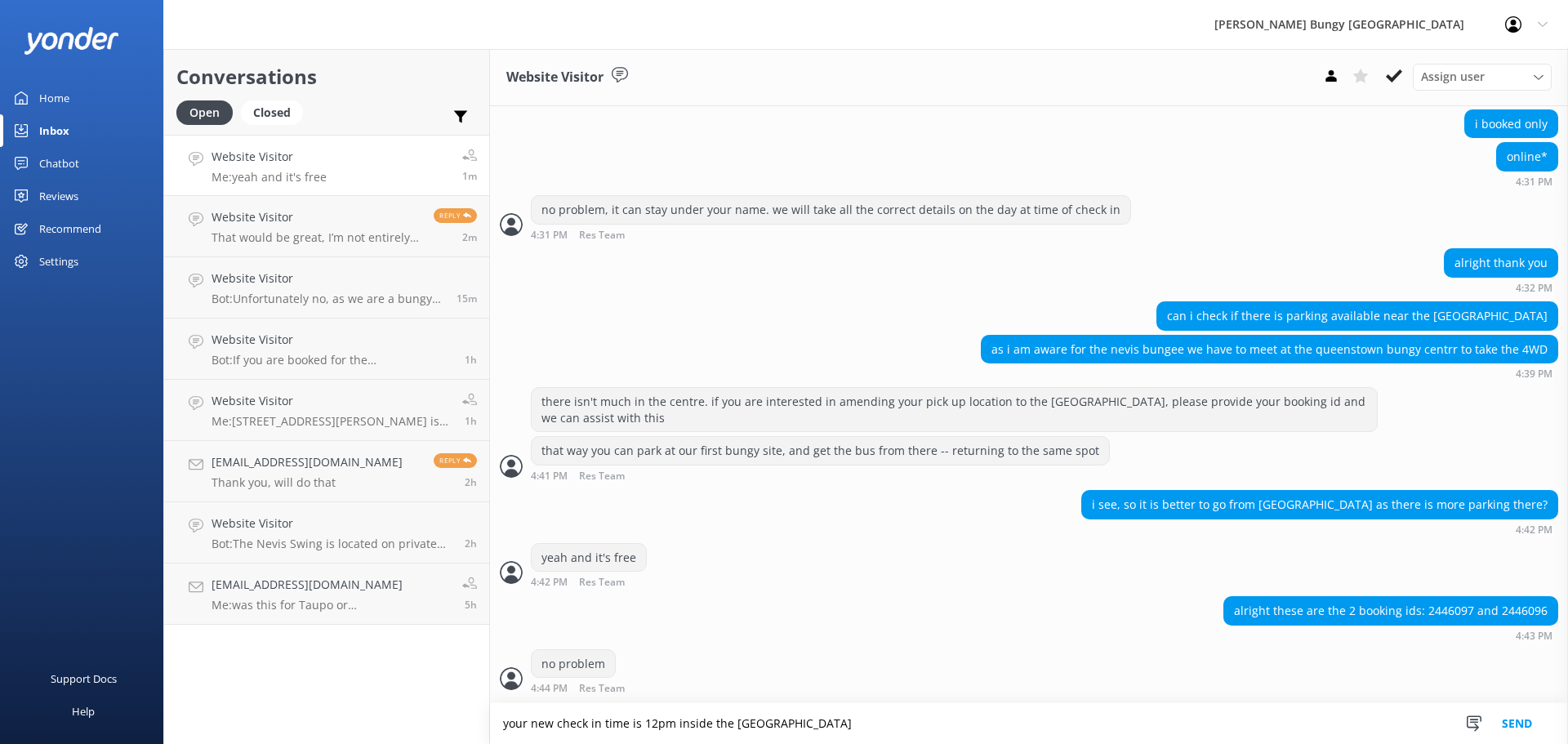
type textarea "your new check in time is 12pm inside the [GEOGRAPHIC_DATA]"
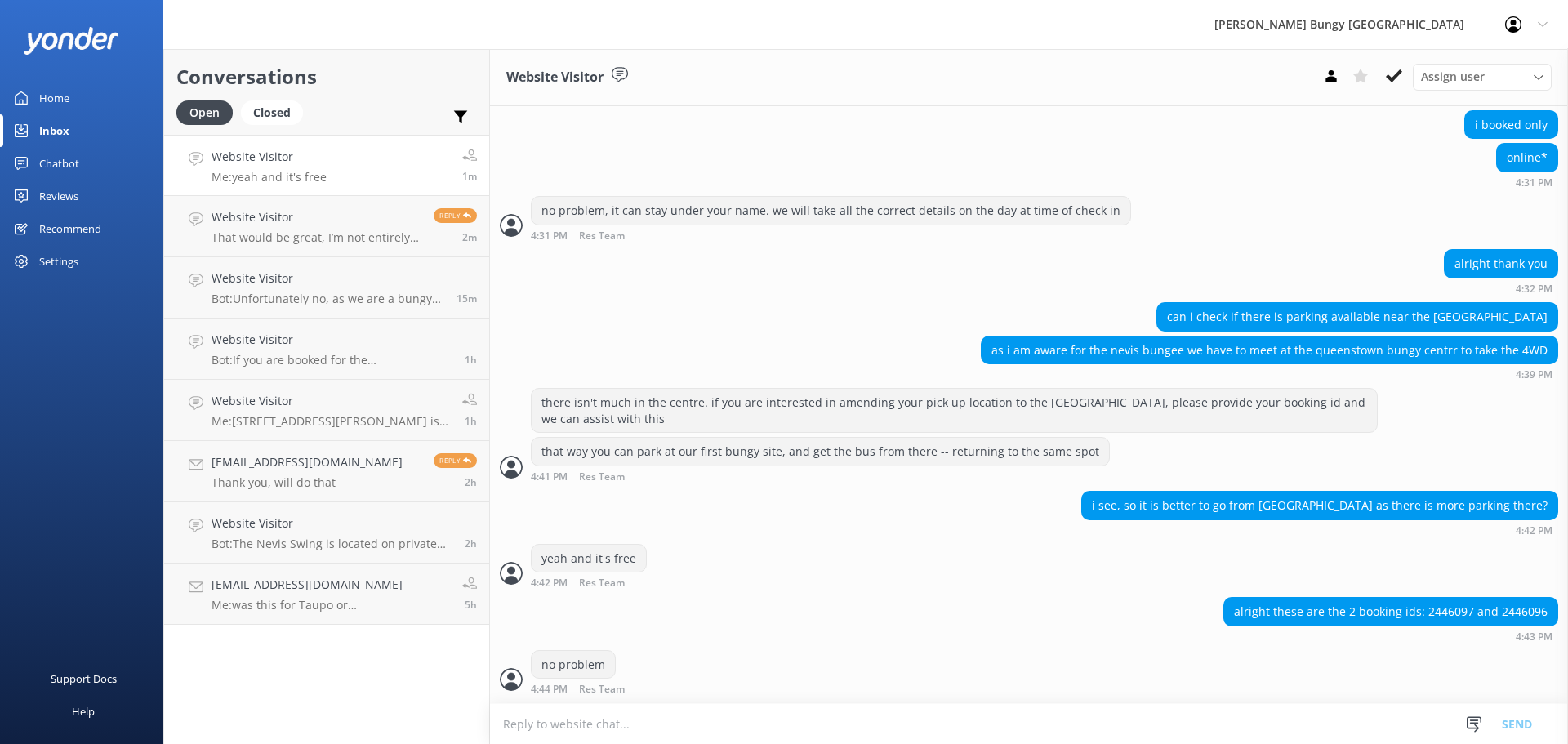
click at [717, 724] on textarea at bounding box center [1029, 724] width 1078 height 40
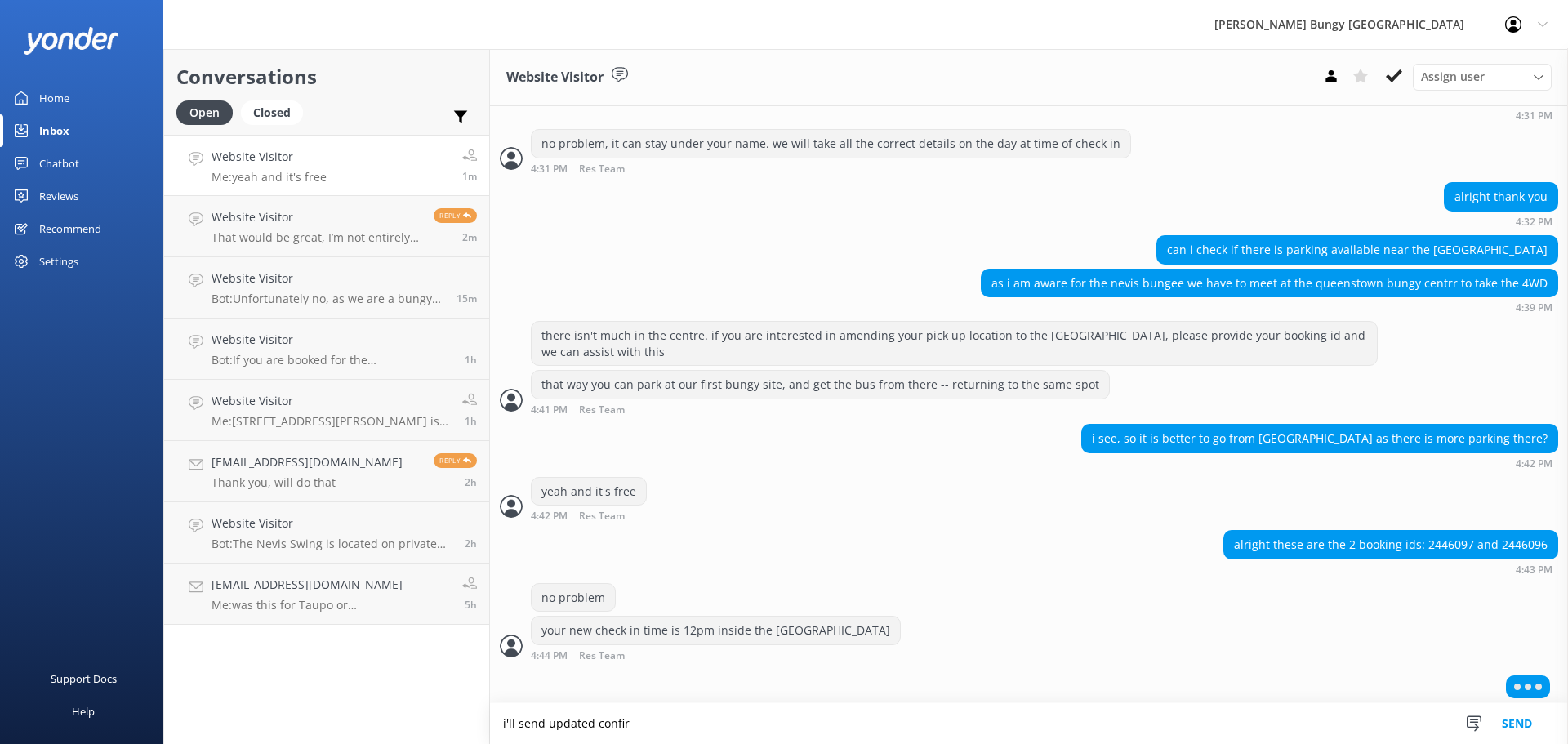
scroll to position [557, 0]
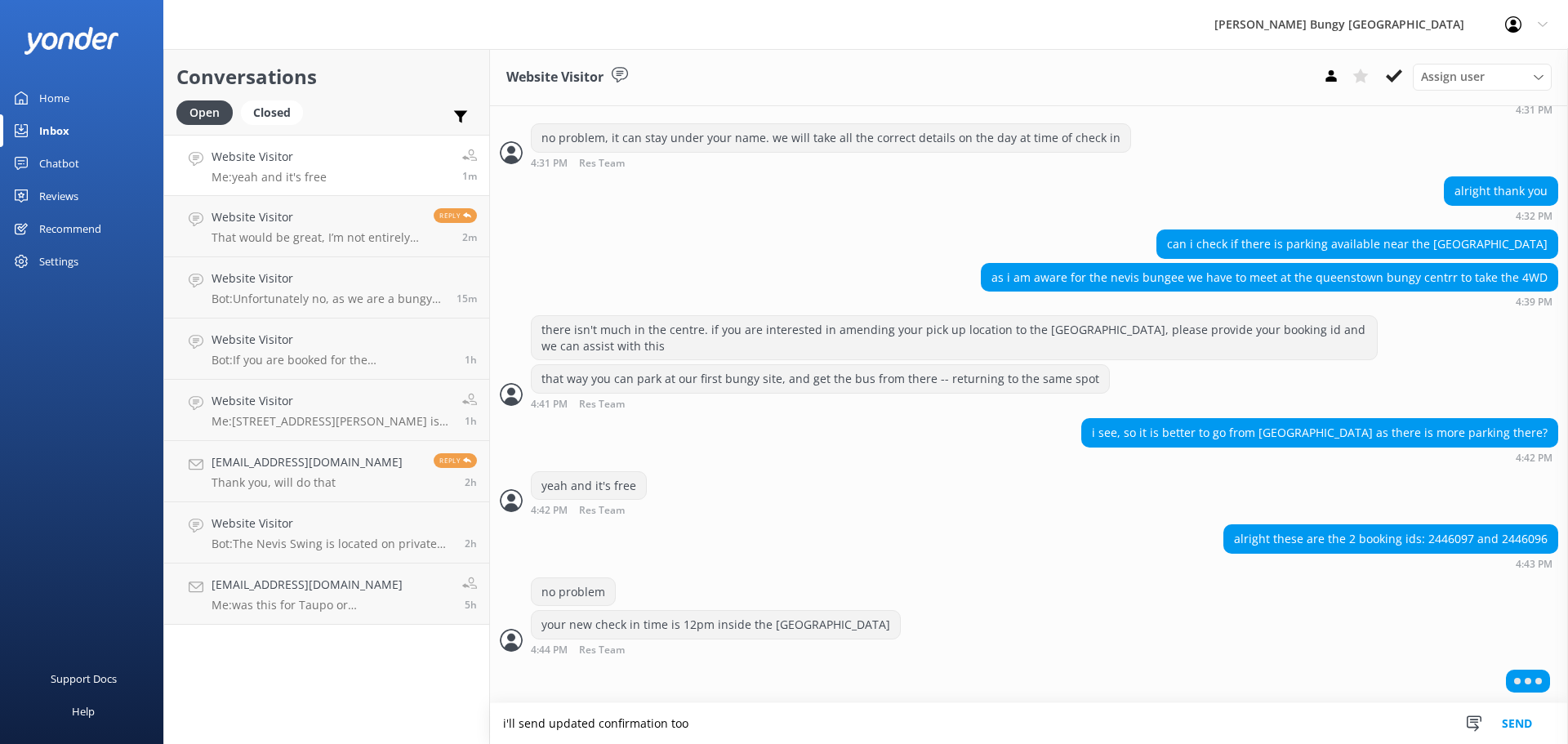
type textarea "i'll send updated confirmation too"
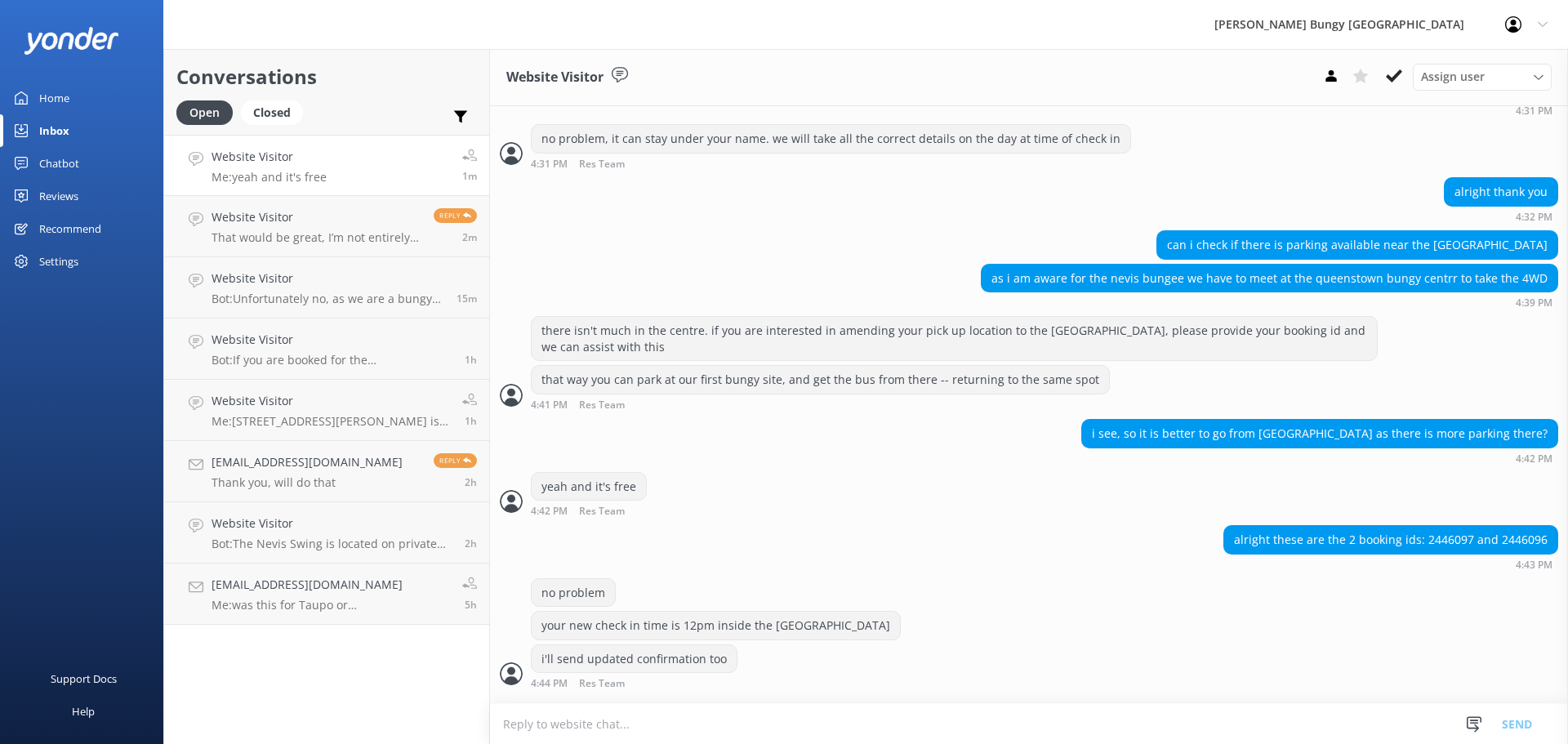
scroll to position [589, 0]
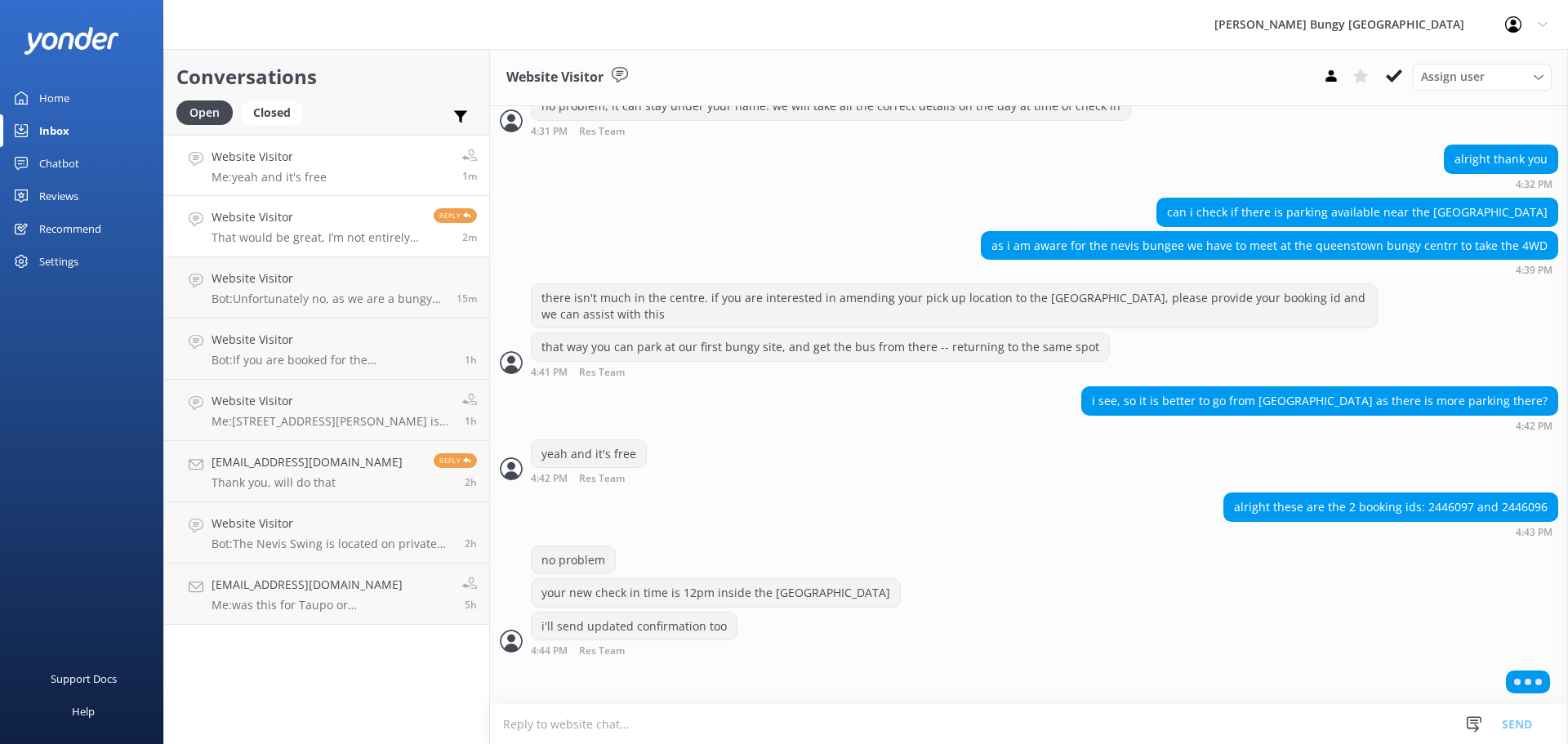
click at [319, 199] on link "Website Visitor That would be great, I’m not entirely sure what day it is again…" at bounding box center [326, 227] width 325 height 61
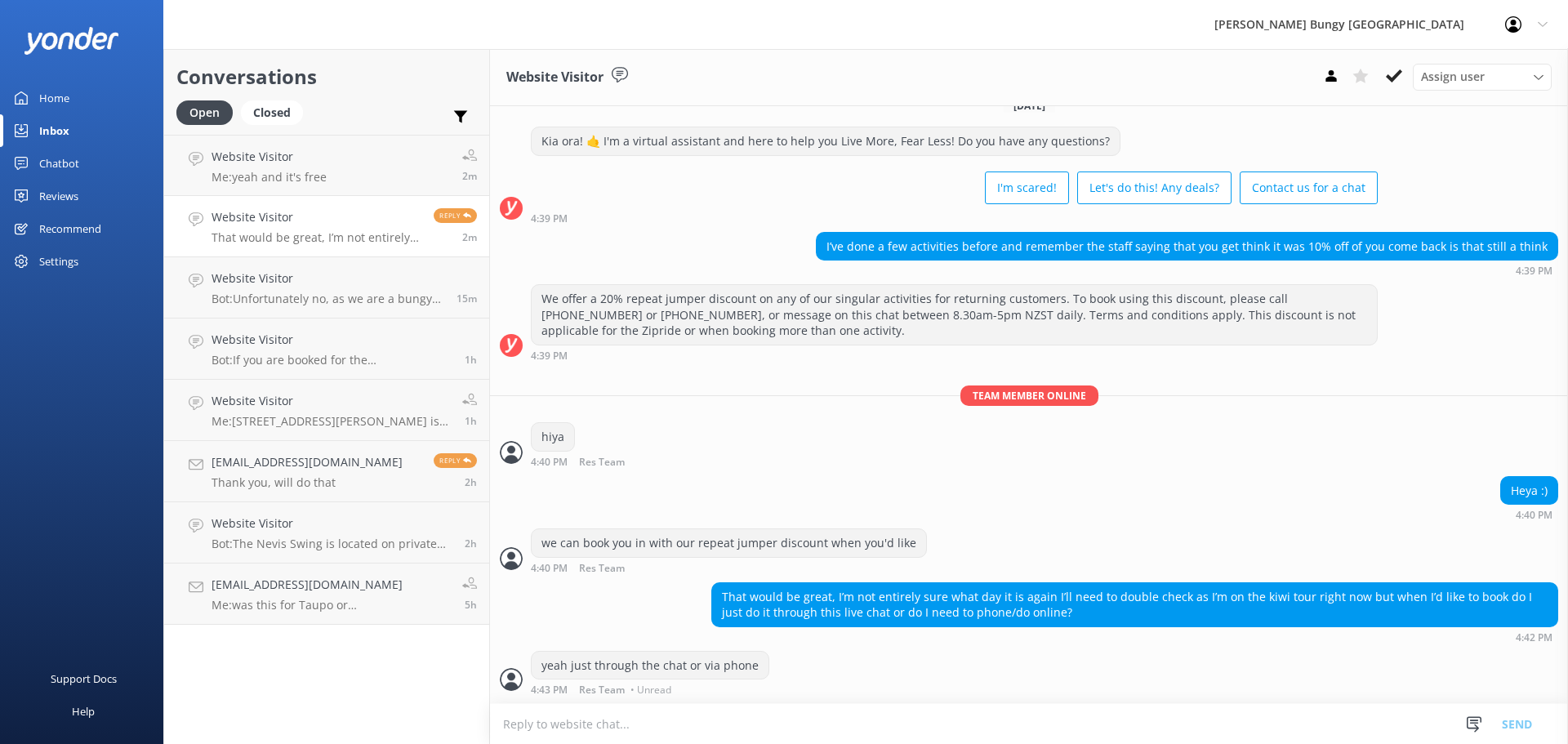
scroll to position [22, 0]
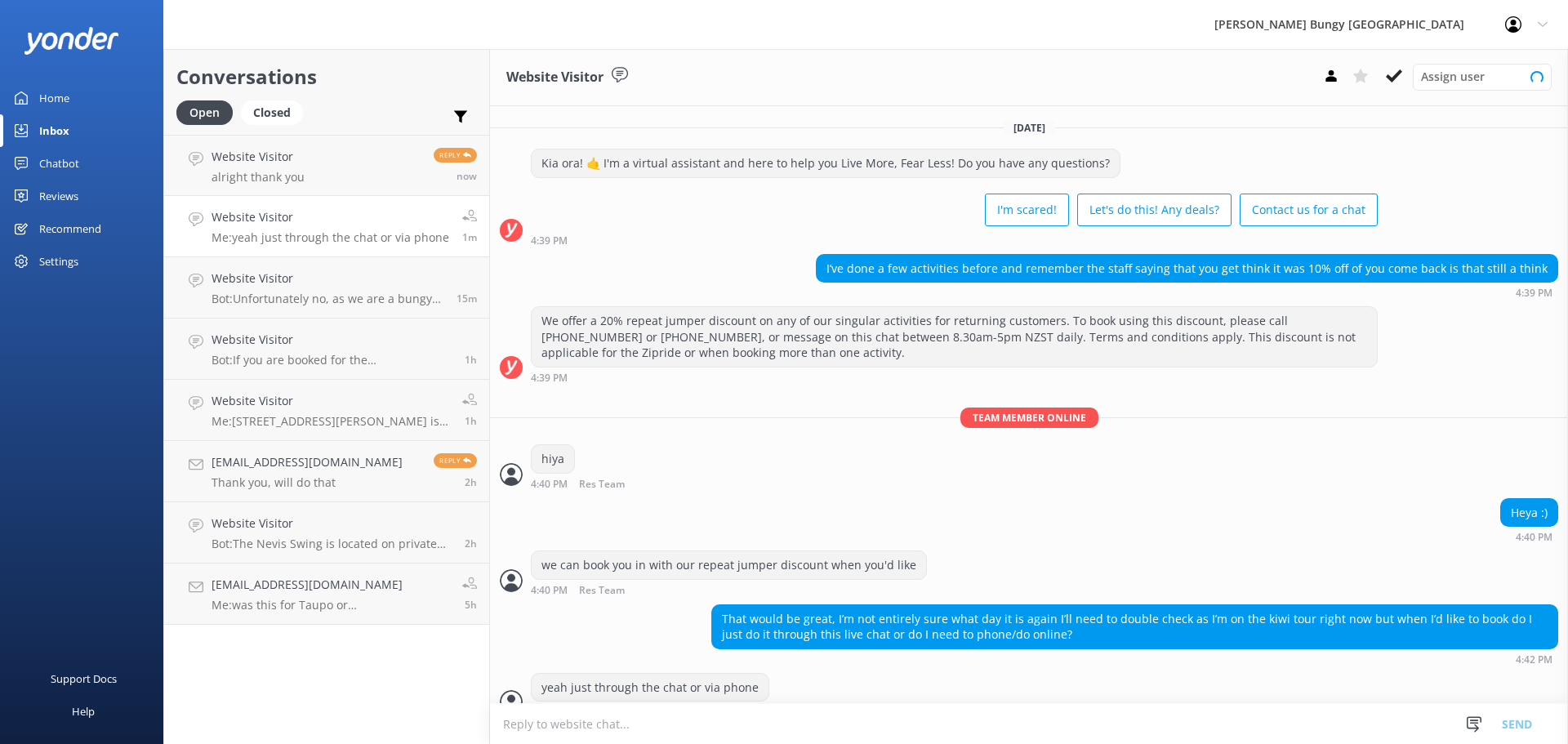
scroll to position [22, 0]
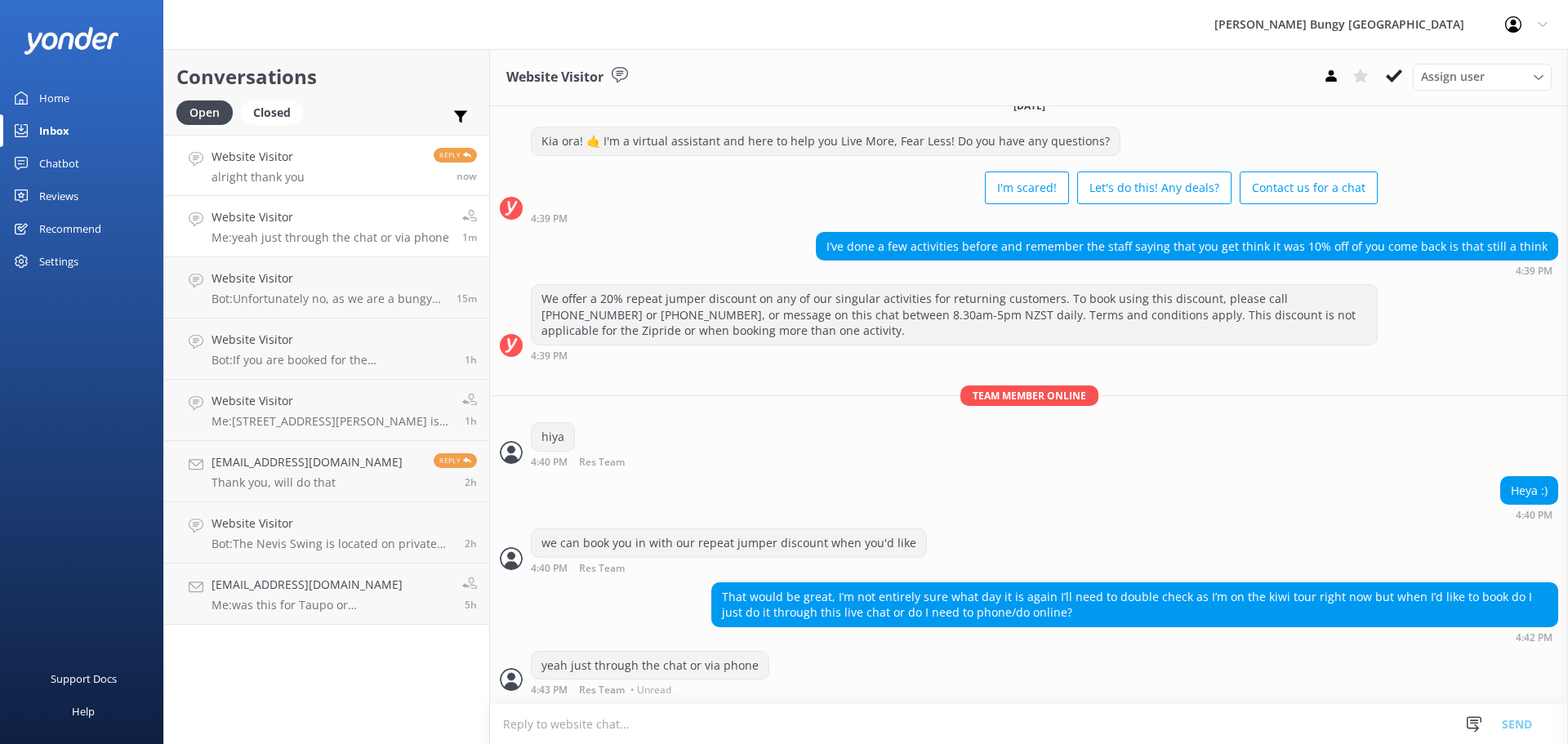
click at [326, 154] on link "Website Visitor alright thank you Reply now" at bounding box center [326, 165] width 325 height 61
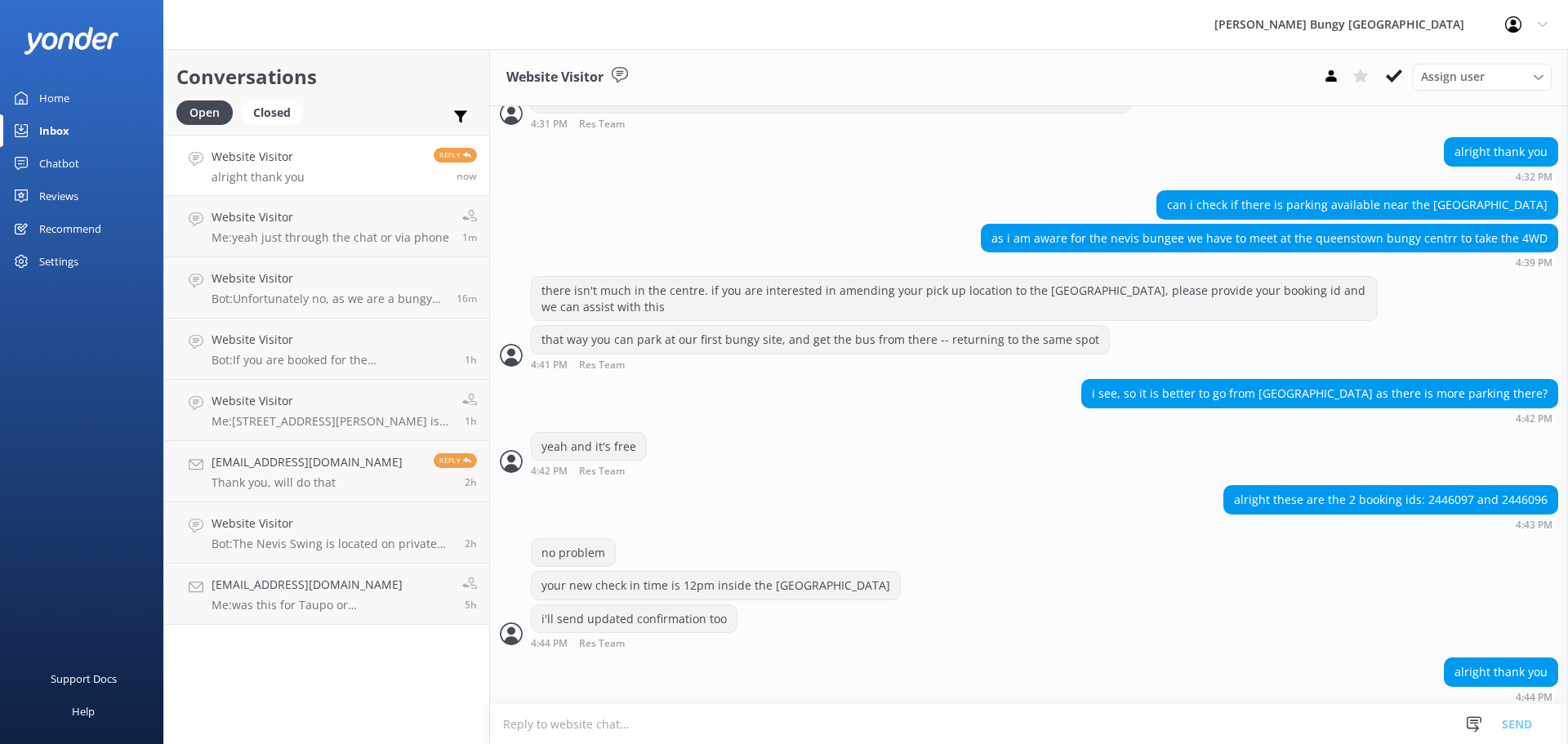
scroll to position [604, 0]
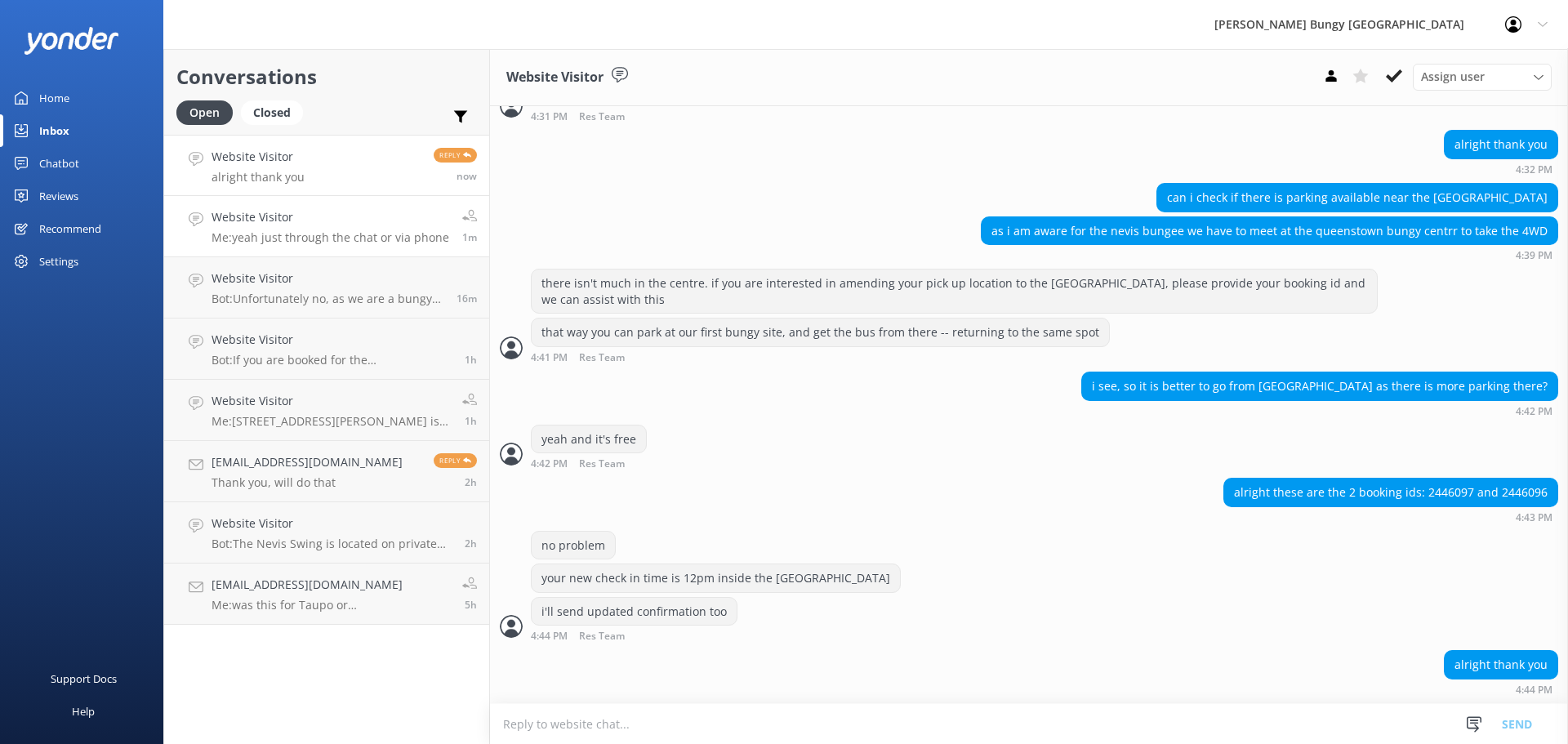
click at [357, 230] on div "Website Visitor Me: yeah just through the chat or via phone" at bounding box center [330, 227] width 237 height 36
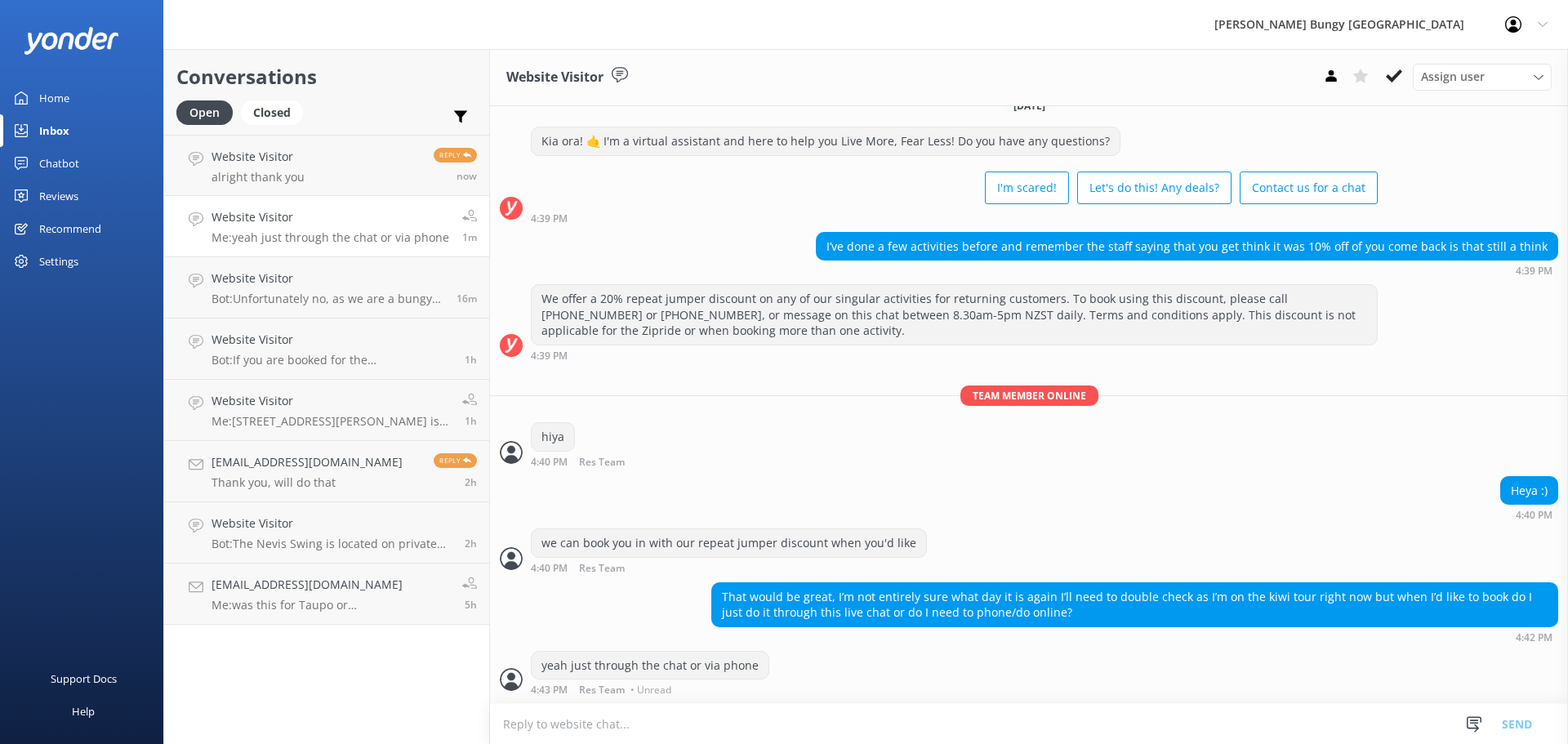
scroll to position [22, 0]
click at [263, 156] on h4 "Website Visitor" at bounding box center [258, 156] width 93 height 18
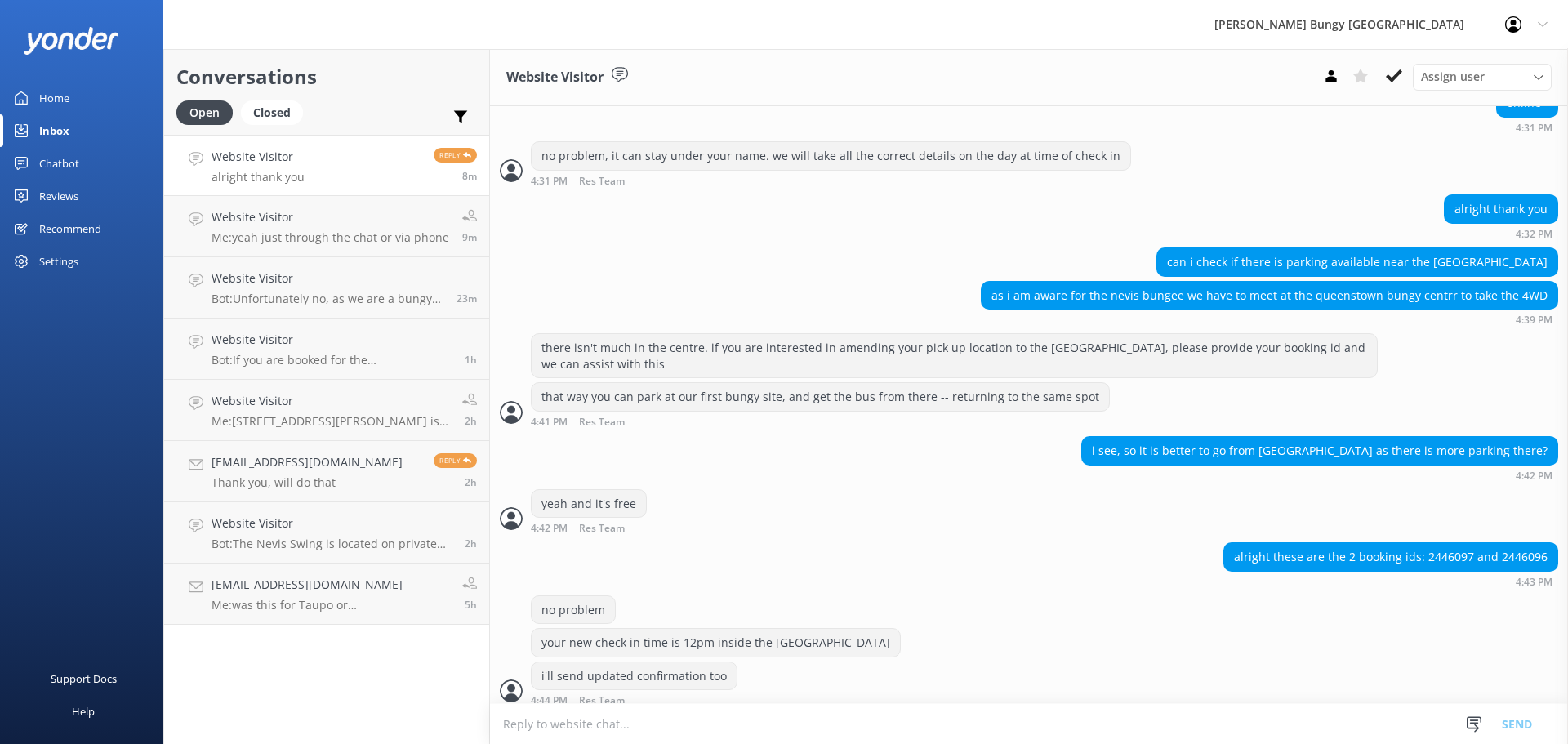
scroll to position [604, 0]
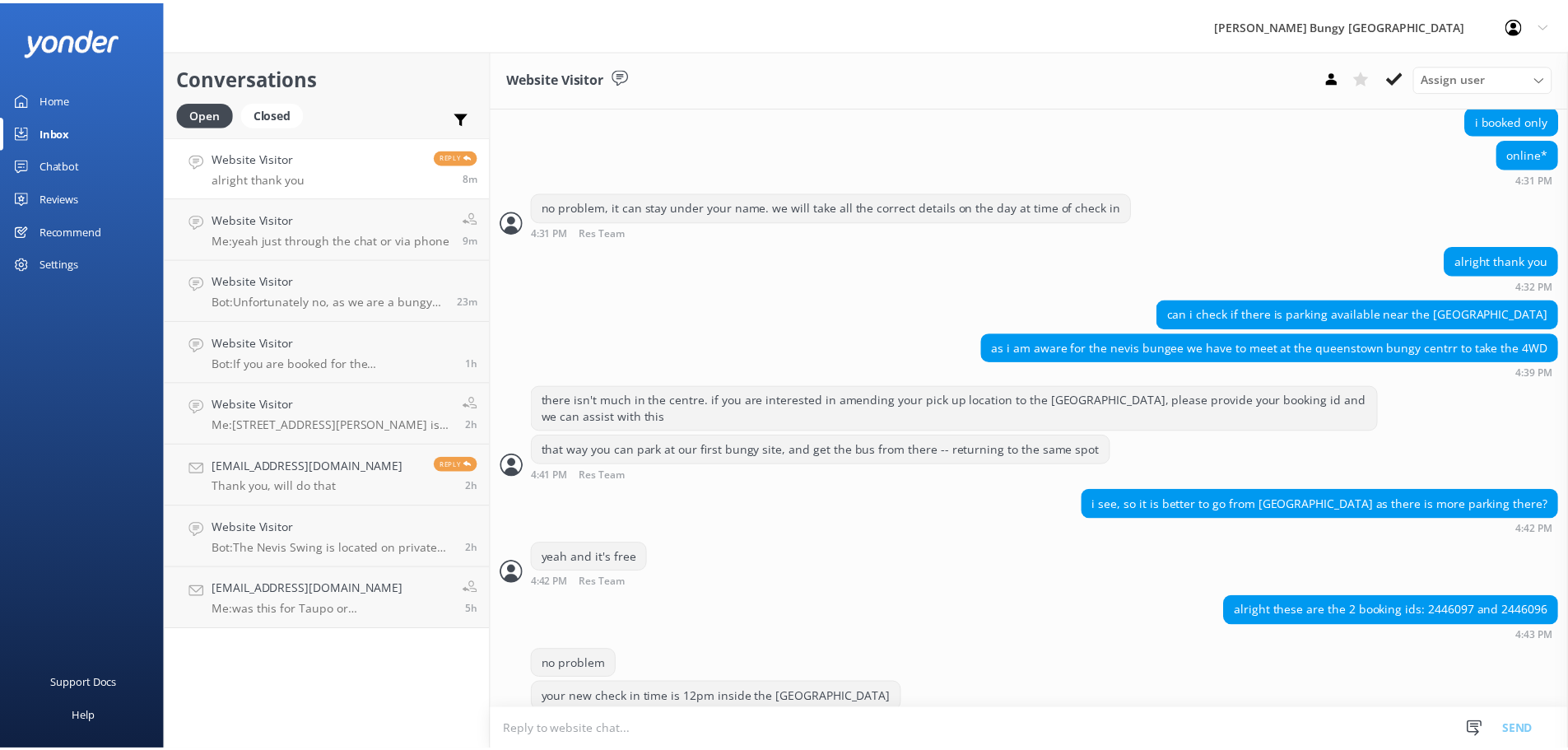
scroll to position [609, 0]
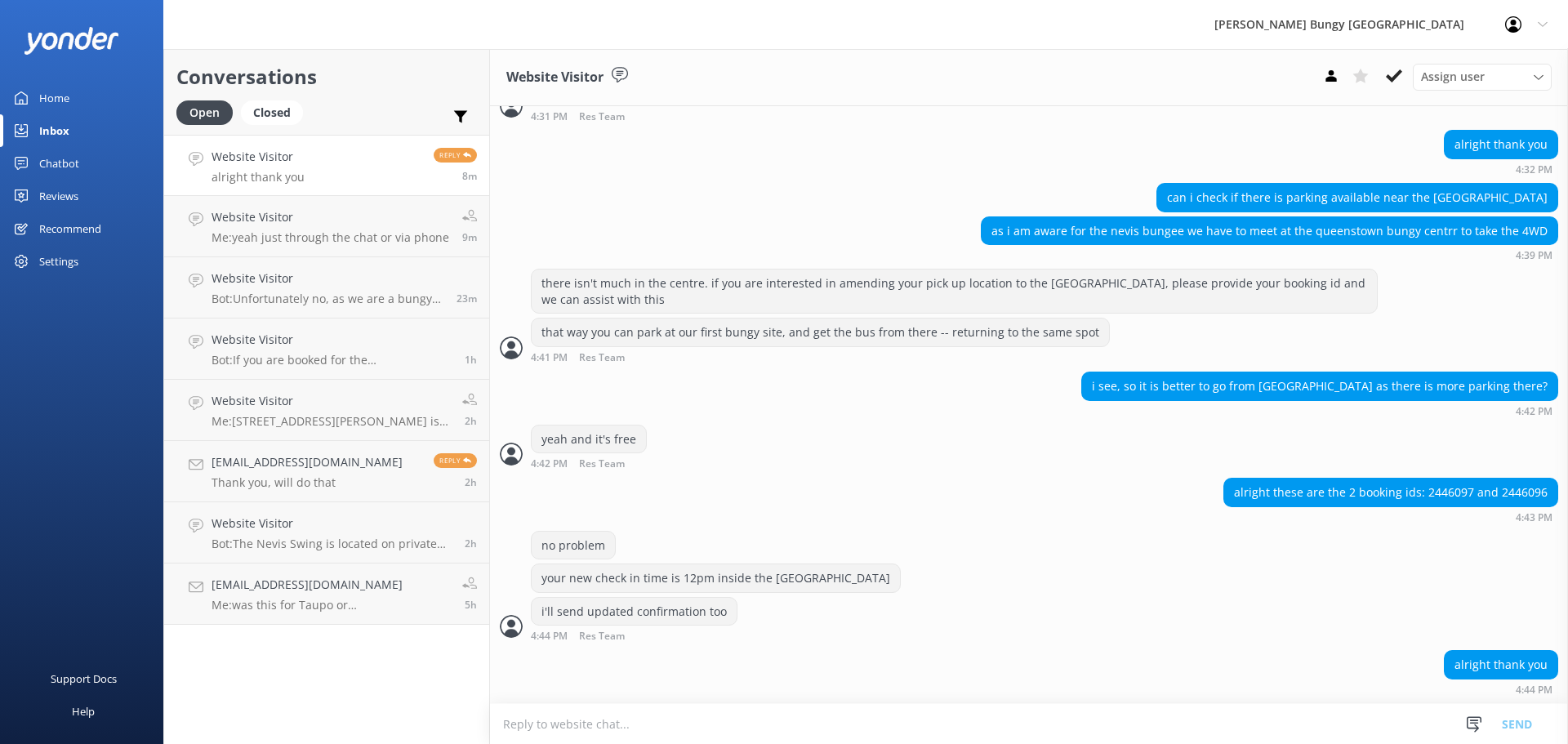
click at [81, 176] on link "Chatbot" at bounding box center [81, 163] width 164 height 33
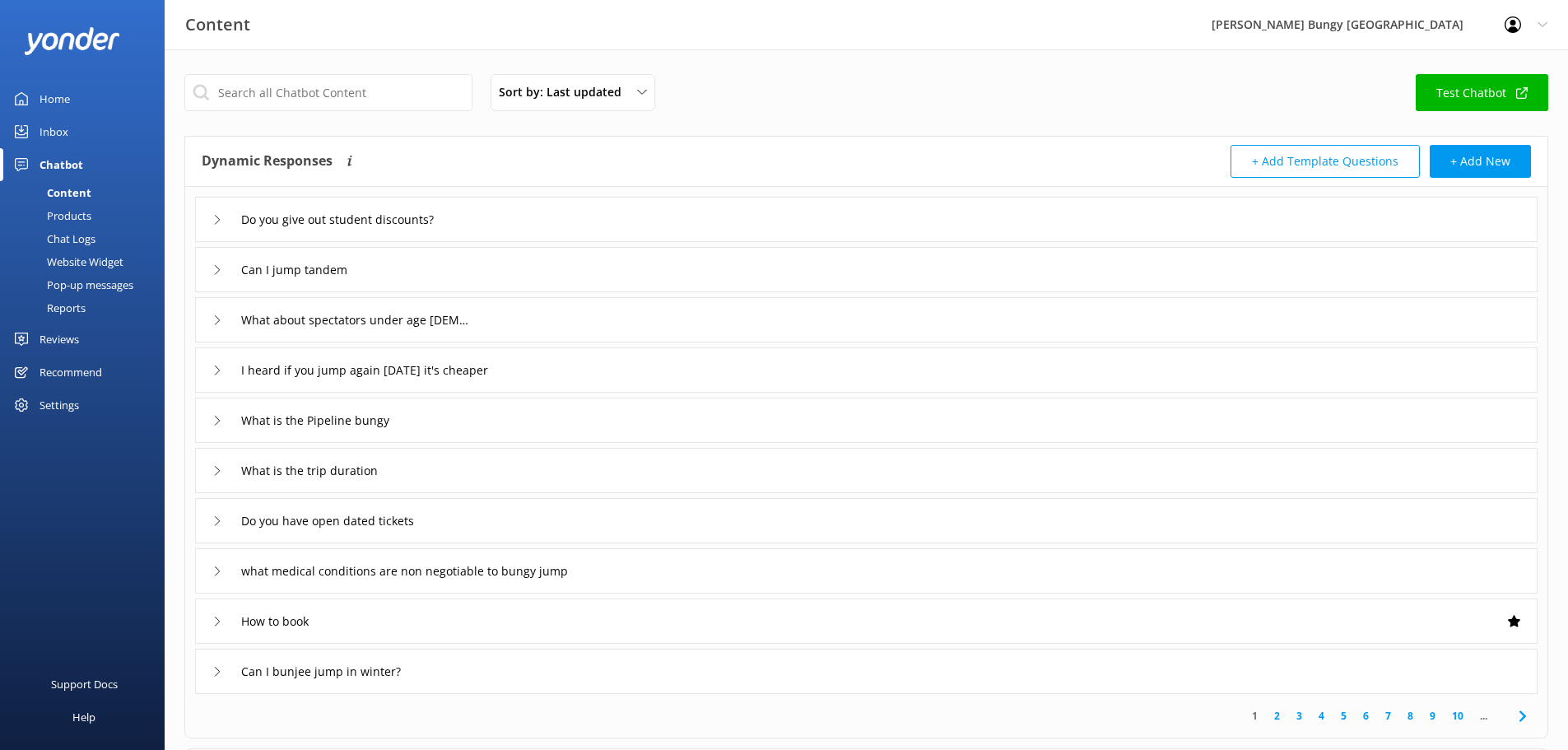
click at [63, 298] on div "Reports" at bounding box center [48, 308] width 76 height 23
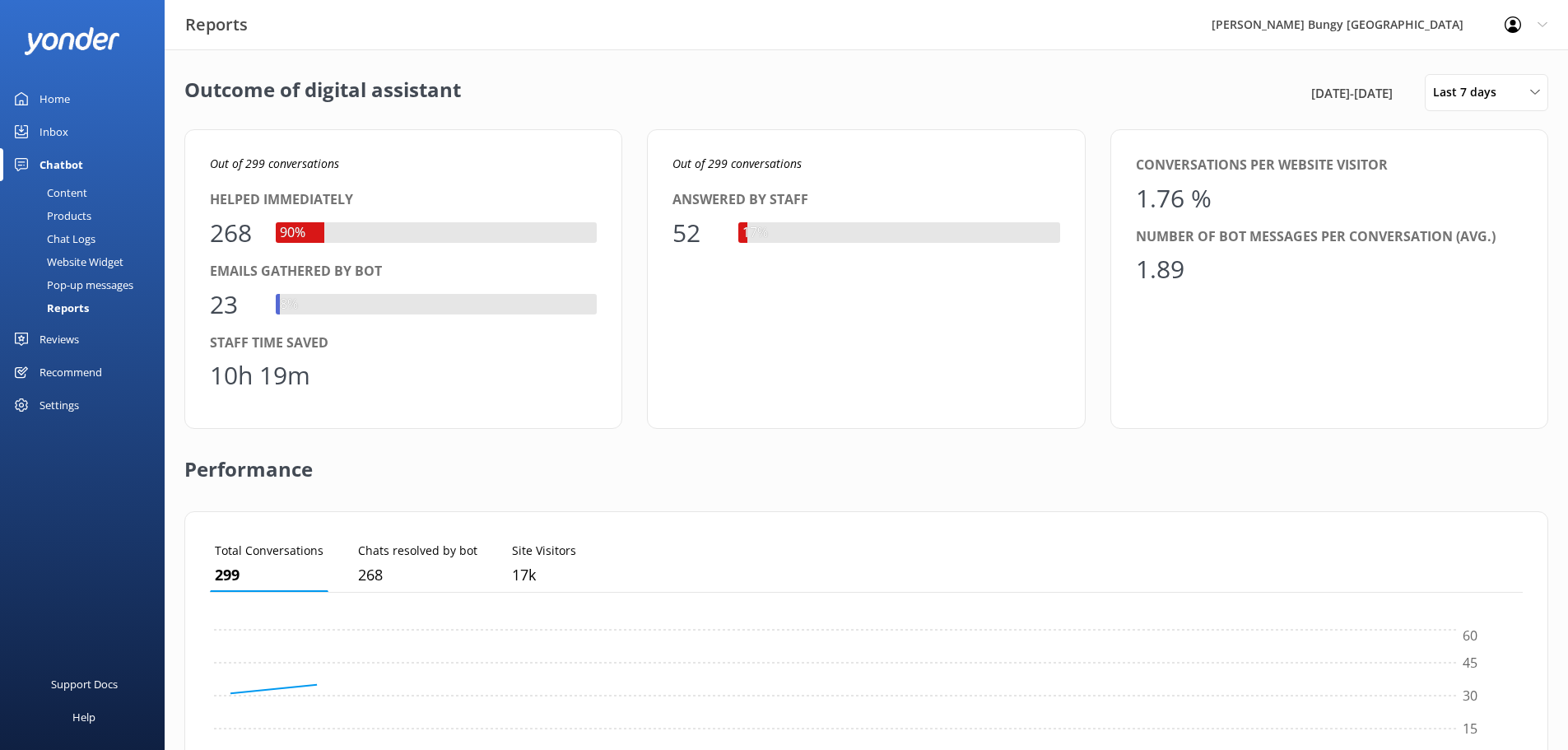
scroll to position [153, 1300]
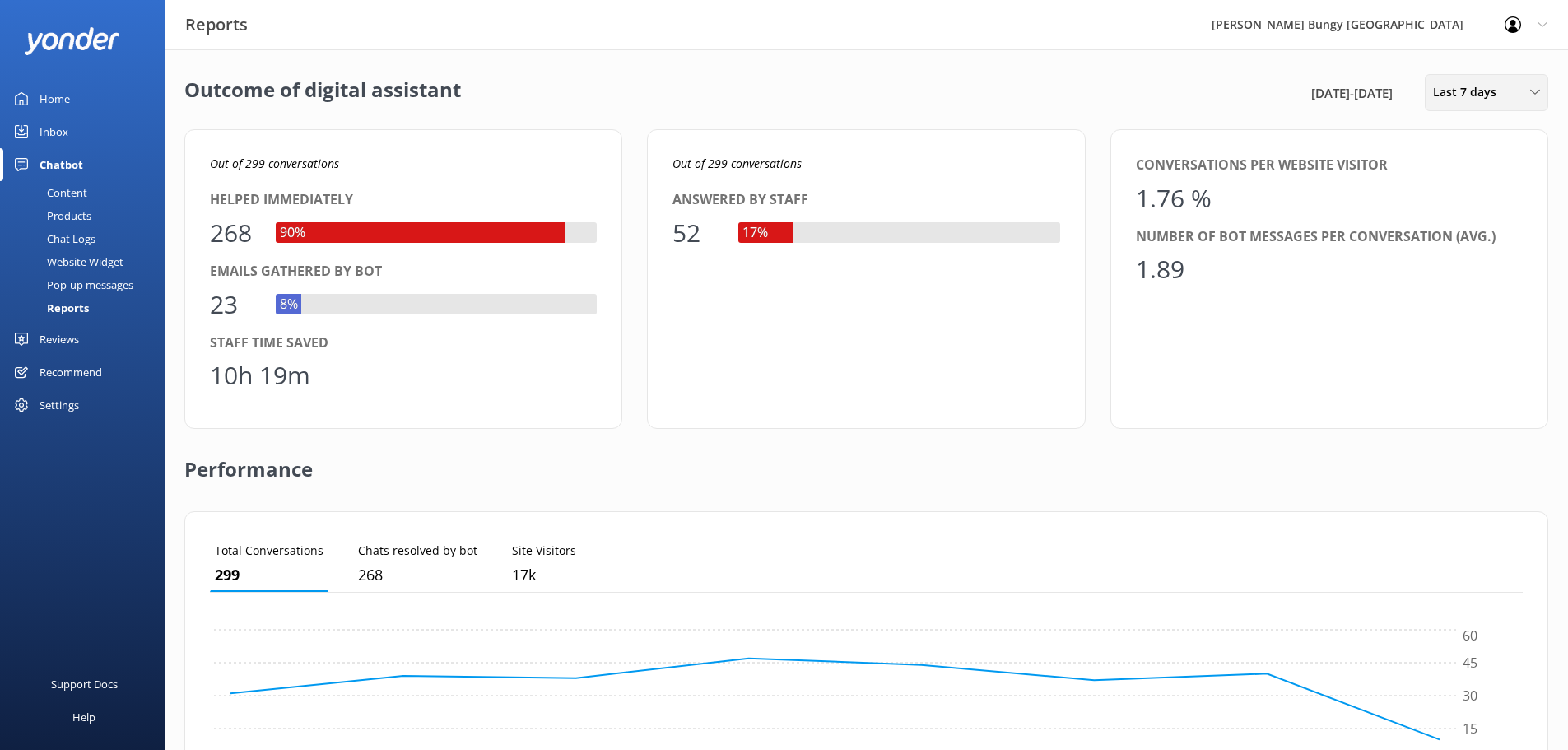
click at [1466, 89] on span "Last 7 days" at bounding box center [1470, 92] width 74 height 18
click at [1476, 294] on link "Custom" at bounding box center [1499, 298] width 146 height 33
click at [1355, 276] on div "10" at bounding box center [1348, 279] width 28 height 34
click at [1430, 416] on button "Apply" at bounding box center [1433, 415] width 32 height 11
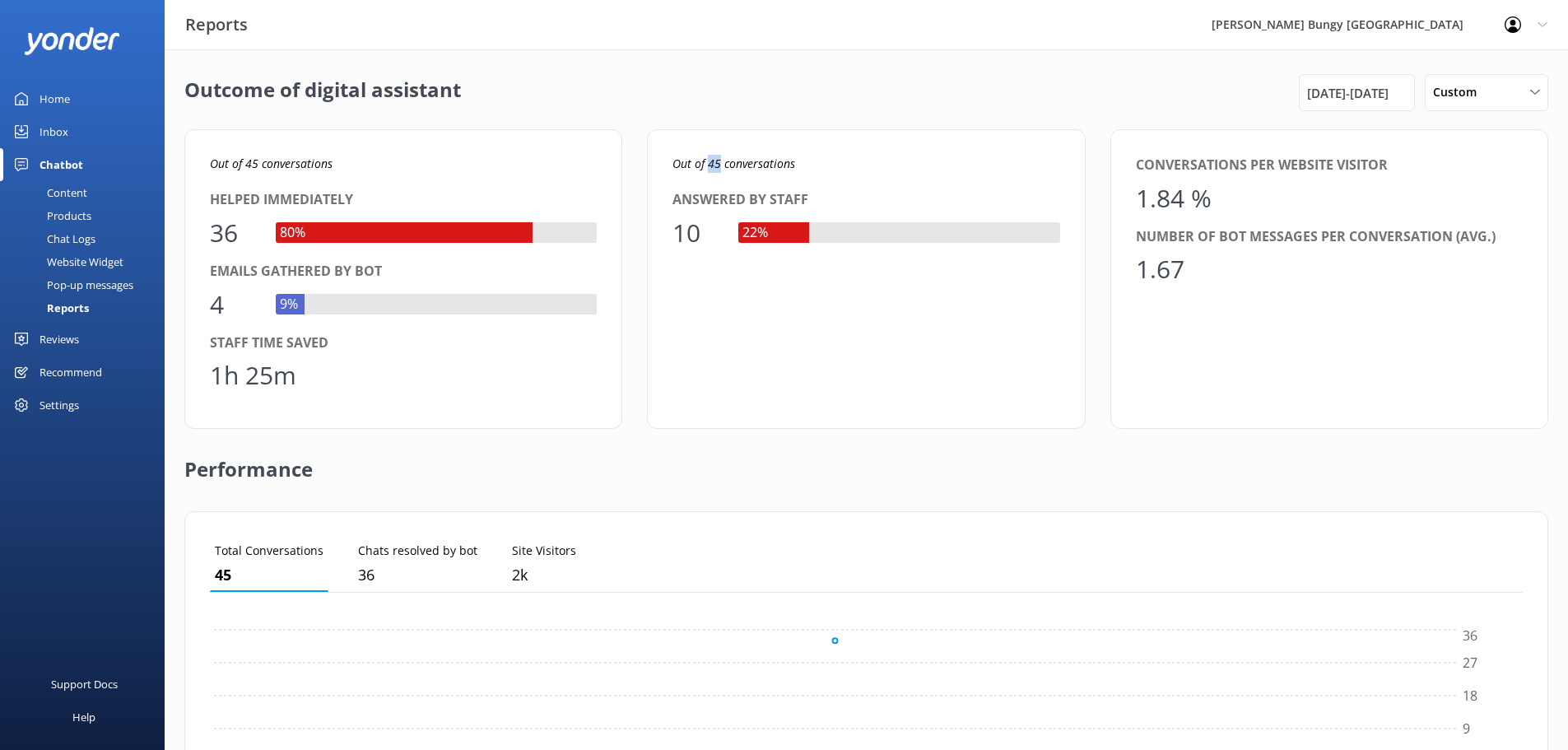
drag, startPoint x: 720, startPoint y: 162, endPoint x: 708, endPoint y: 156, distance: 13.4
click at [708, 156] on icon "Out of 45 conversations" at bounding box center [734, 163] width 122 height 15
click at [741, 192] on div "Answered by staff" at bounding box center [866, 199] width 387 height 21
drag, startPoint x: 1344, startPoint y: 89, endPoint x: 1340, endPoint y: 100, distance: 11.7
click at [1340, 100] on span "[DATE] - [DATE]" at bounding box center [1347, 92] width 81 height 20
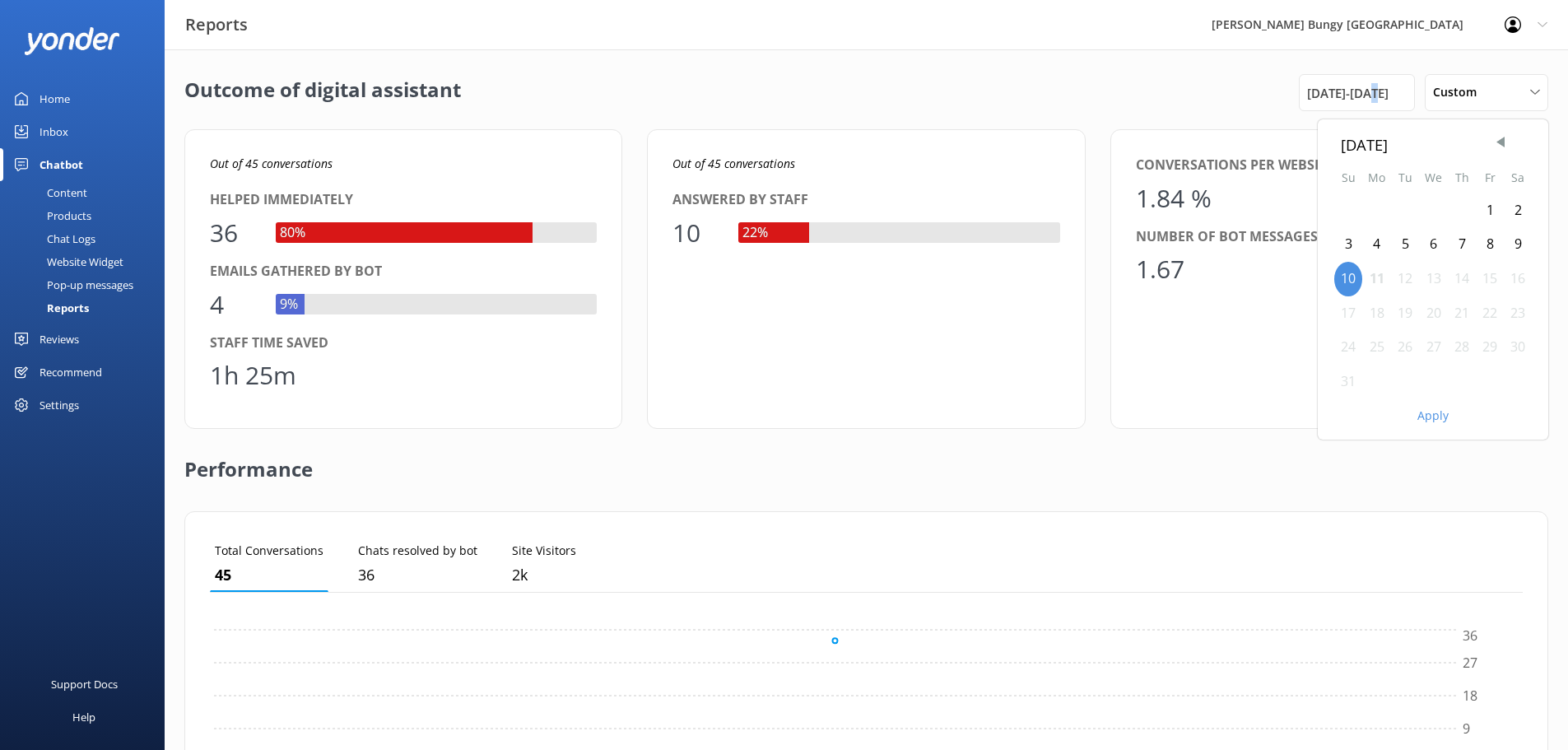
click at [1376, 267] on div "11" at bounding box center [1376, 279] width 29 height 34
click at [1441, 422] on button "Apply" at bounding box center [1433, 415] width 32 height 11
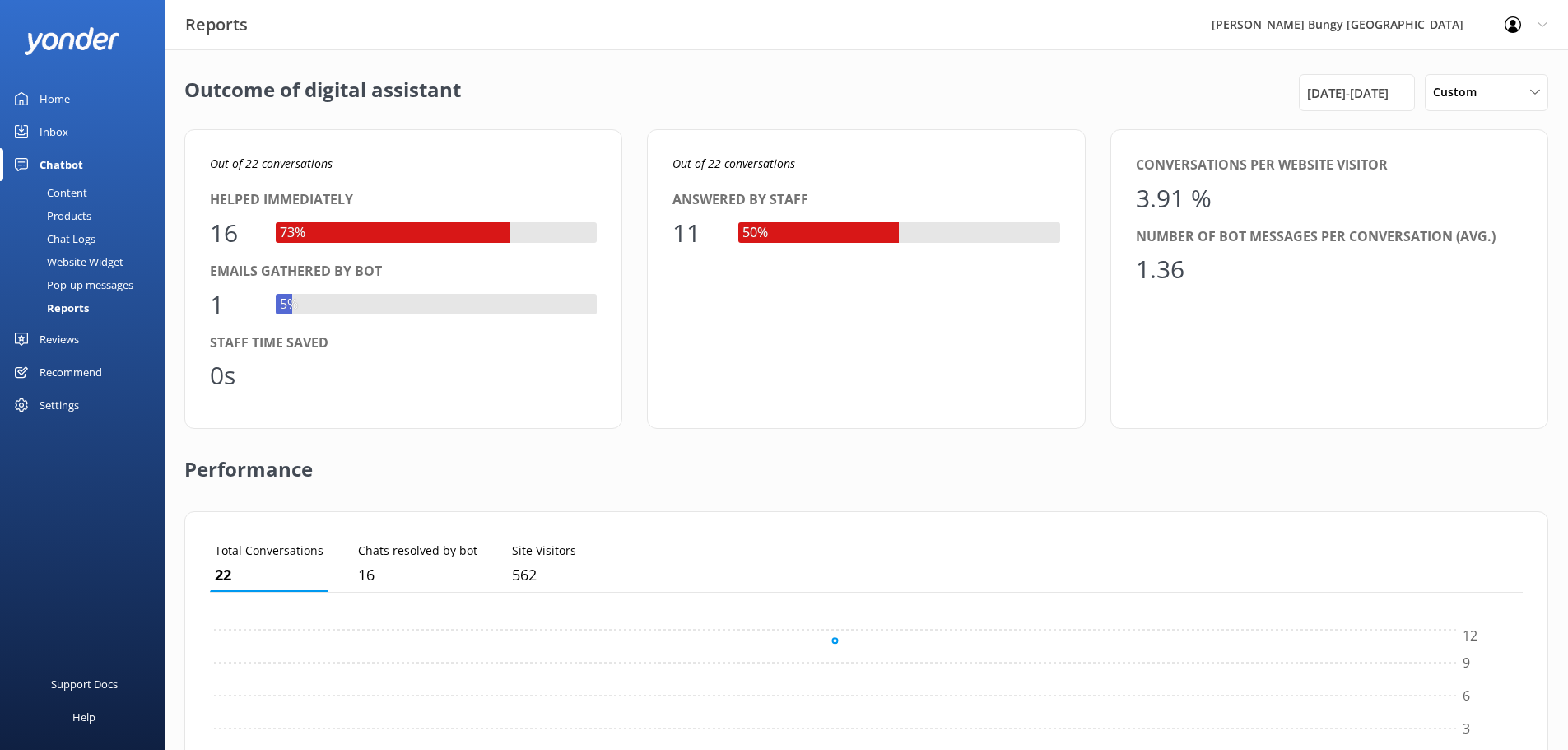
scroll to position [13, 13]
click at [1363, 97] on span "[DATE] - [DATE]" at bounding box center [1347, 92] width 81 height 20
click at [1512, 242] on div "9" at bounding box center [1518, 245] width 28 height 34
click at [1444, 399] on div "Apply" at bounding box center [1433, 412] width 231 height 28
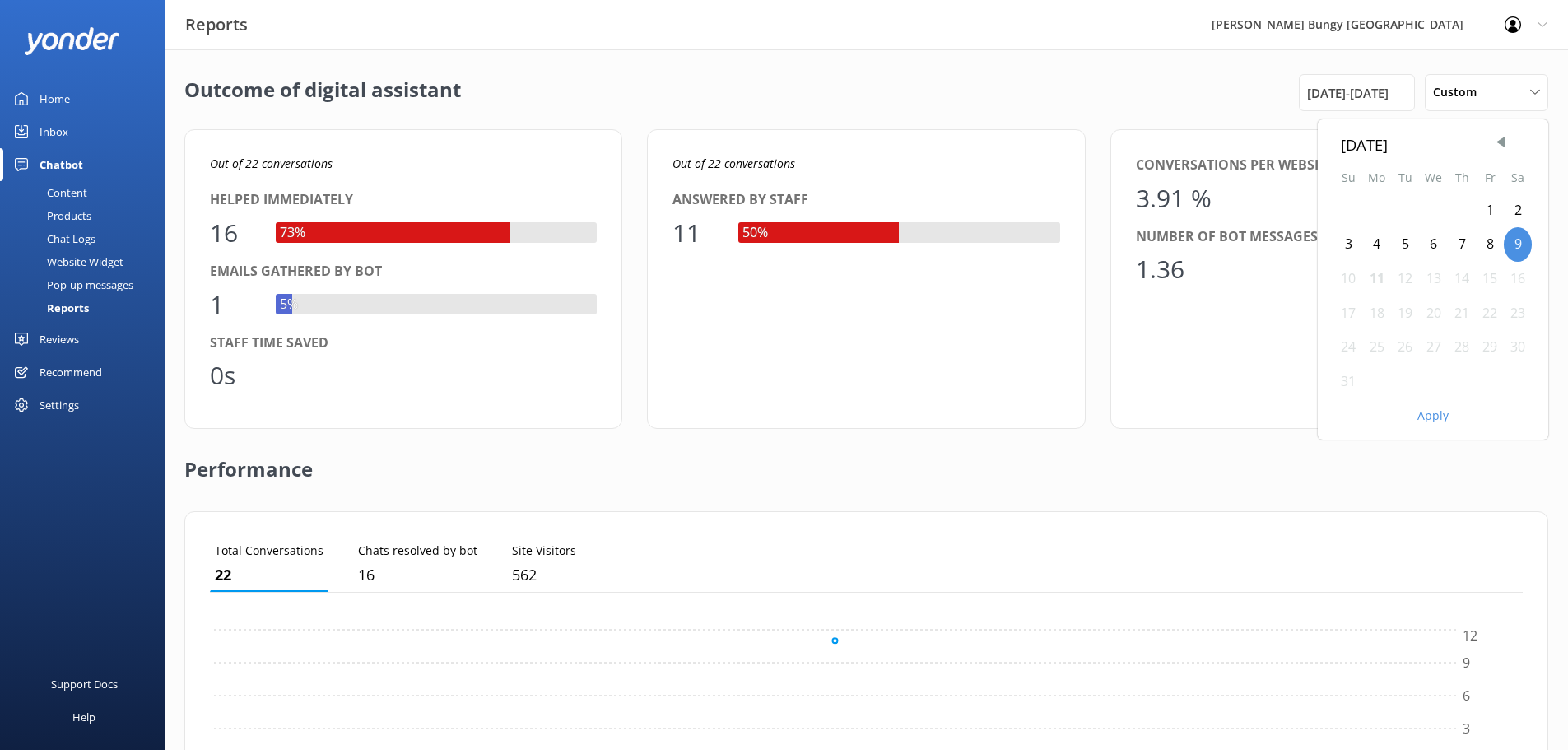
click at [1441, 405] on div "Apply" at bounding box center [1433, 412] width 231 height 28
click at [1441, 407] on div "Apply" at bounding box center [1433, 412] width 231 height 28
click at [1437, 410] on button "Apply" at bounding box center [1433, 415] width 32 height 11
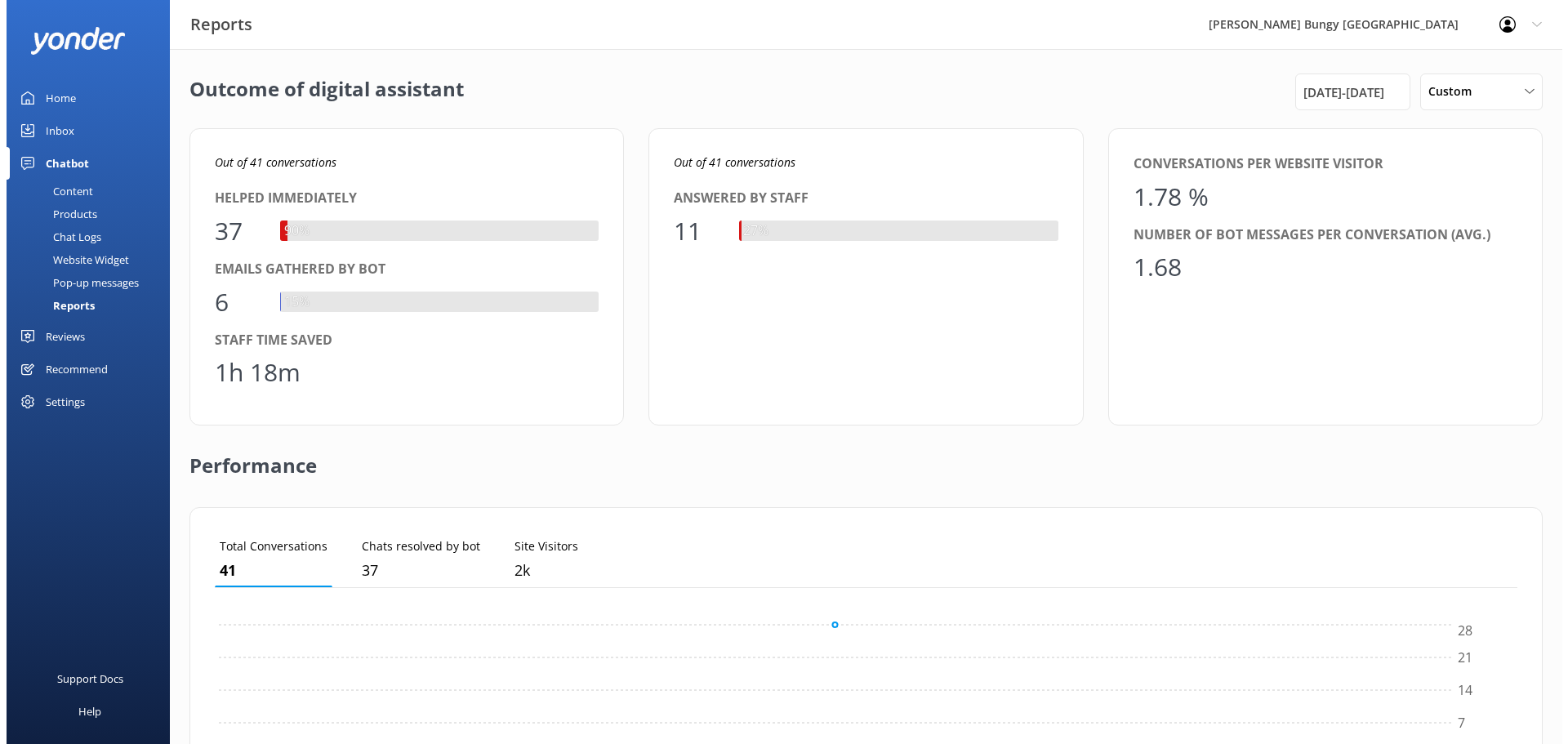
scroll to position [152, 1290]
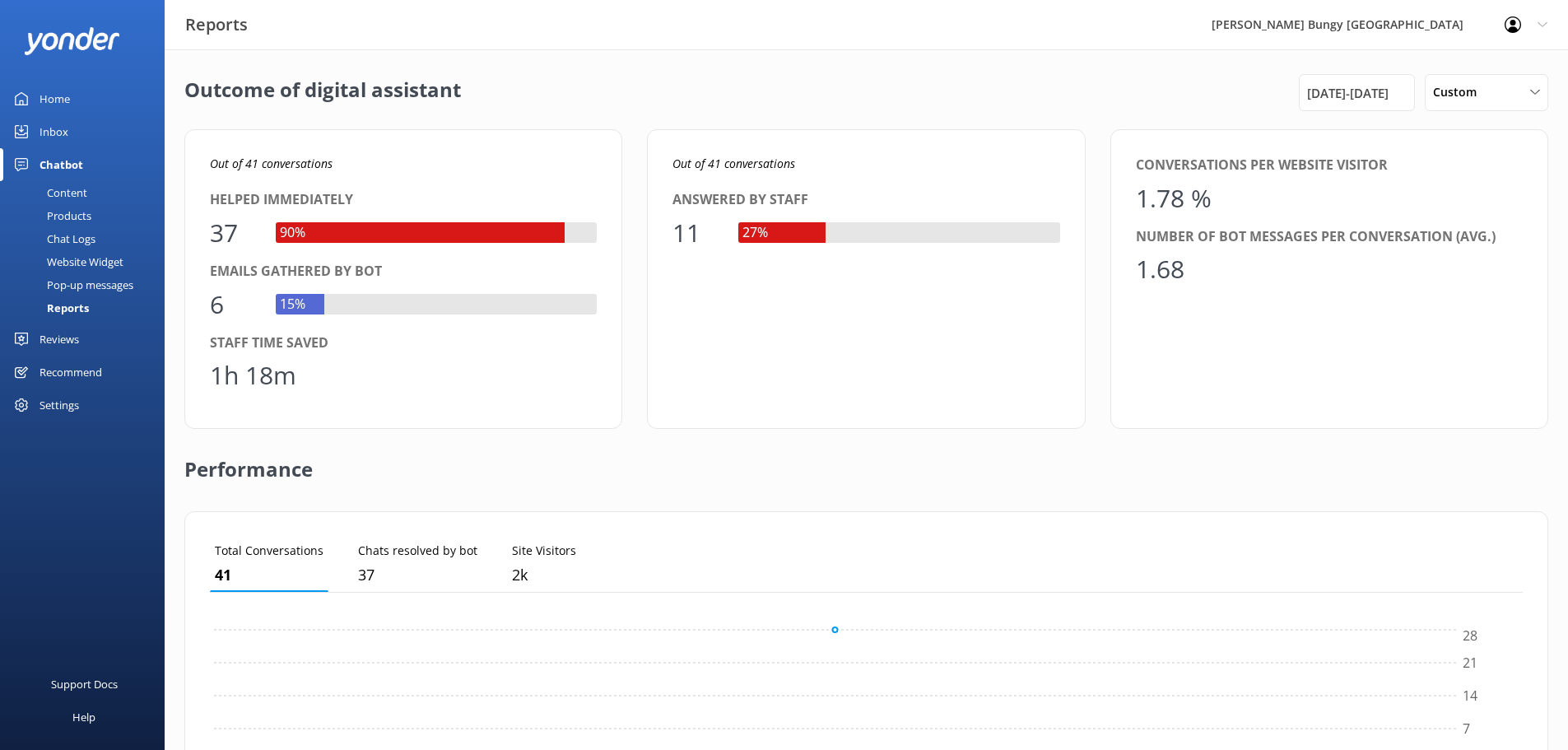
click at [74, 115] on link "Inbox" at bounding box center [82, 132] width 165 height 33
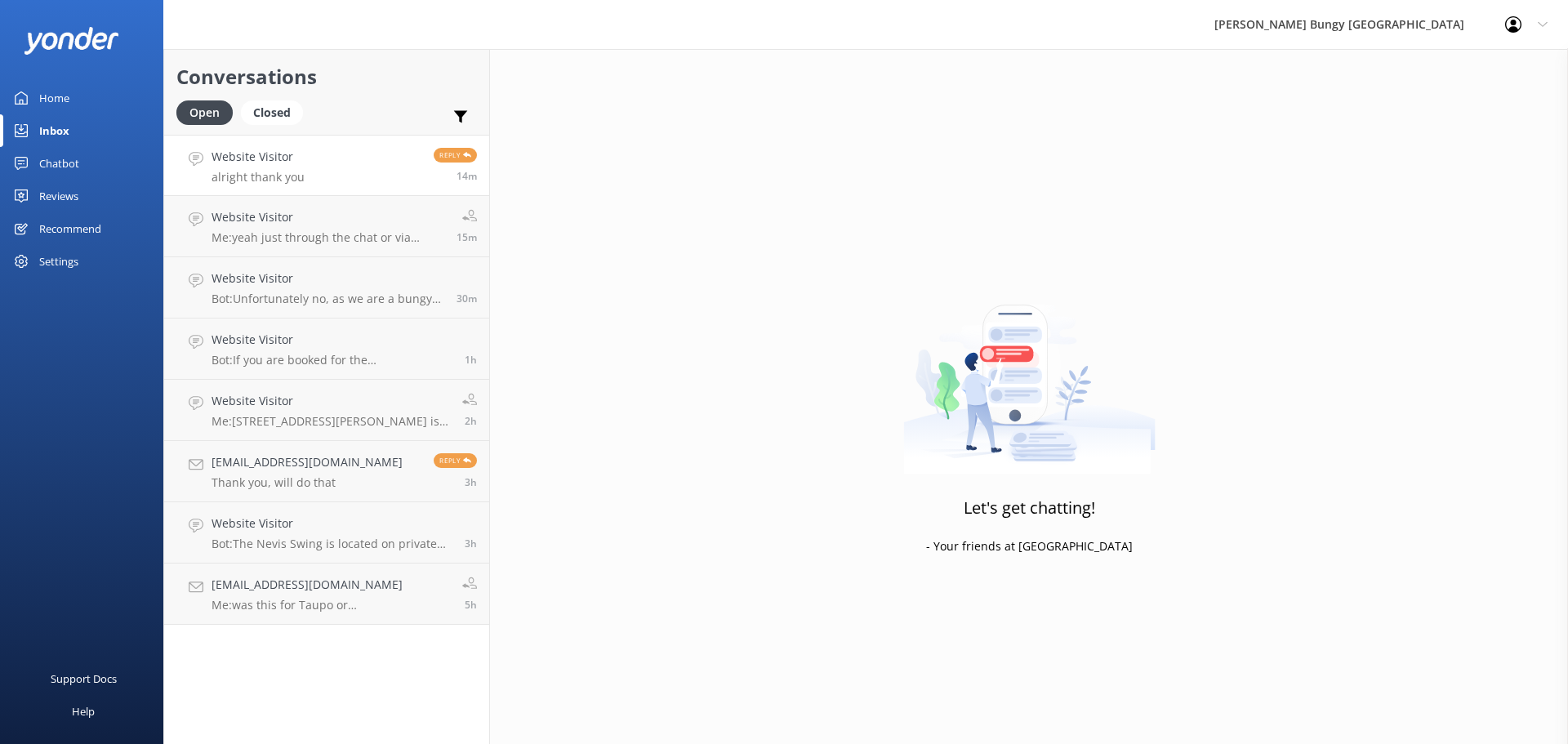
click at [243, 162] on h4 "Website Visitor" at bounding box center [258, 156] width 93 height 18
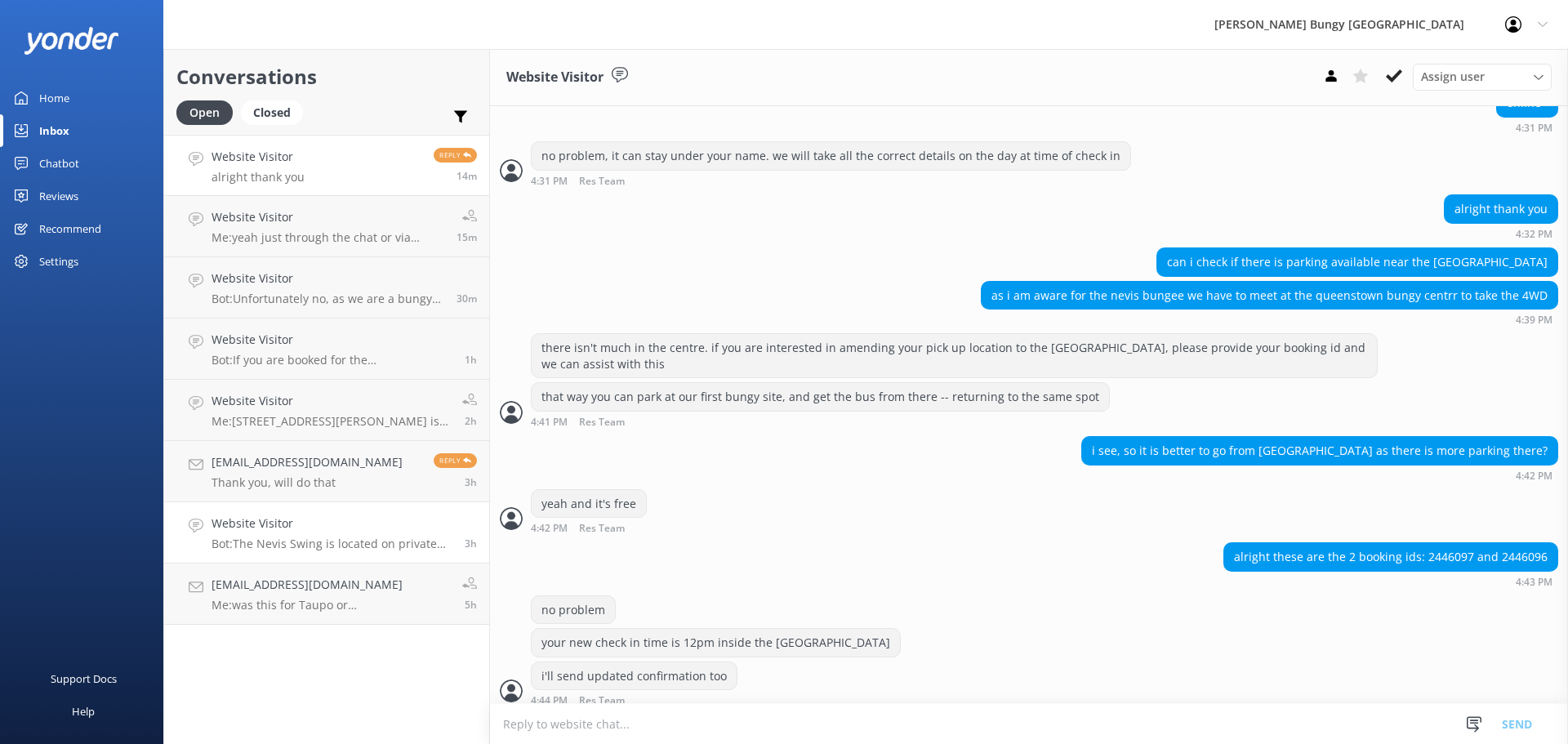
scroll to position [604, 0]
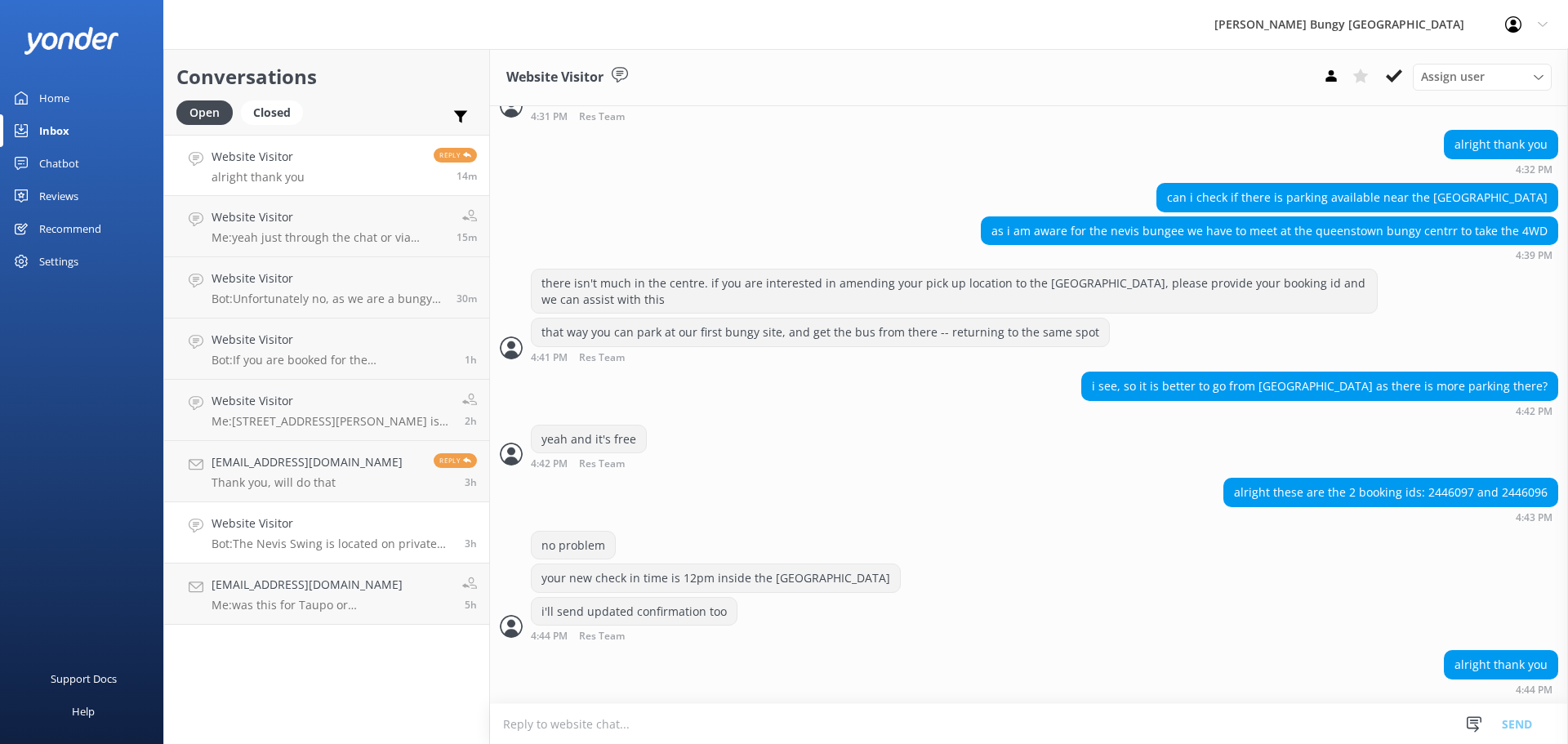
click at [337, 517] on h4 "Website Visitor" at bounding box center [332, 523] width 241 height 18
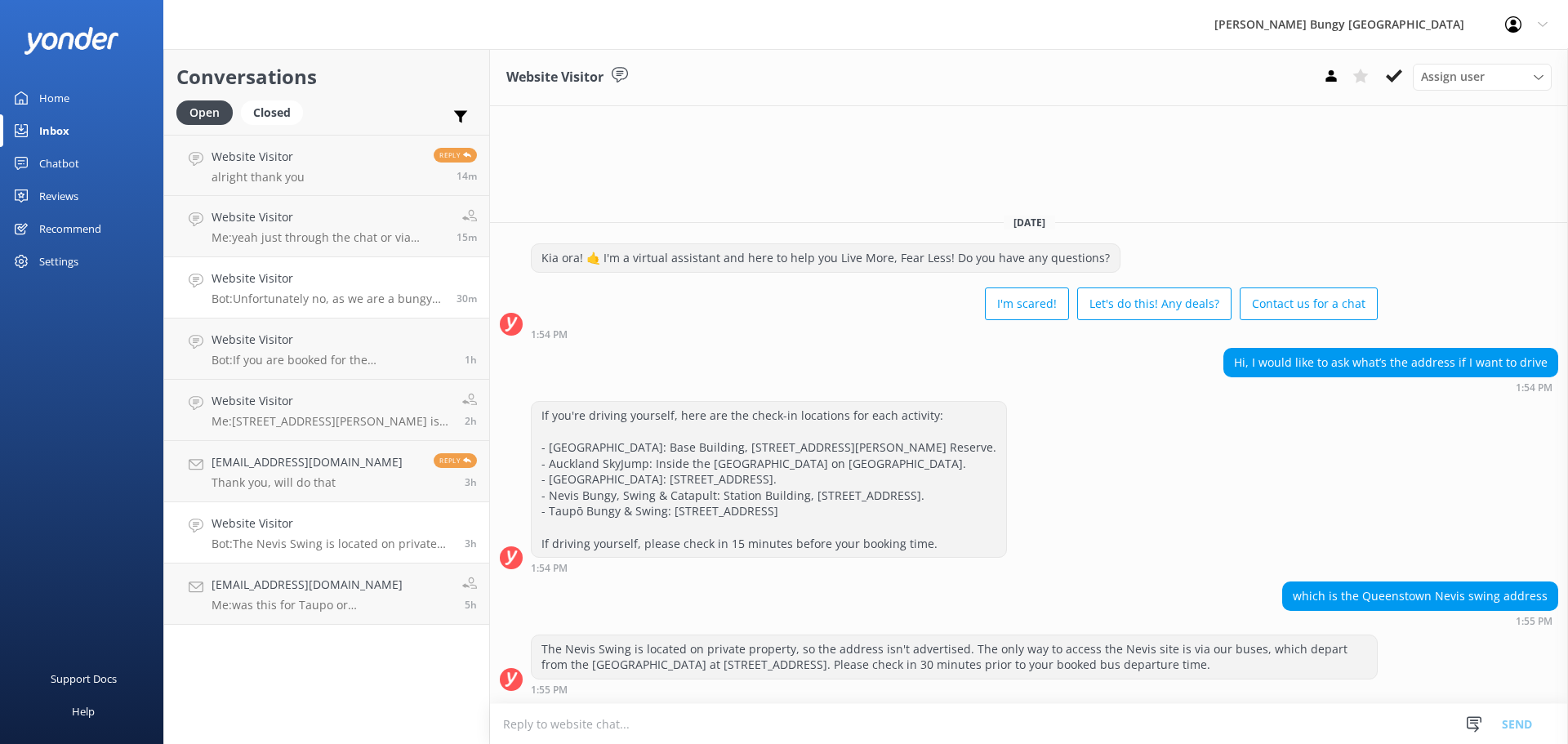
click at [304, 305] on p "Bot: Unfortunately no, as we are a bungy "jumping" company and our experiences …" at bounding box center [327, 299] width 232 height 14
